Goal: Communication & Community: Answer question/provide support

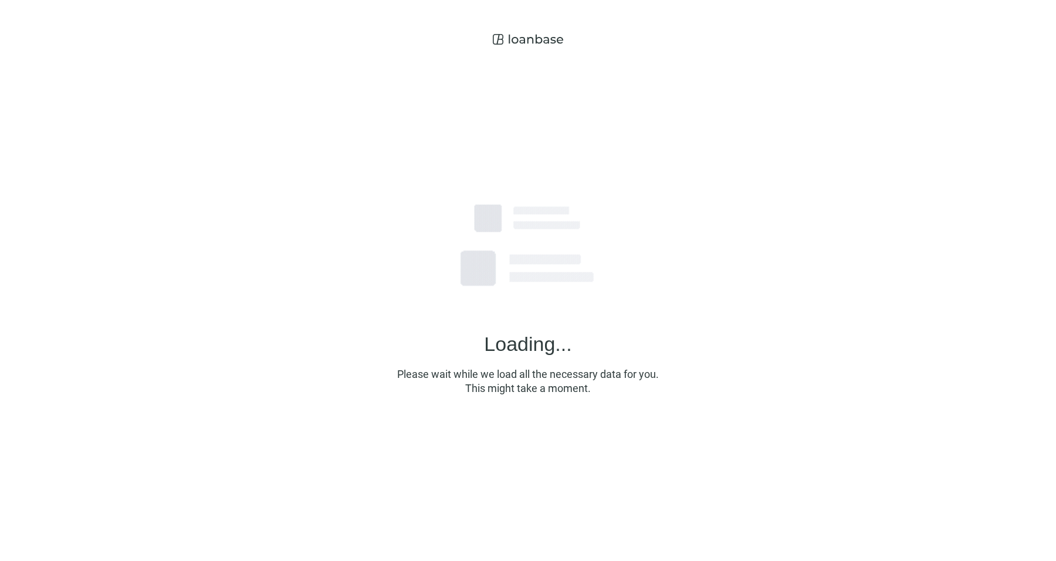
click at [929, 258] on div "Loading... Please wait while we load all the necessary data for you. This might…" at bounding box center [528, 275] width 1056 height 551
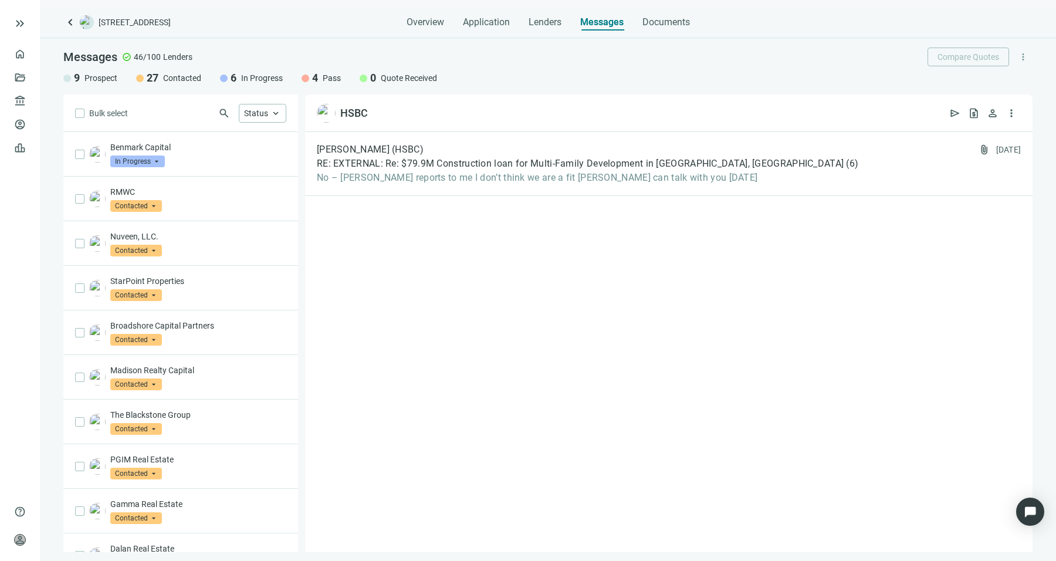
click at [221, 133] on div "Benmark Capital In Progress arrow_drop_down" at bounding box center [180, 154] width 235 height 45
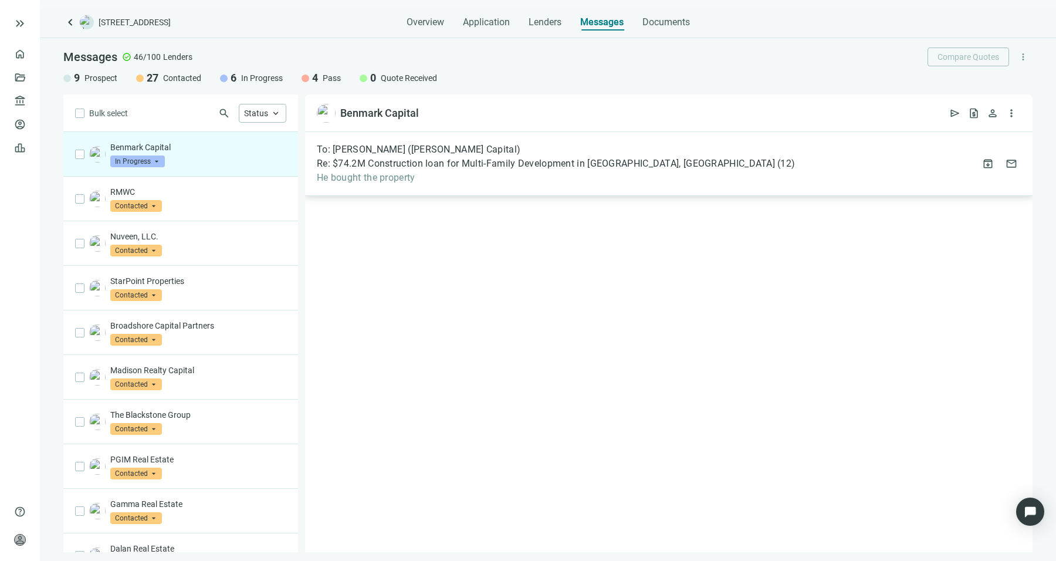
click at [438, 182] on span "He bought the property" at bounding box center [556, 178] width 478 height 12
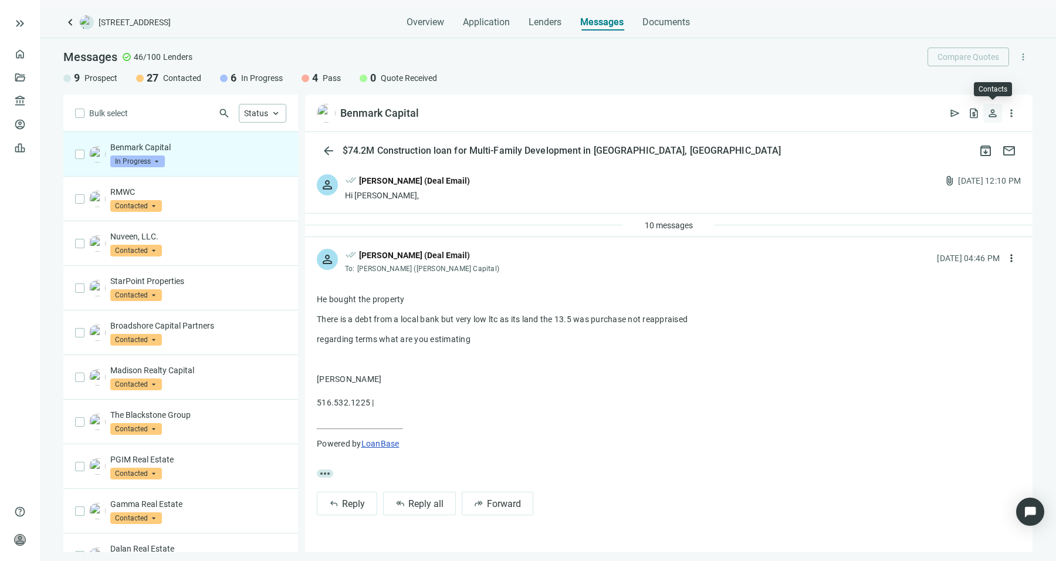
click at [998, 117] on span "person" at bounding box center [993, 113] width 12 height 12
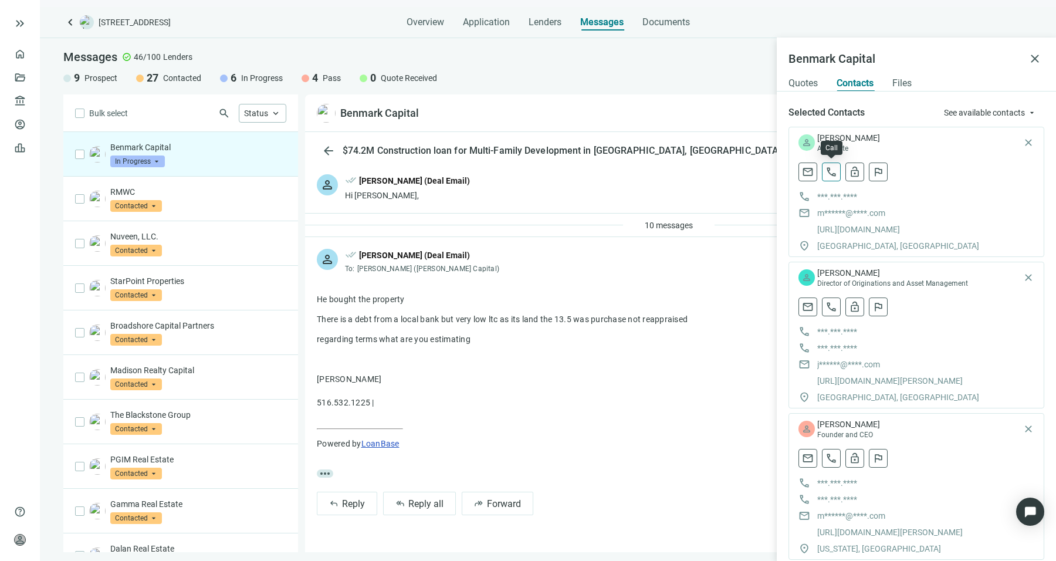
click at [831, 175] on span "call" at bounding box center [831, 172] width 12 height 12
click at [670, 221] on span "10 messages" at bounding box center [669, 225] width 48 height 9
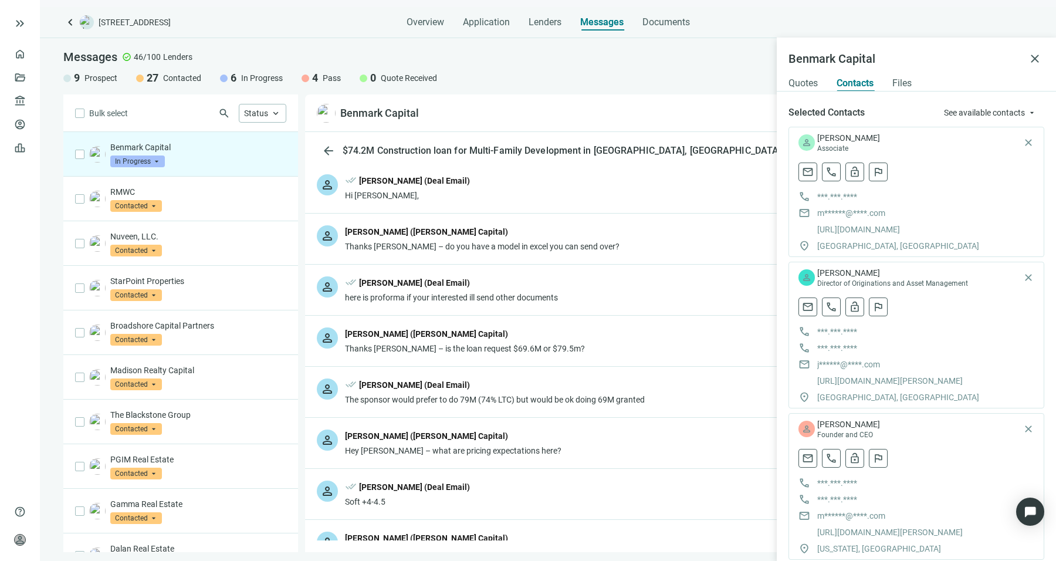
click at [435, 235] on div "[PERSON_NAME] ([PERSON_NAME] Capital)" at bounding box center [426, 231] width 163 height 13
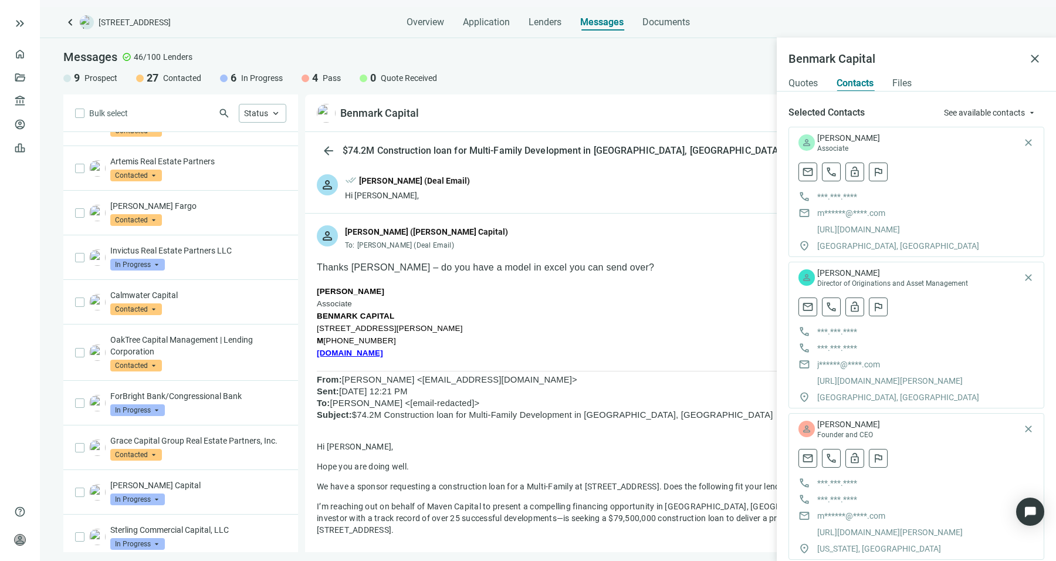
scroll to position [746, 0]
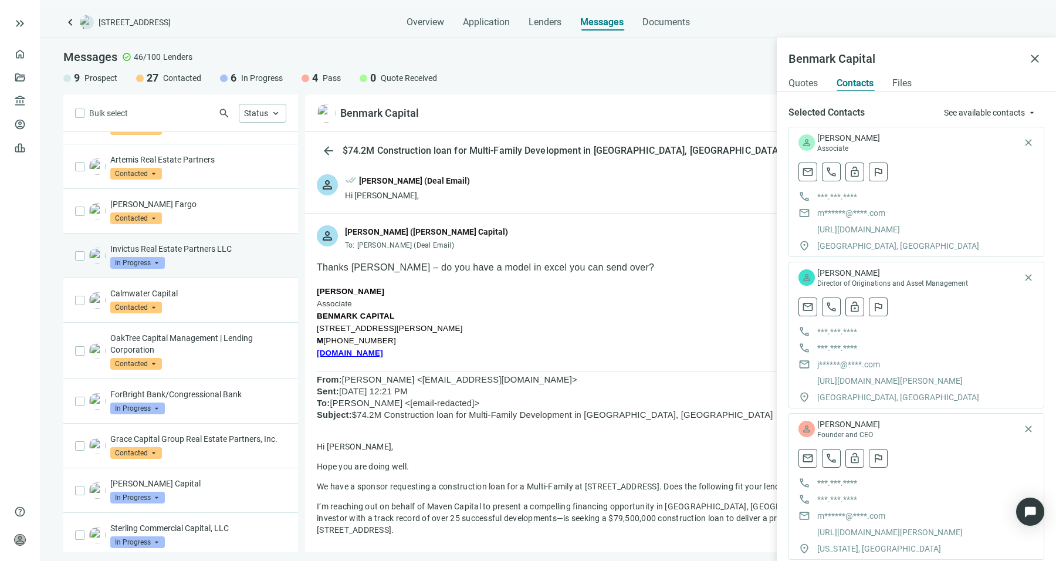
click at [231, 250] on div "Invictus Real Estate Partners LLC In Progress arrow_drop_down" at bounding box center [198, 256] width 176 height 26
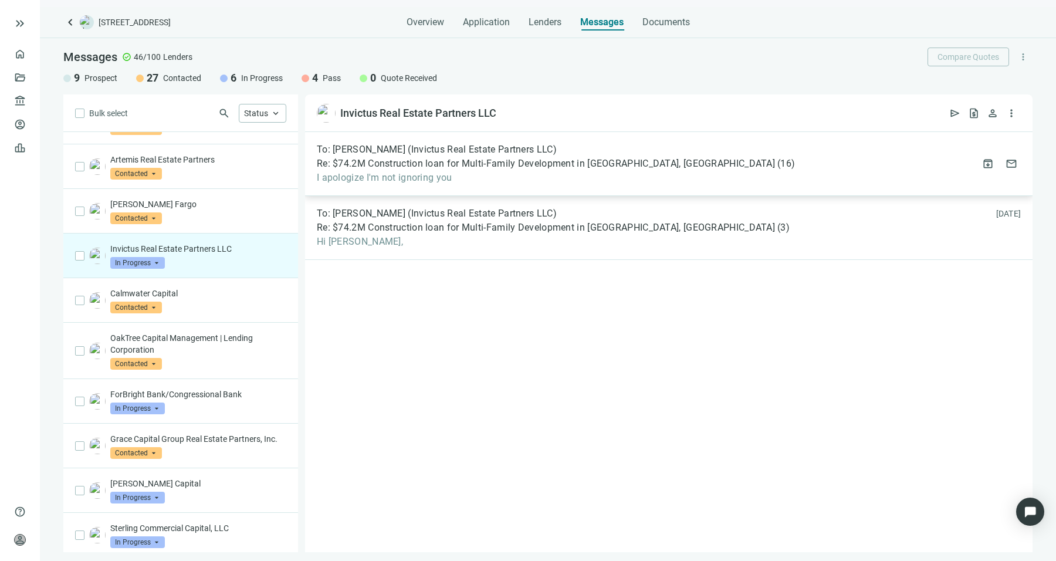
click at [524, 180] on span "I apologize I'm not ignoring you" at bounding box center [556, 178] width 478 height 12
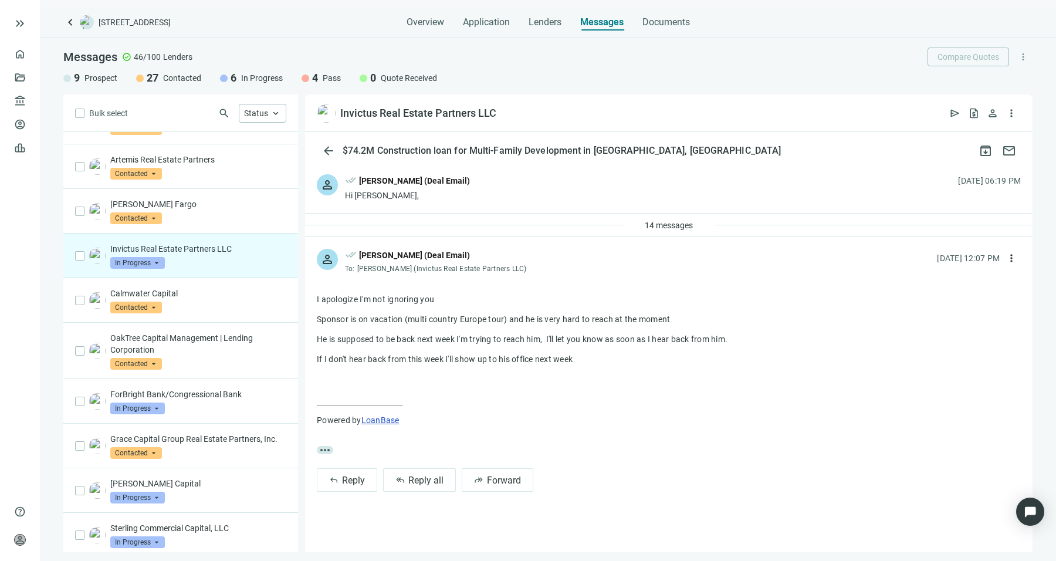
click at [324, 446] on span "more_horiz" at bounding box center [325, 450] width 16 height 8
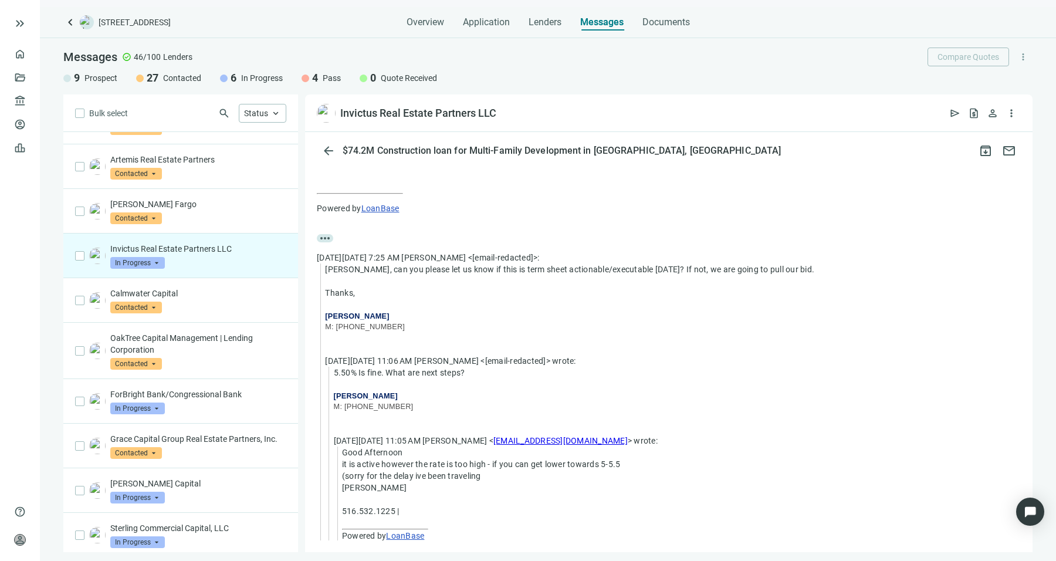
scroll to position [212, 0]
drag, startPoint x: 427, startPoint y: 378, endPoint x: 364, endPoint y: 367, distance: 64.2
click at [364, 367] on div "5.50% Is fine. What are next steps? [PERSON_NAME] M: [PHONE_NUMBER]" at bounding box center [677, 394] width 687 height 56
click at [364, 367] on div "5.50% Is fine. What are next steps?" at bounding box center [677, 372] width 687 height 12
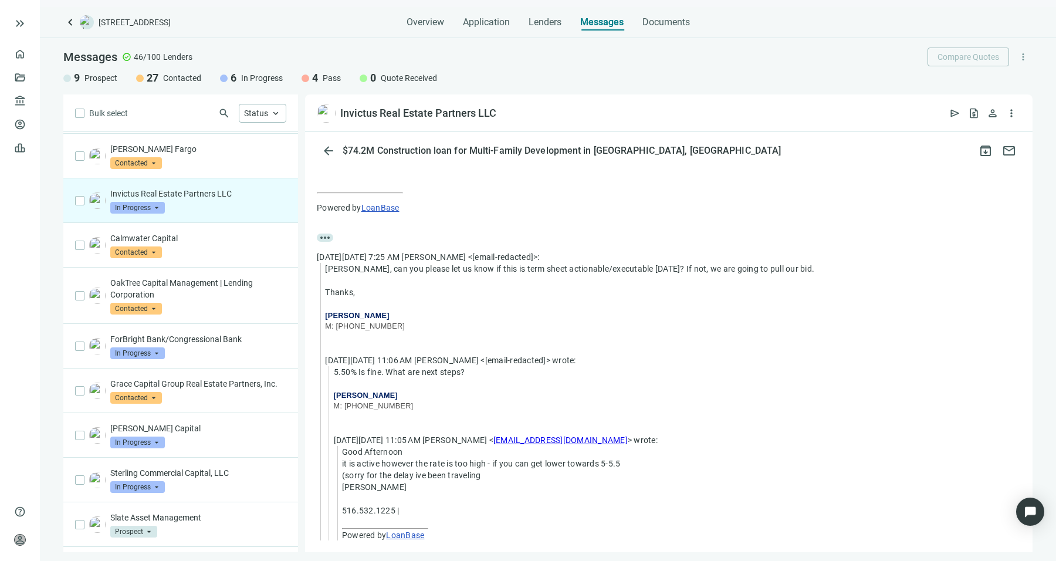
scroll to position [802, 0]
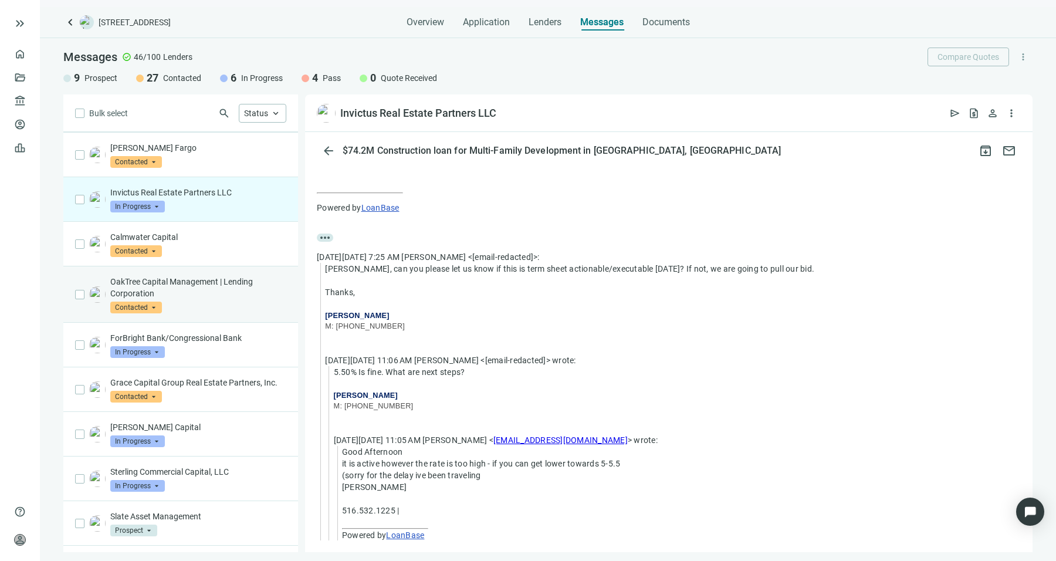
click at [236, 277] on p "OakTree Capital Management | Lending Corporation" at bounding box center [198, 287] width 176 height 23
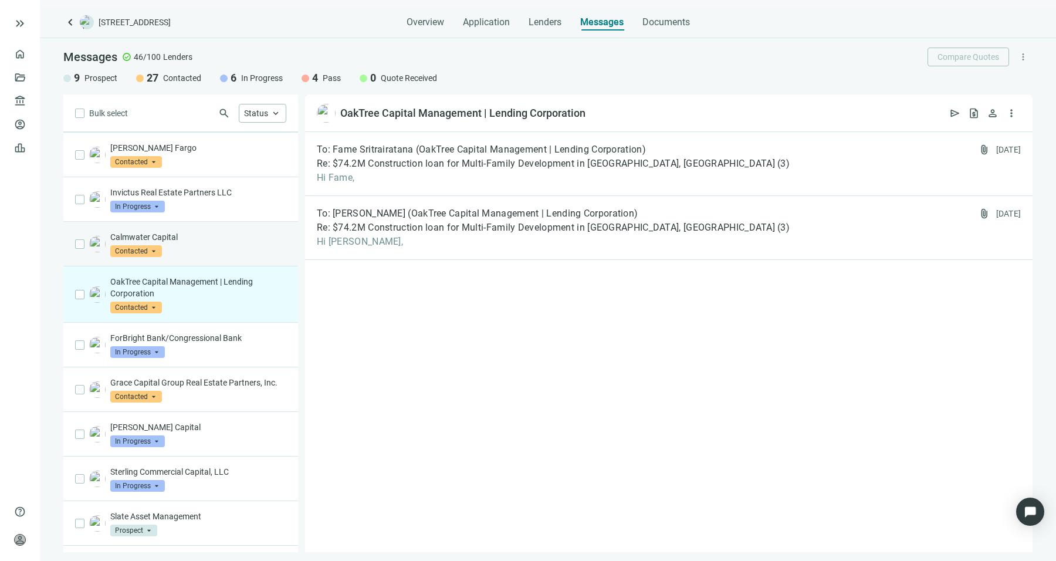
click at [240, 232] on p "Calmwater Capital" at bounding box center [198, 237] width 176 height 12
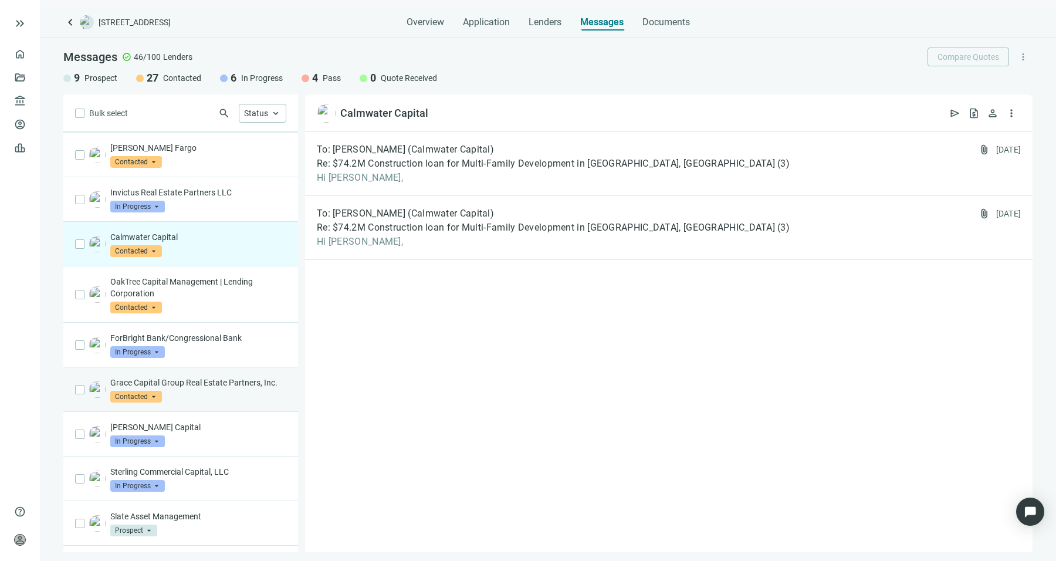
click at [204, 382] on p "Grace Capital Group Real Estate Partners, Inc." at bounding box center [198, 383] width 176 height 12
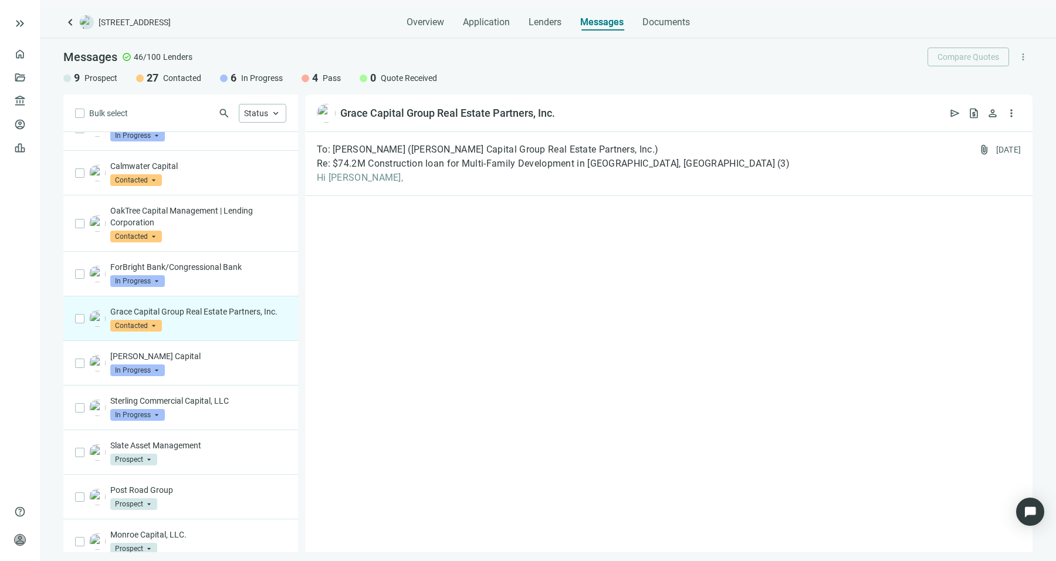
scroll to position [883, 0]
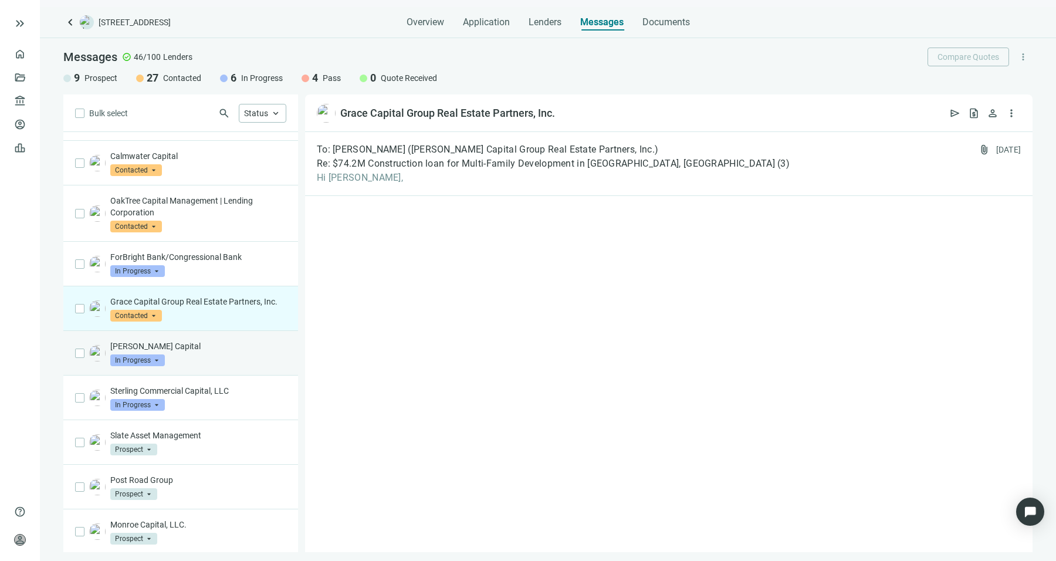
click at [232, 360] on div "[PERSON_NAME] Capital In Progress arrow_drop_down" at bounding box center [198, 353] width 176 height 26
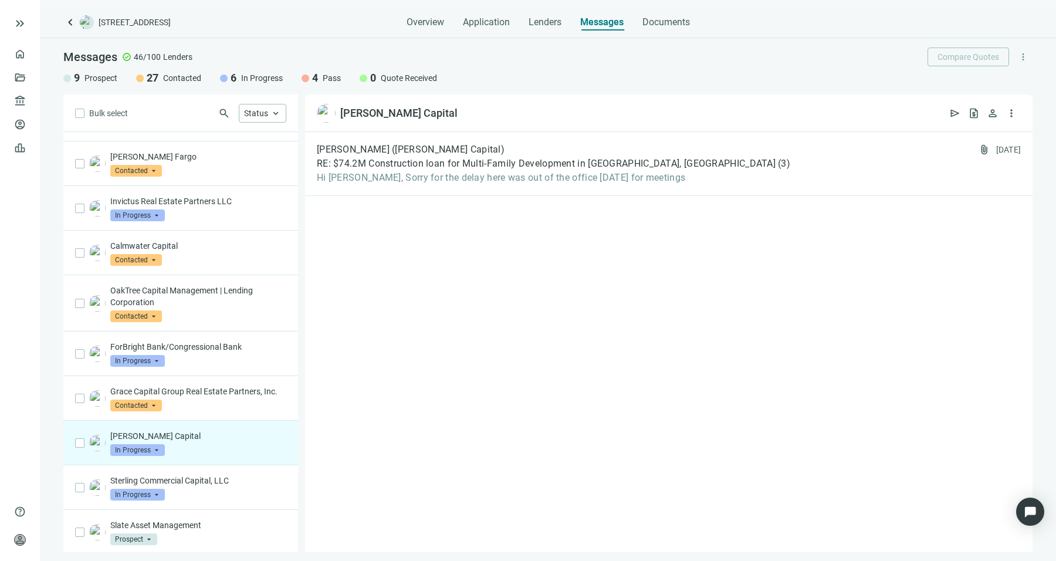
click at [232, 360] on div "ForBright Bank/Congressional Bank In Progress arrow_drop_down" at bounding box center [198, 354] width 176 height 26
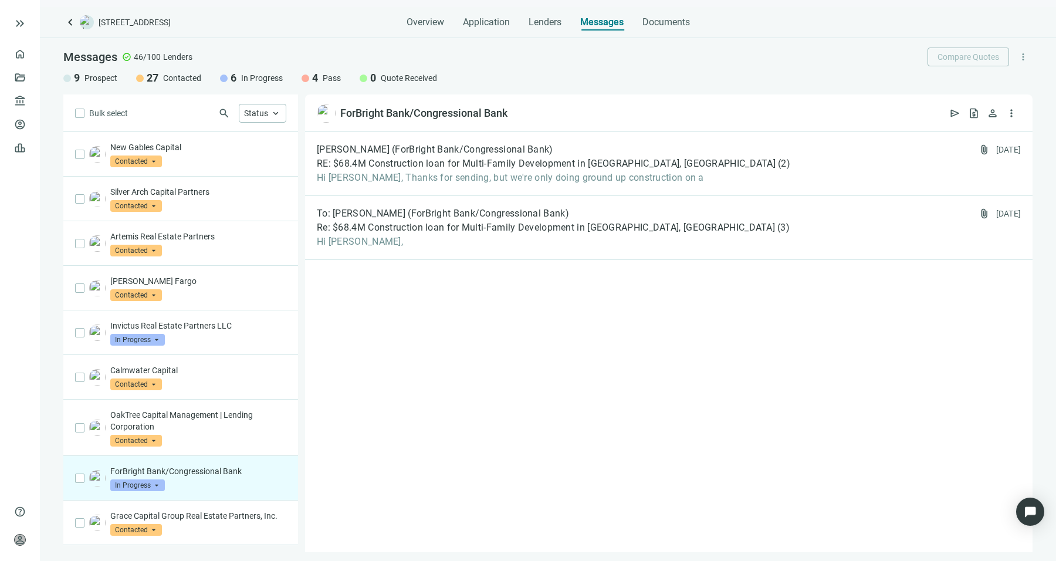
scroll to position [656, 0]
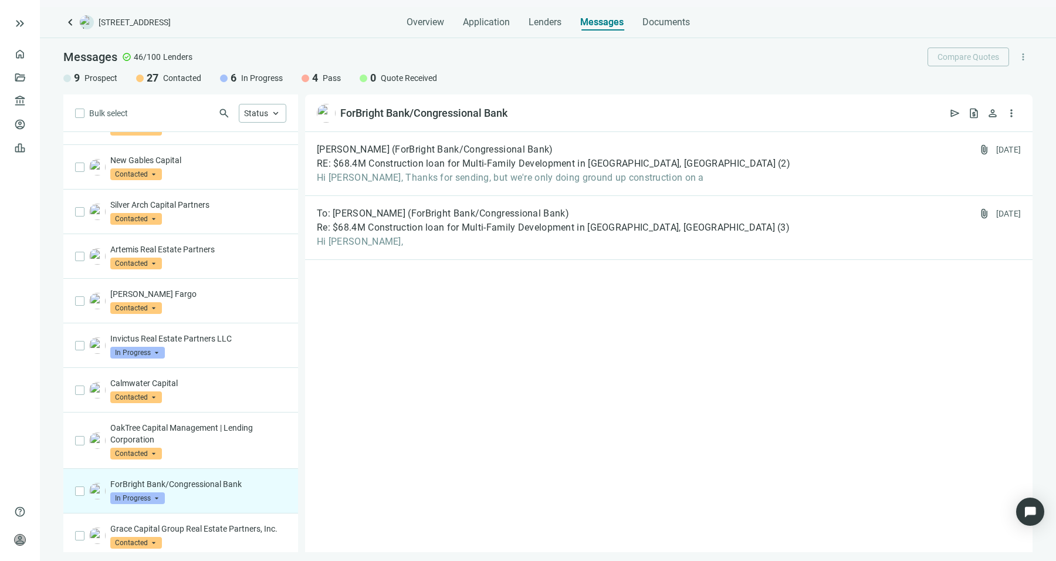
click at [232, 360] on div "Invictus Real Estate Partners LLC In Progress arrow_drop_down" at bounding box center [180, 345] width 235 height 45
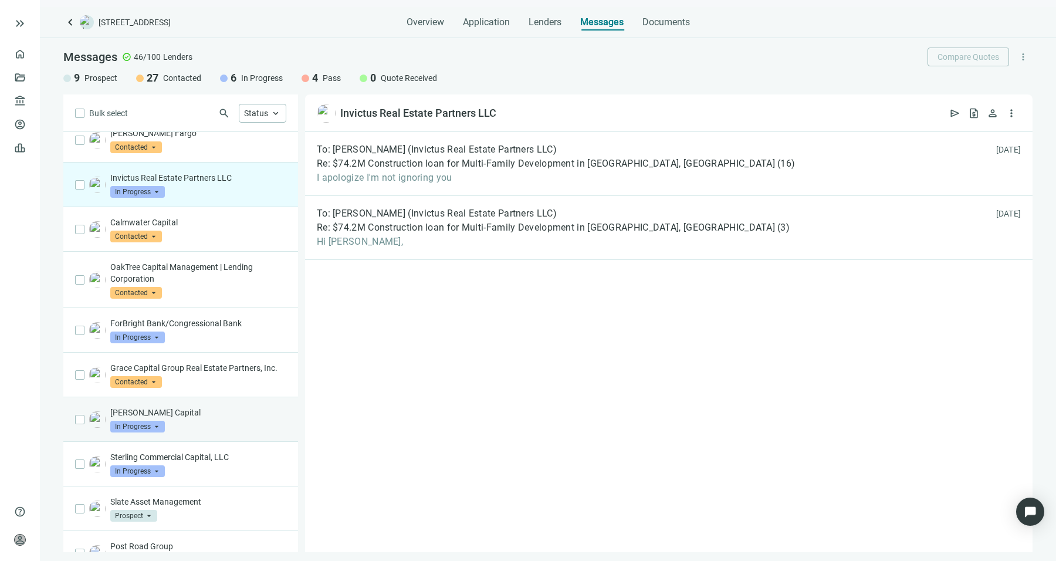
scroll to position [816, 0]
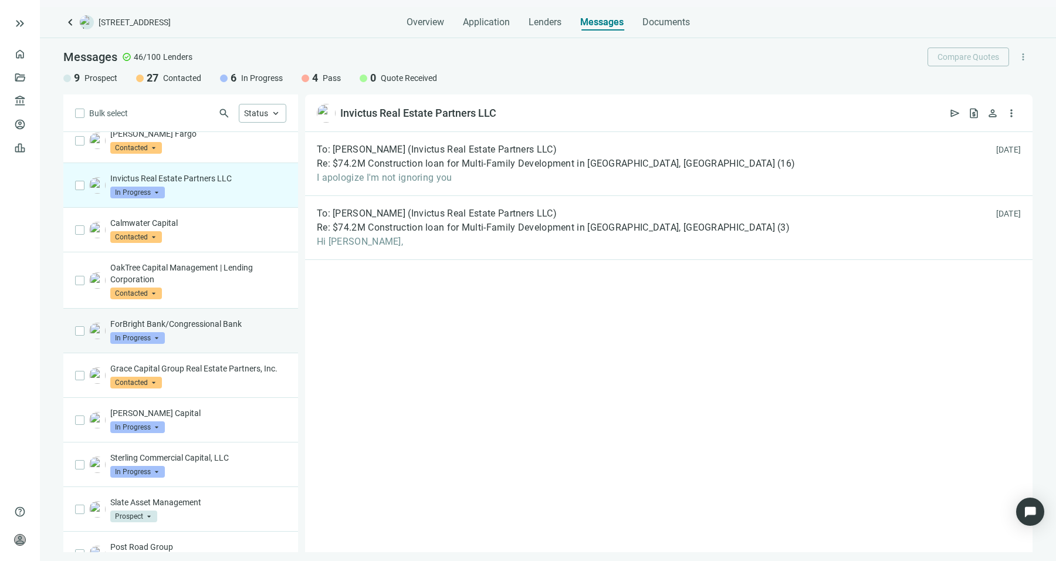
click at [249, 327] on div "ForBright Bank/Congressional Bank In Progress arrow_drop_down" at bounding box center [198, 331] width 176 height 26
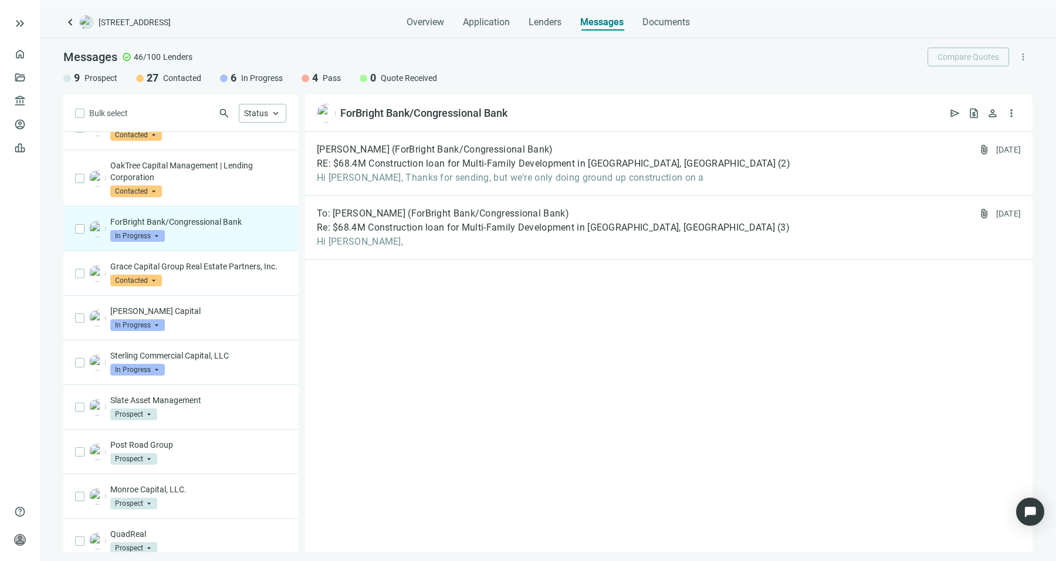
scroll to position [925, 0]
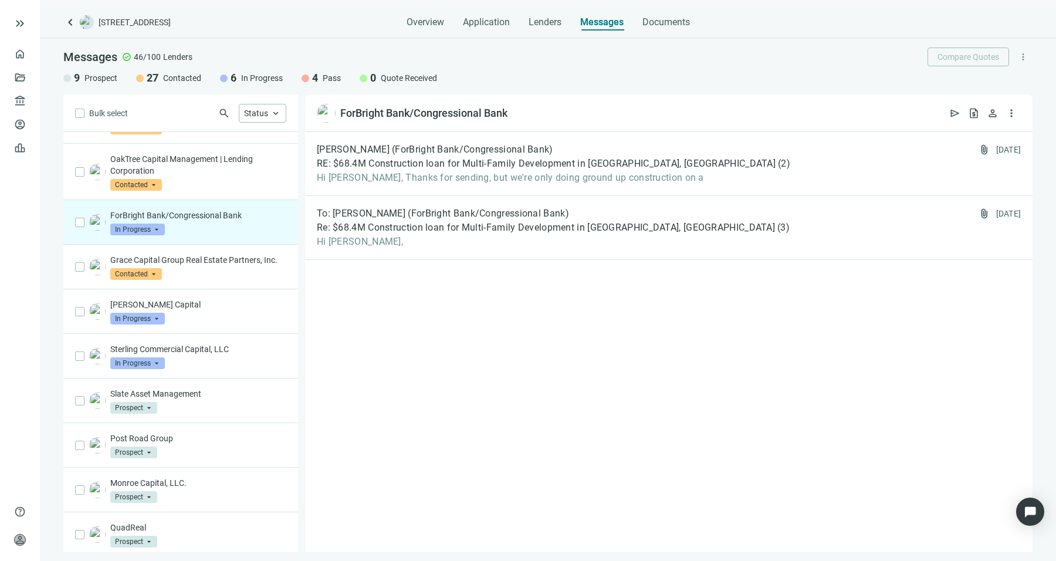
click at [249, 324] on div "[PERSON_NAME] Capital In Progress arrow_drop_down" at bounding box center [198, 312] width 176 height 26
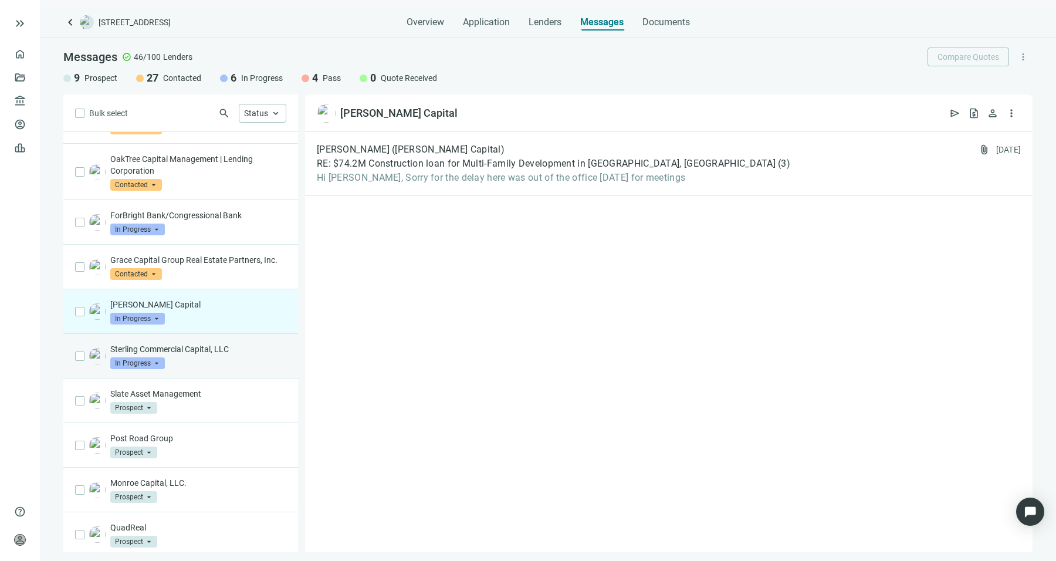
click at [216, 368] on div "Sterling Commercial Capital, LLC In Progress arrow_drop_down" at bounding box center [198, 356] width 176 height 26
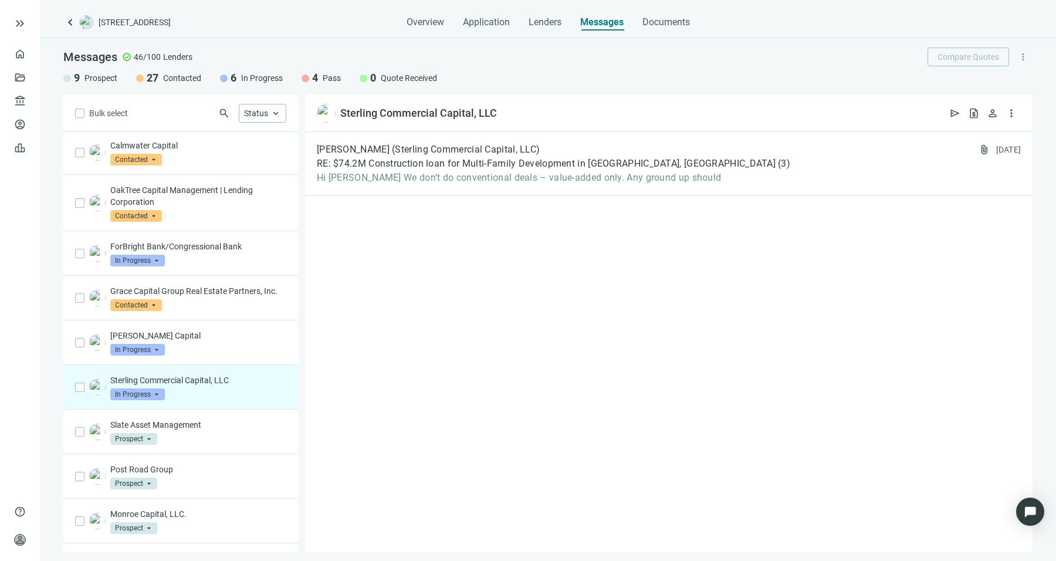
scroll to position [884, 0]
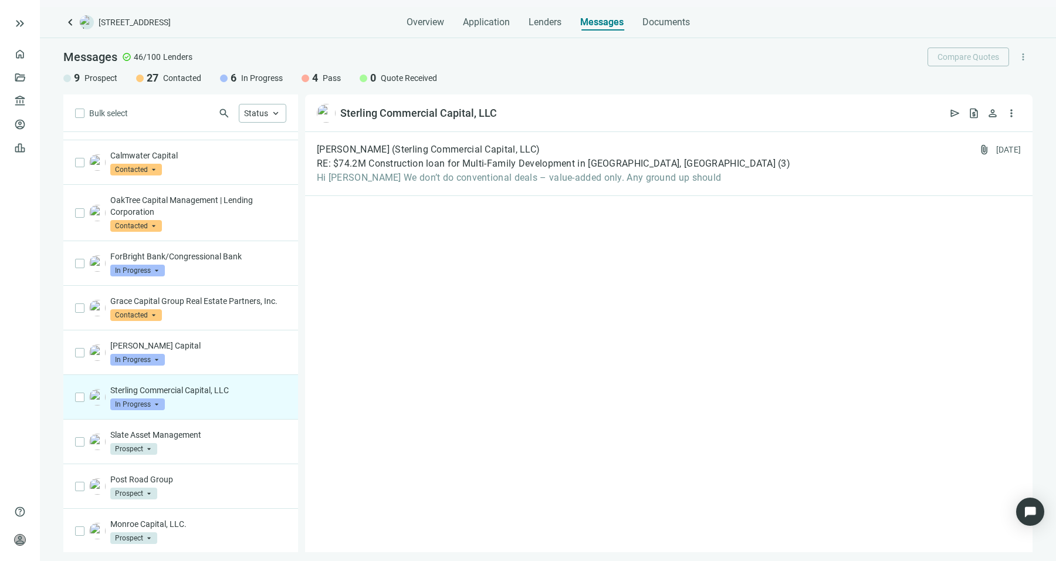
click at [216, 366] on div "[PERSON_NAME] Capital In Progress arrow_drop_down" at bounding box center [198, 353] width 176 height 26
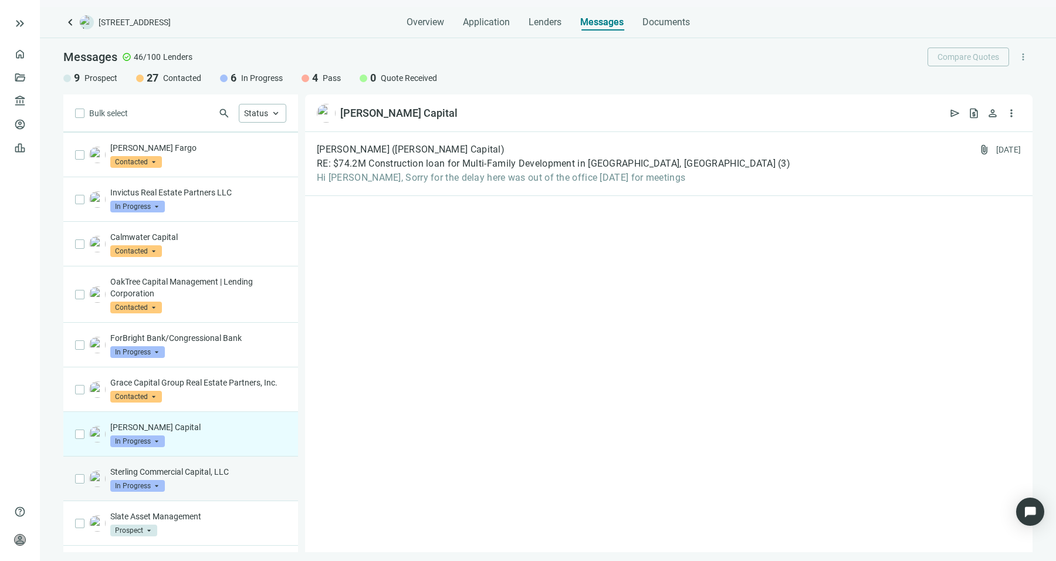
scroll to position [760, 0]
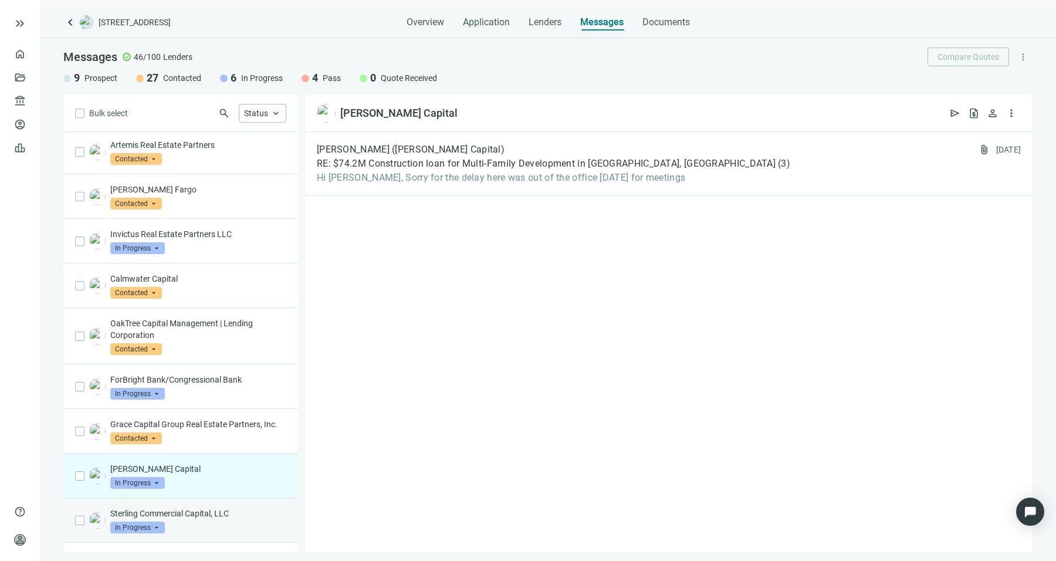
click at [216, 374] on p "ForBright Bank/Congressional Bank" at bounding box center [198, 380] width 176 height 12
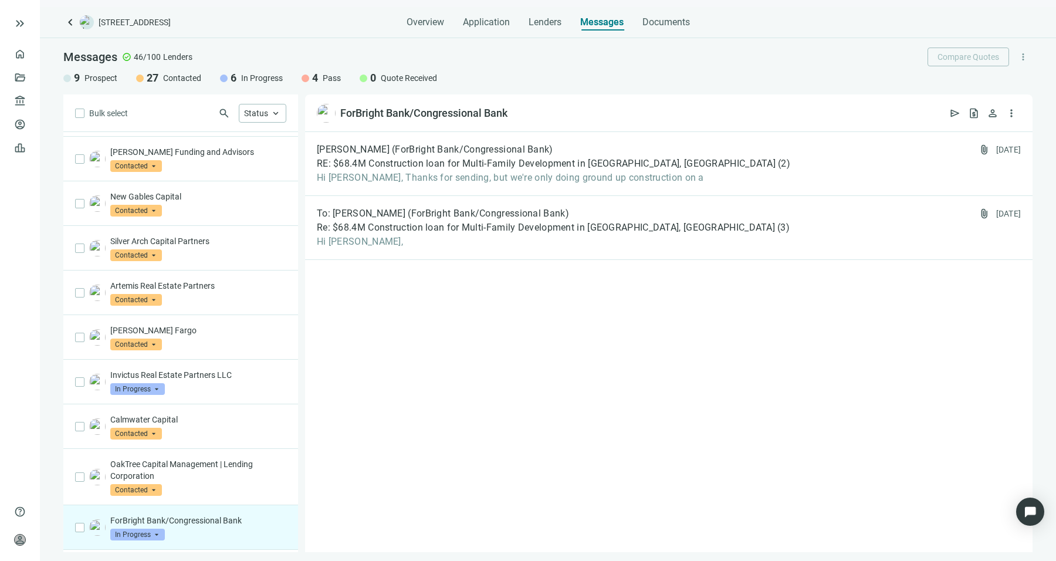
click at [216, 369] on p "Invictus Real Estate Partners LLC" at bounding box center [198, 375] width 176 height 12
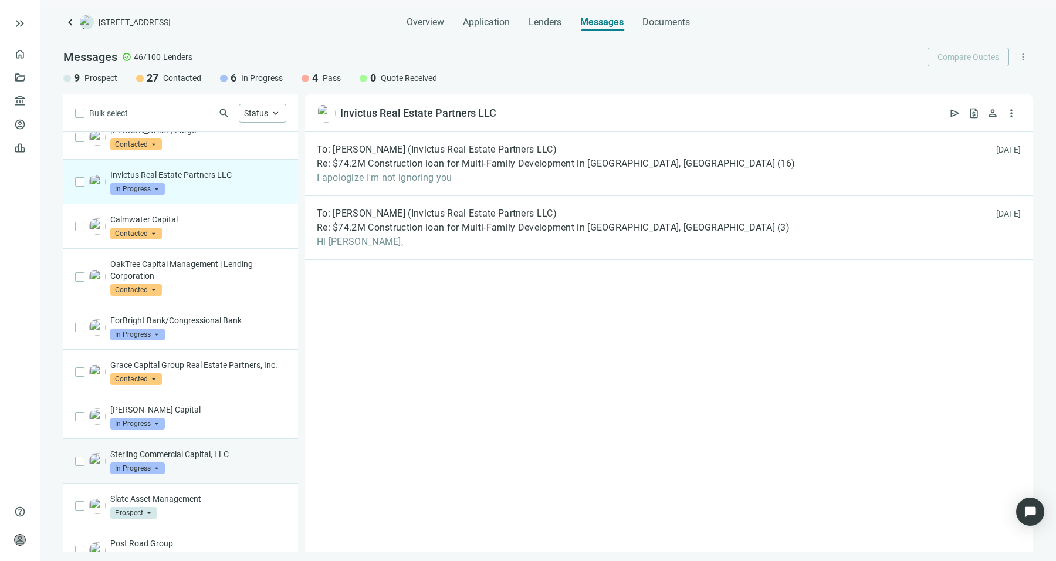
scroll to position [923, 0]
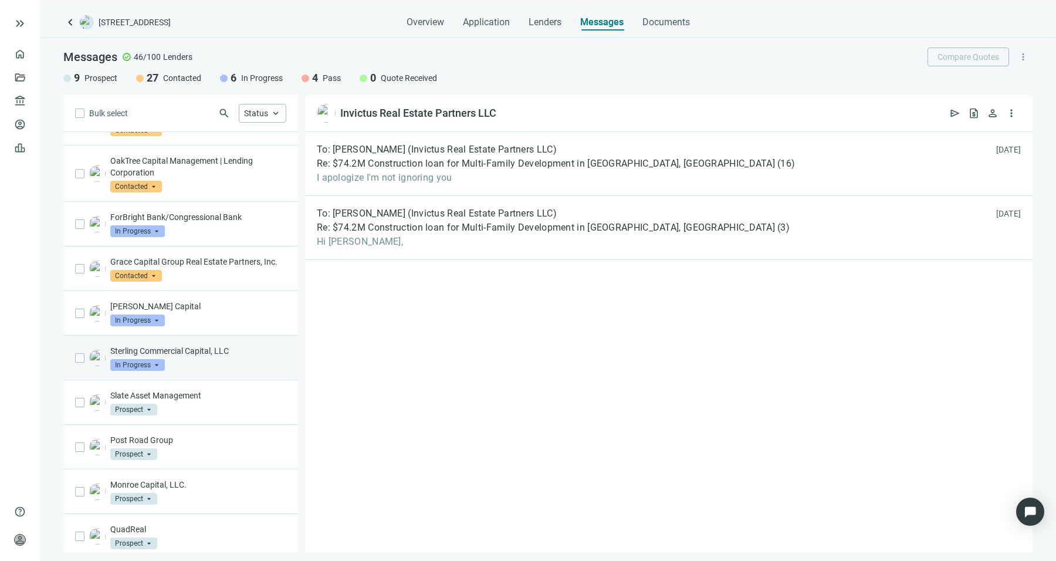
click at [216, 368] on div "Sterling Commercial Capital, LLC In Progress arrow_drop_down" at bounding box center [198, 358] width 176 height 26
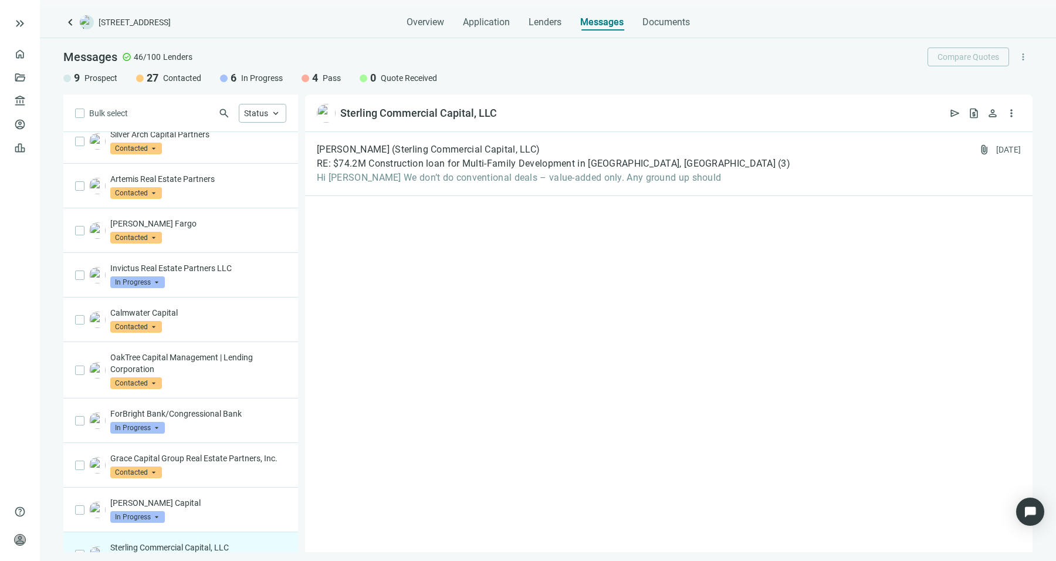
scroll to position [726, 0]
click at [209, 410] on p "ForBright Bank/Congressional Bank" at bounding box center [198, 414] width 176 height 12
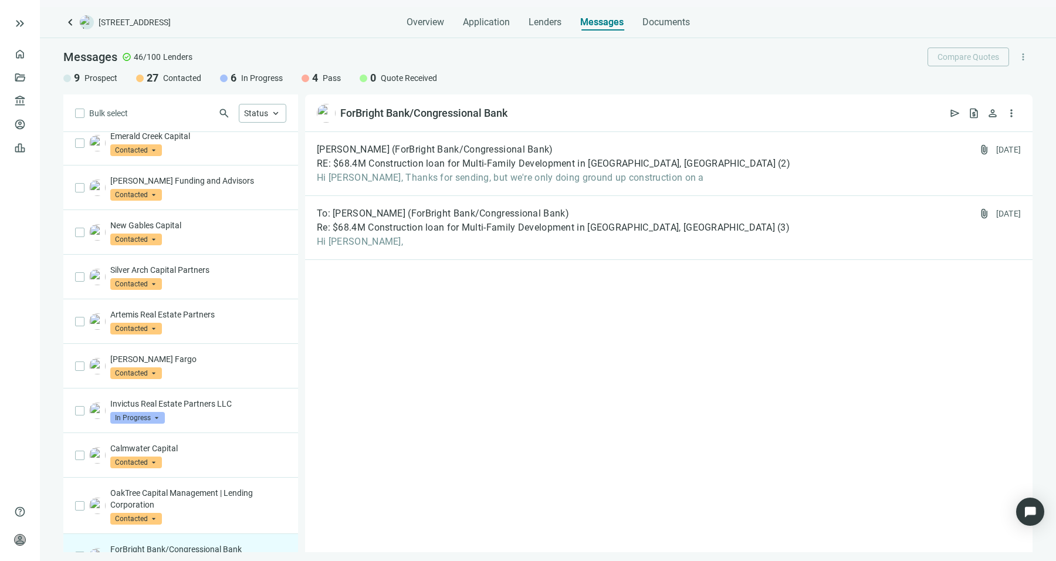
scroll to position [590, 0]
click at [209, 410] on div "Invictus Real Estate Partners LLC In Progress arrow_drop_down" at bounding box center [198, 412] width 176 height 26
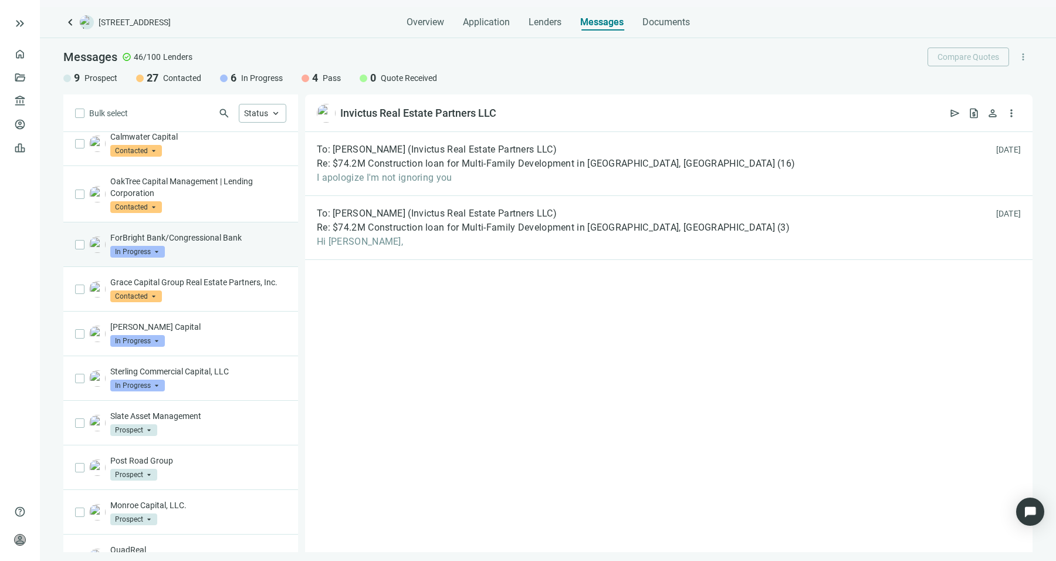
scroll to position [903, 0]
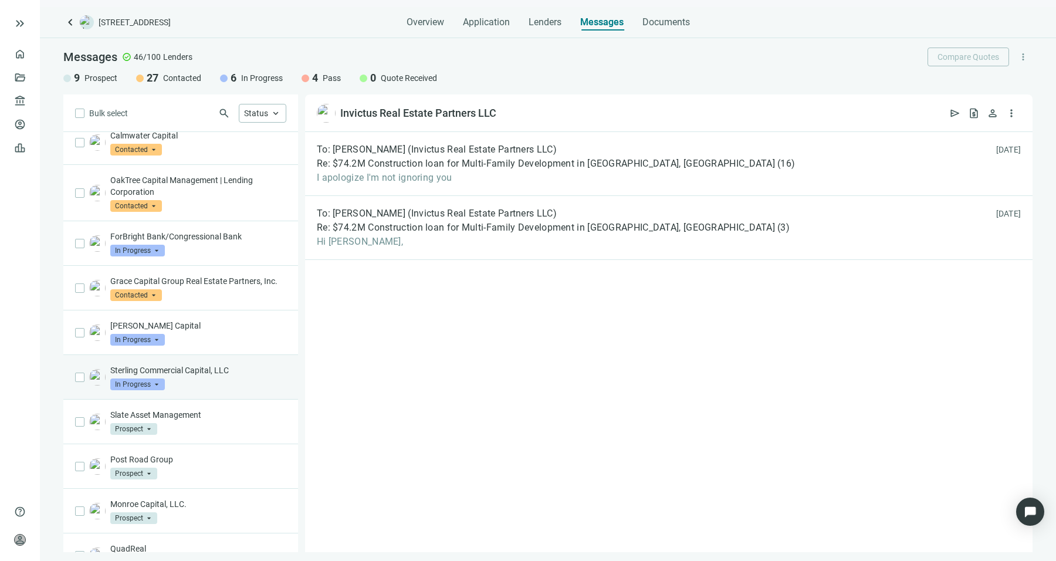
click at [232, 376] on p "Sterling Commercial Capital, LLC" at bounding box center [198, 370] width 176 height 12
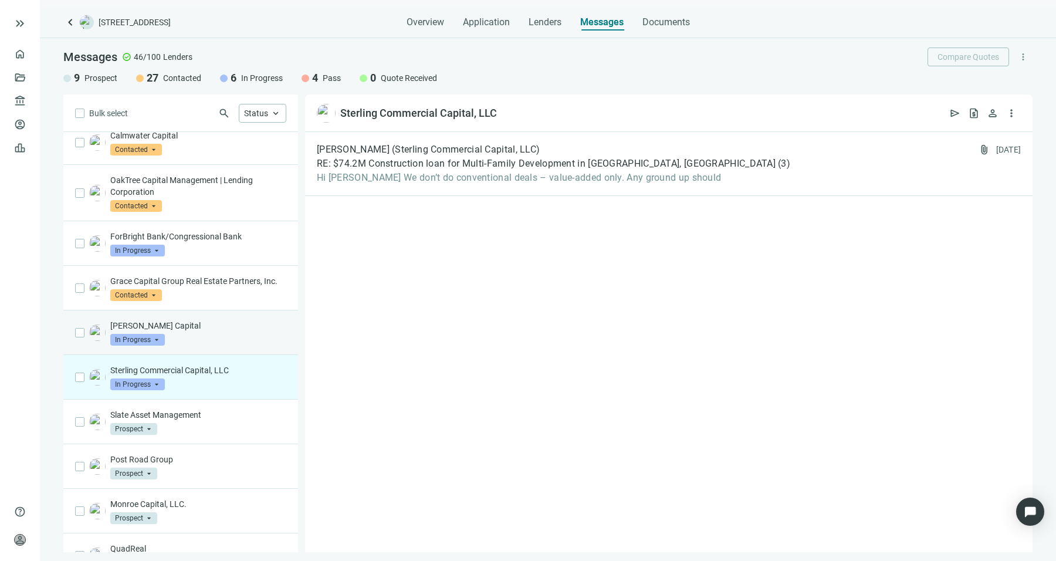
click at [244, 342] on div "[PERSON_NAME] Capital In Progress arrow_drop_down" at bounding box center [198, 333] width 176 height 26
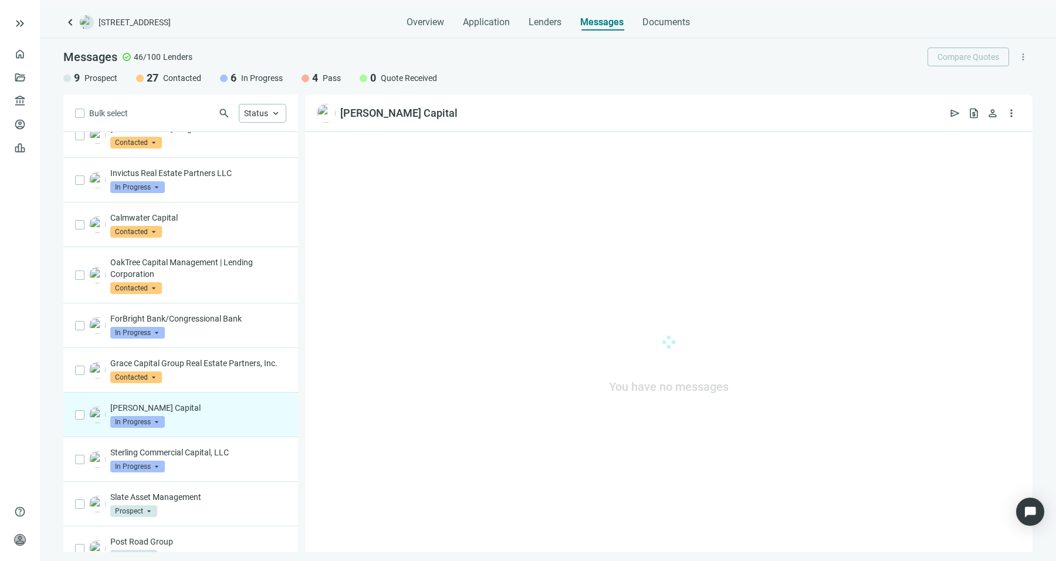
scroll to position [820, 0]
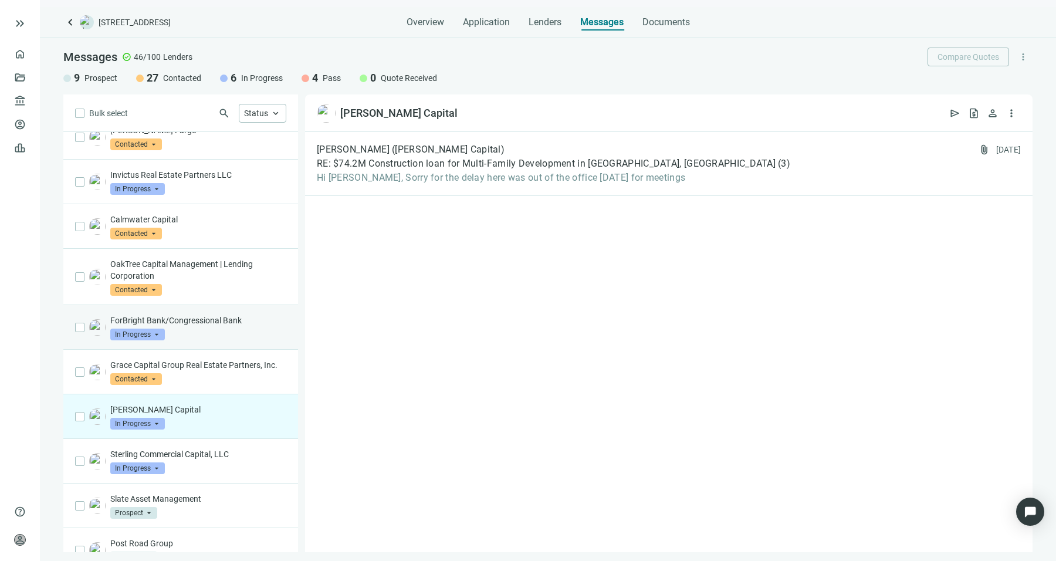
click at [258, 315] on p "ForBright Bank/Congressional Bank" at bounding box center [198, 320] width 176 height 12
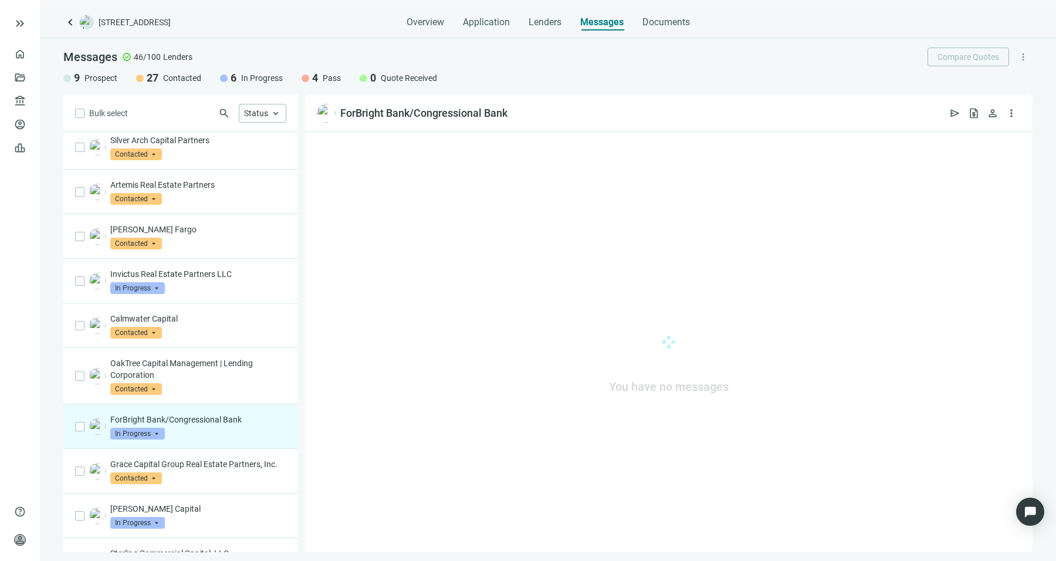
scroll to position [719, 0]
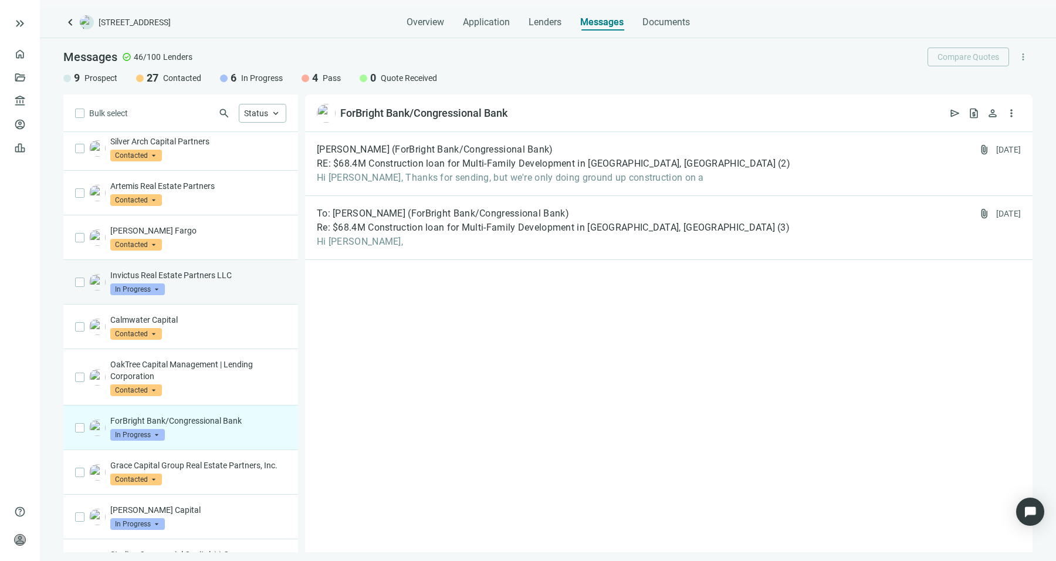
click at [221, 277] on div "Invictus Real Estate Partners LLC In Progress arrow_drop_down" at bounding box center [198, 282] width 176 height 26
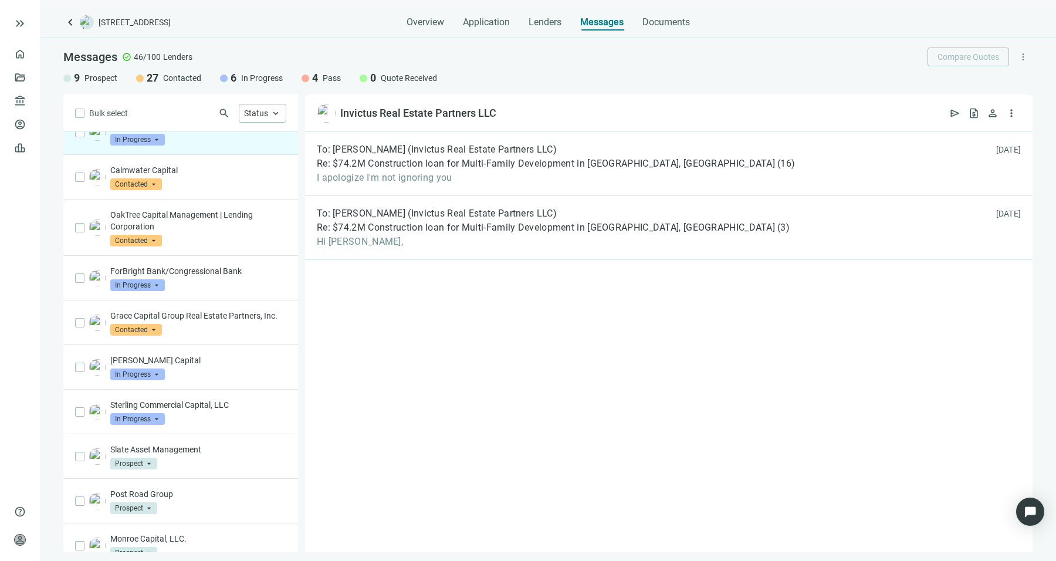
scroll to position [869, 0]
click at [214, 285] on div "ForBright Bank/Congressional Bank In Progress arrow_drop_down" at bounding box center [180, 277] width 235 height 45
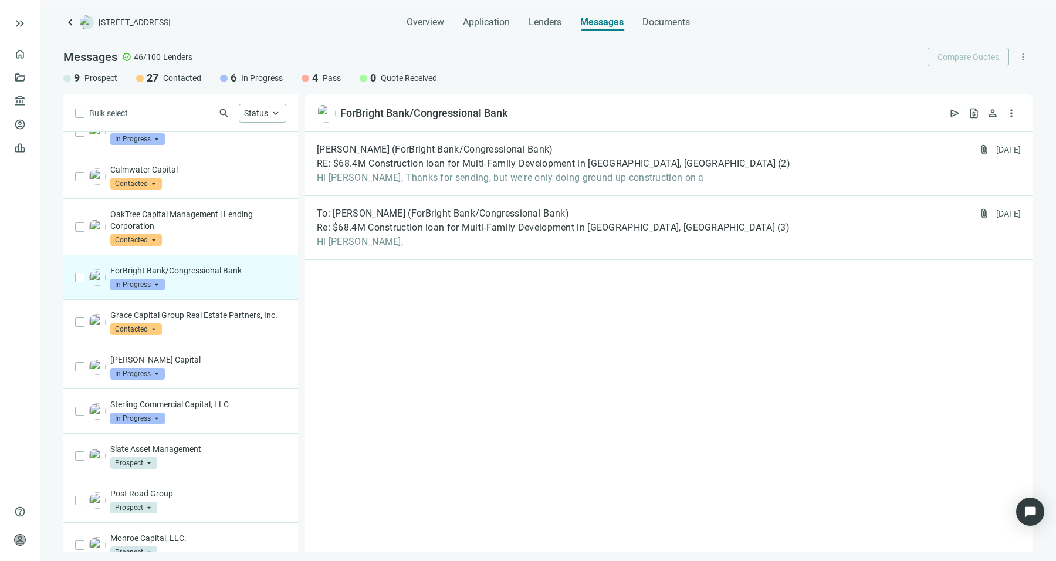
scroll to position [930, 0]
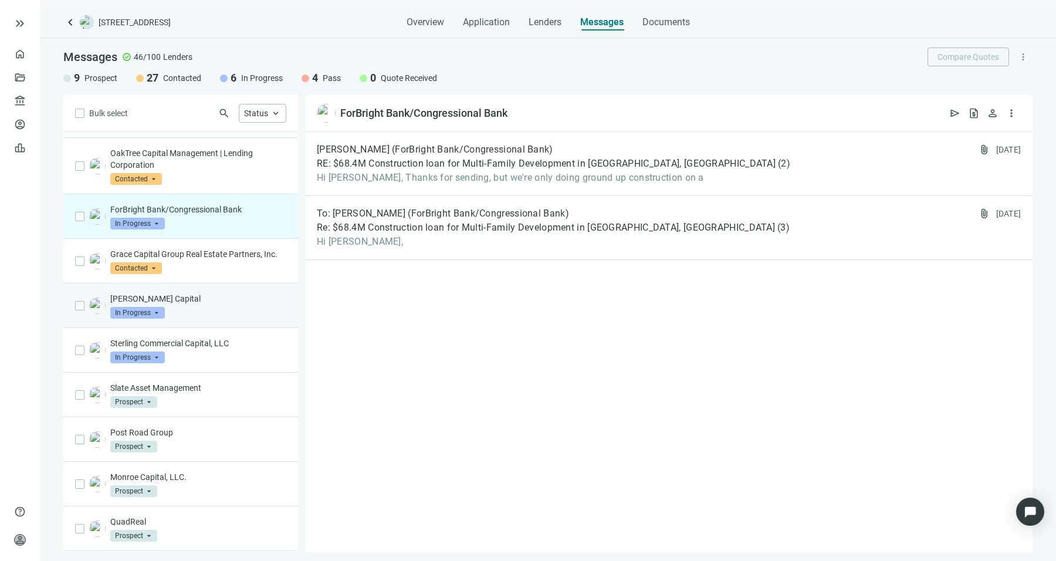
click at [214, 314] on div "[PERSON_NAME] Capital In Progress arrow_drop_down" at bounding box center [198, 306] width 176 height 26
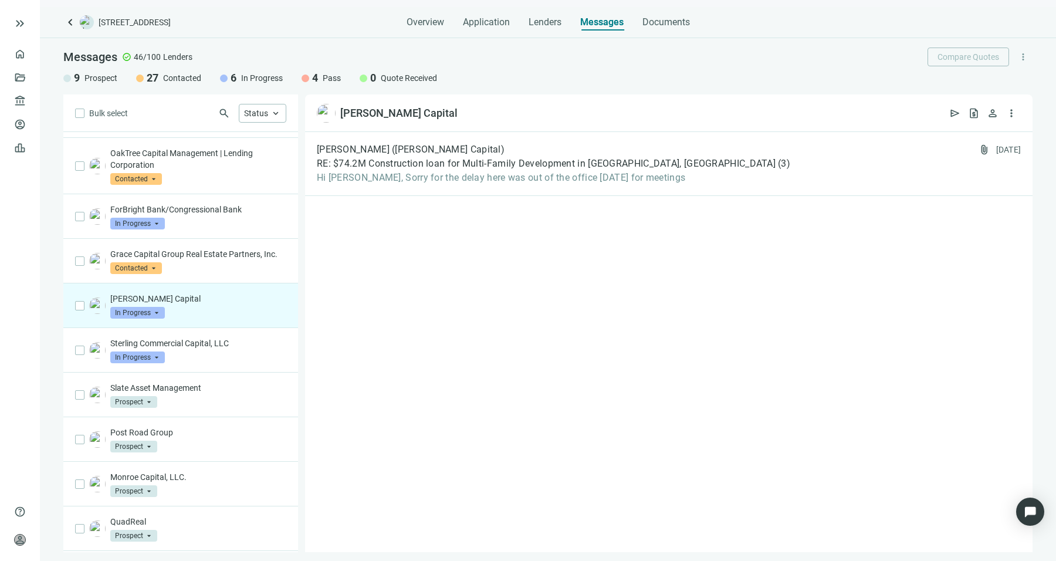
click at [214, 328] on div "[PERSON_NAME] Capital In Progress arrow_drop_down" at bounding box center [180, 305] width 235 height 45
click at [226, 349] on p "Sterling Commercial Capital, LLC" at bounding box center [198, 343] width 176 height 12
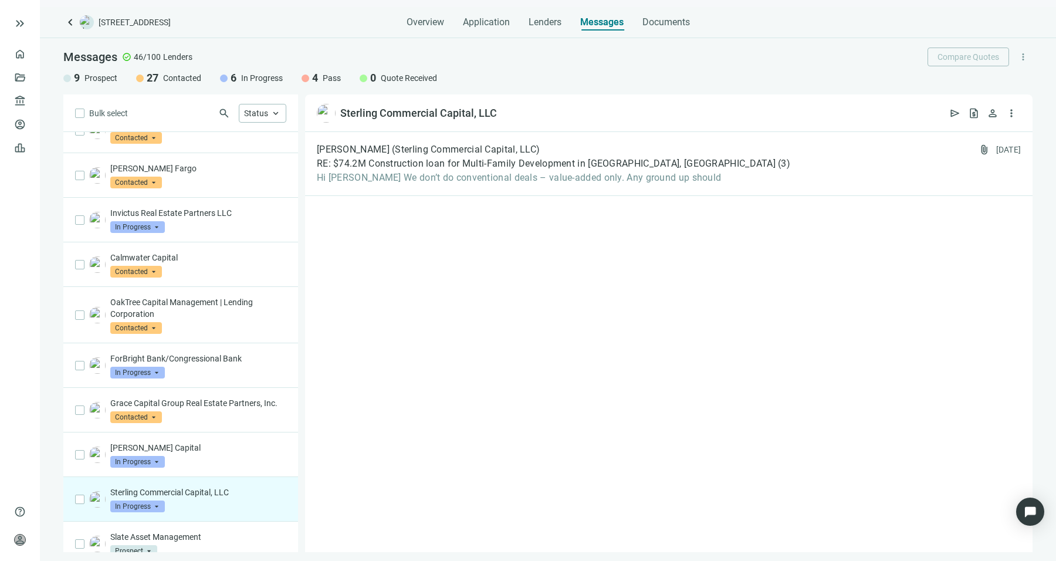
scroll to position [764, 0]
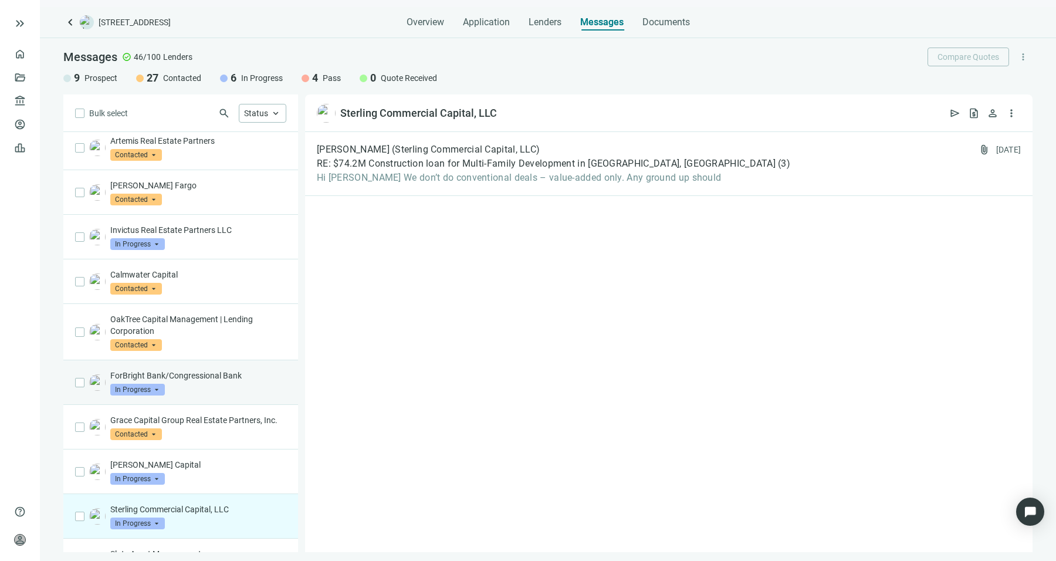
click at [222, 381] on div "ForBright Bank/Congressional Bank In Progress arrow_drop_down" at bounding box center [198, 383] width 176 height 26
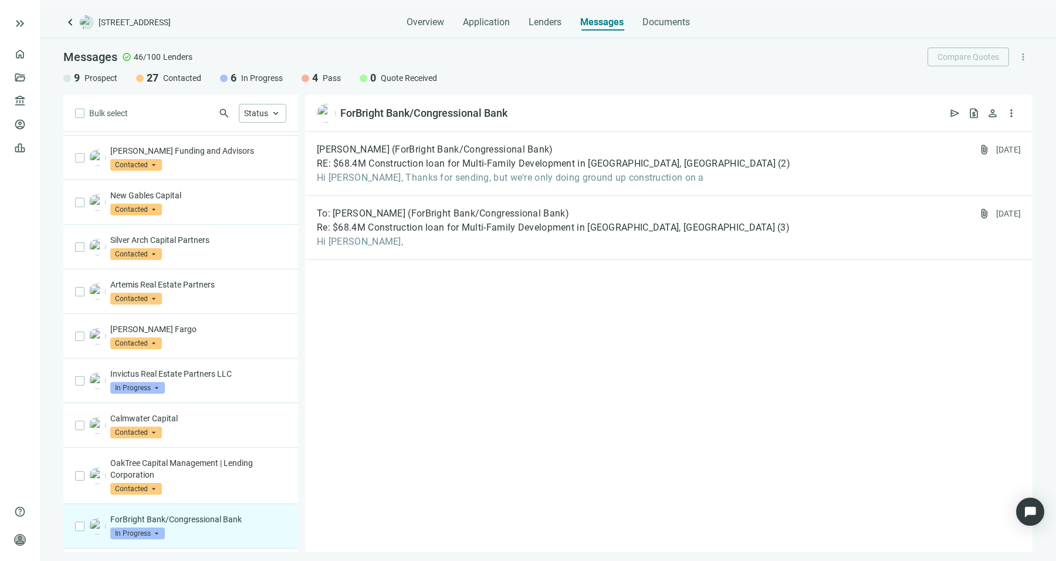
click at [222, 381] on div "Invictus Real Estate Partners LLC In Progress arrow_drop_down" at bounding box center [198, 381] width 176 height 26
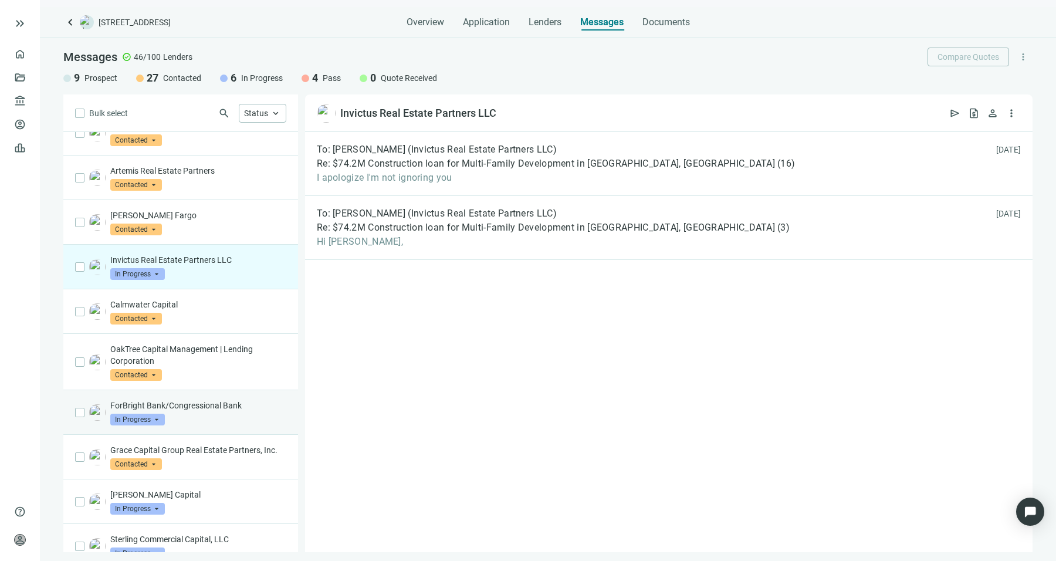
scroll to position [746, 0]
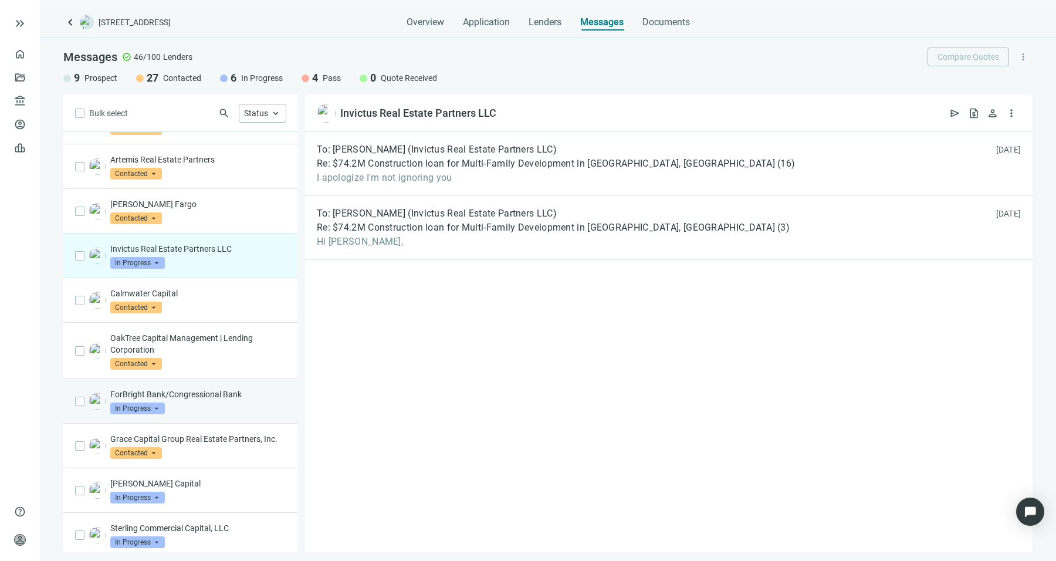
click at [212, 394] on div "ForBright Bank/Congressional Bank In Progress arrow_drop_down" at bounding box center [198, 401] width 176 height 26
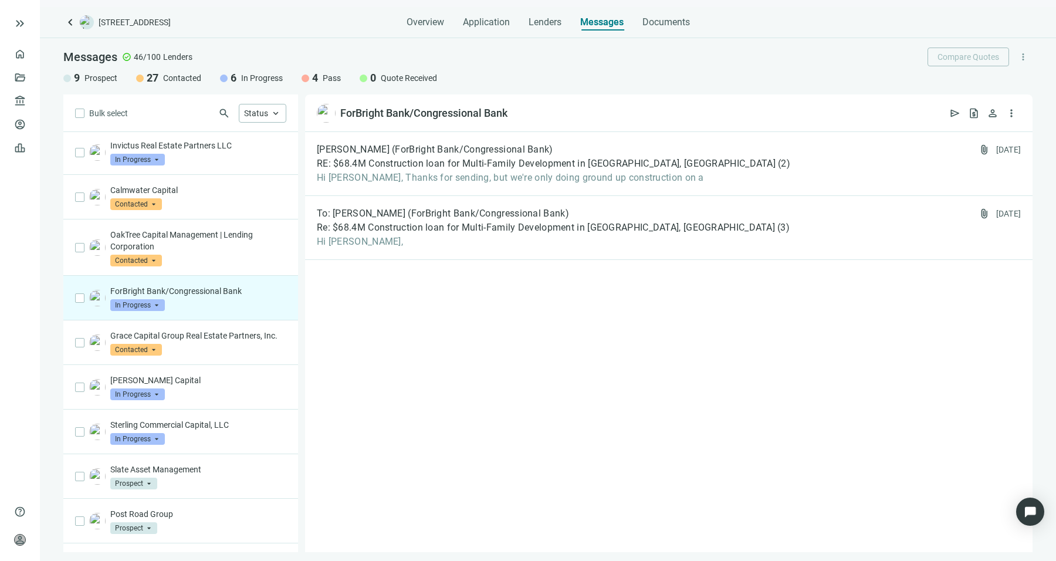
click at [212, 394] on div "[PERSON_NAME] Capital In Progress arrow_drop_down" at bounding box center [198, 387] width 176 height 26
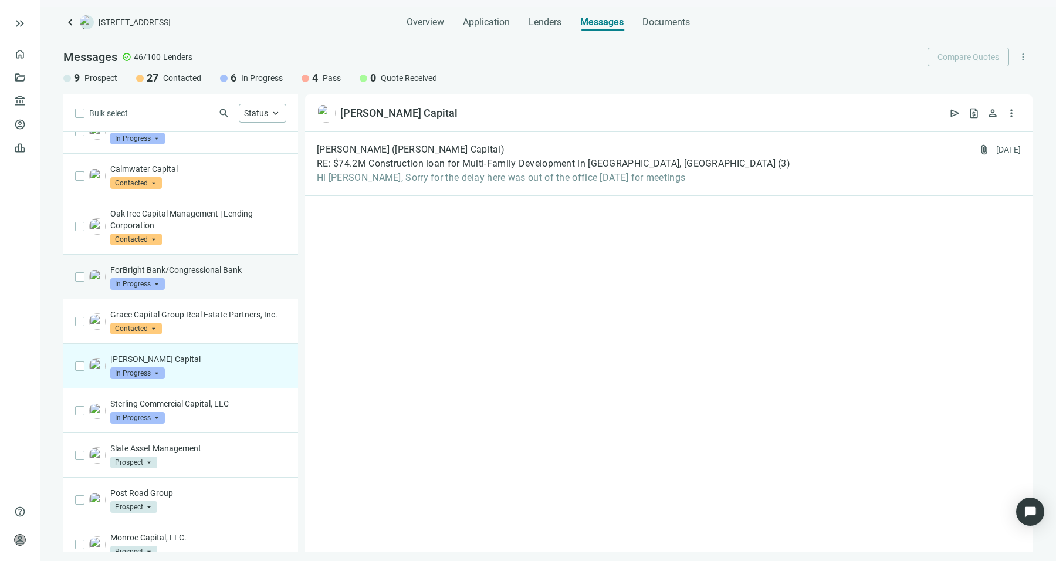
scroll to position [872, 0]
click at [212, 394] on div "Sterling Commercial Capital, LLC In Progress arrow_drop_down" at bounding box center [180, 408] width 235 height 45
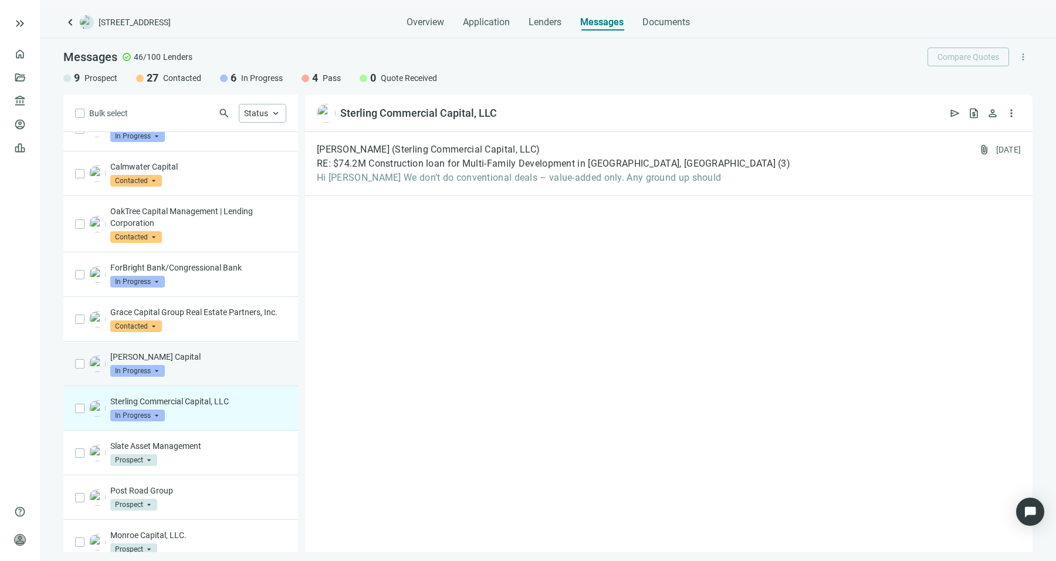
click at [199, 363] on p "[PERSON_NAME] Capital" at bounding box center [198, 357] width 176 height 12
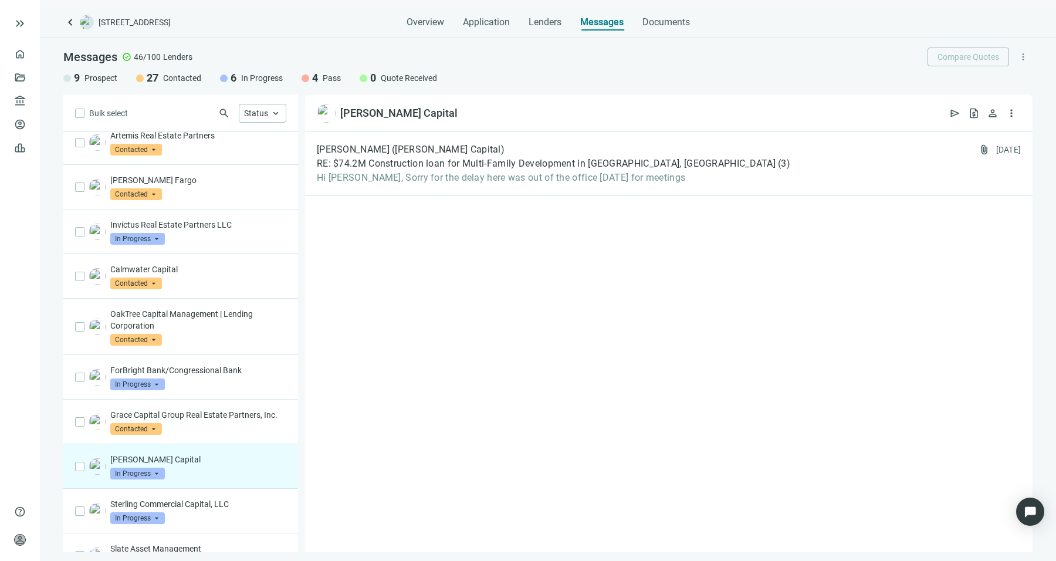
scroll to position [769, 0]
click at [199, 366] on p "ForBright Bank/Congressional Bank" at bounding box center [198, 371] width 176 height 12
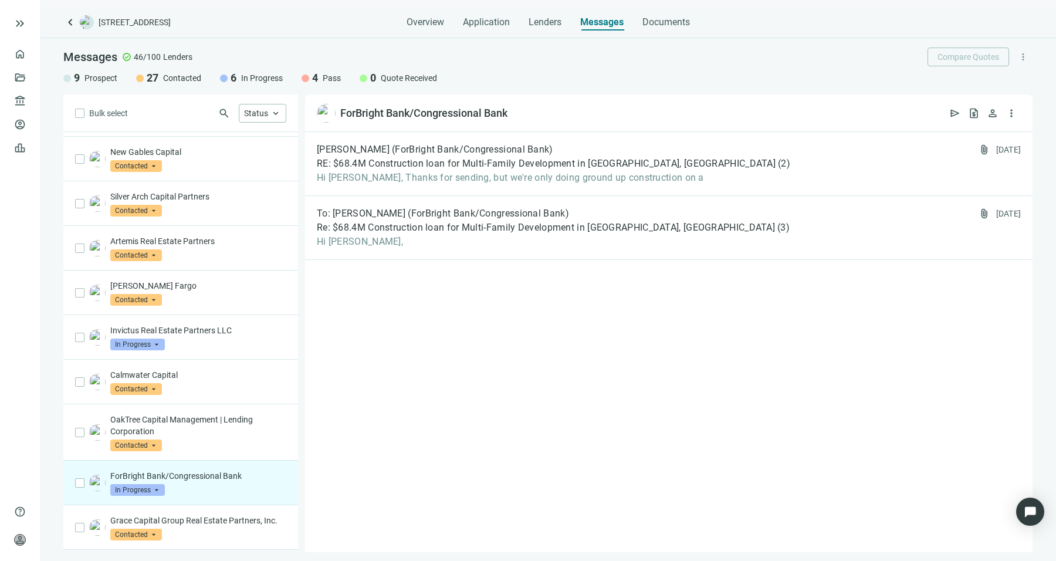
scroll to position [625, 0]
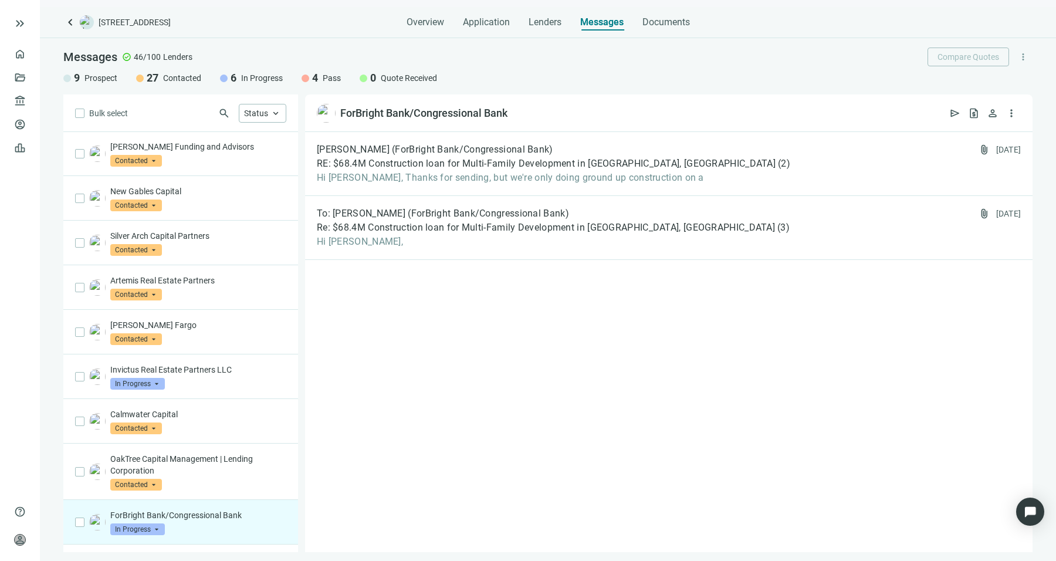
click at [199, 366] on p "Invictus Real Estate Partners LLC" at bounding box center [198, 370] width 176 height 12
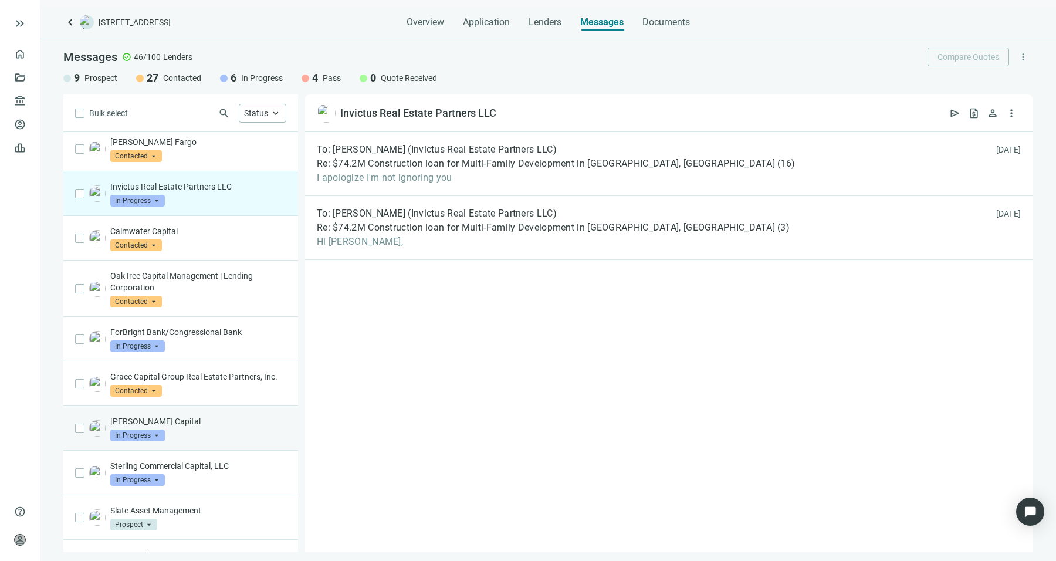
scroll to position [808, 0]
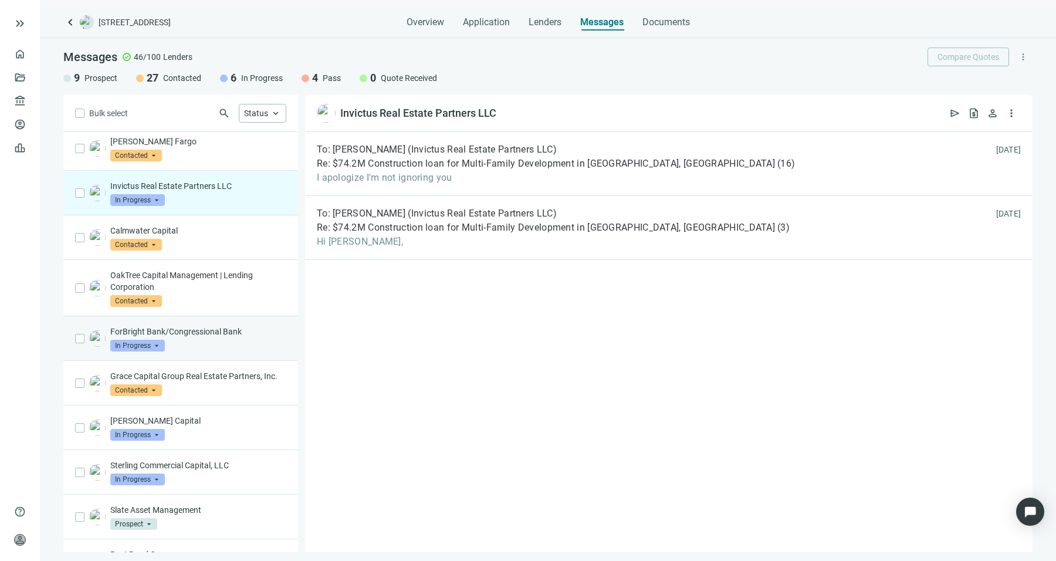
click at [211, 317] on div "ForBright Bank/Congressional Bank In Progress arrow_drop_down" at bounding box center [180, 338] width 235 height 45
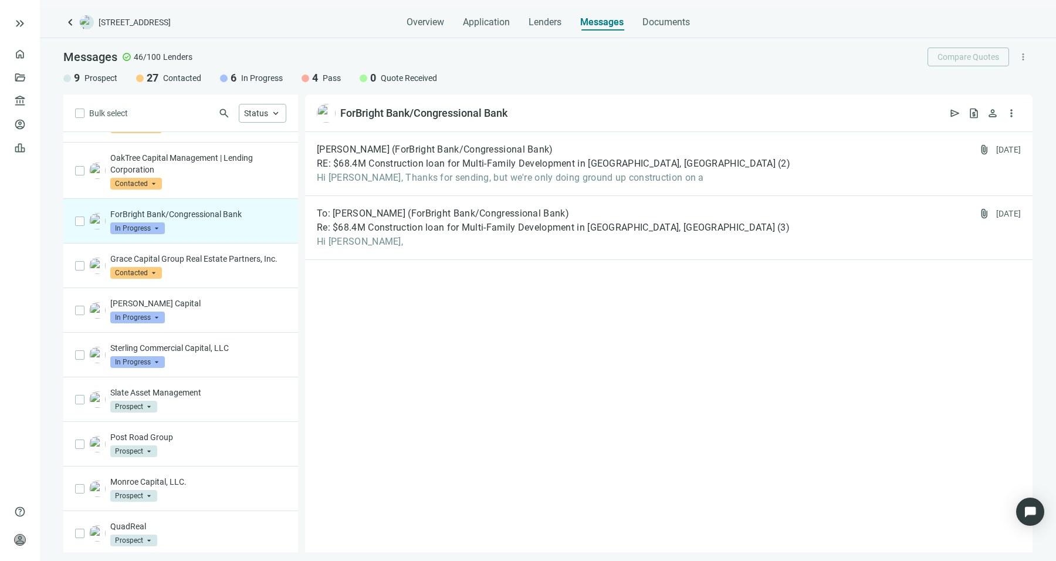
scroll to position [928, 0]
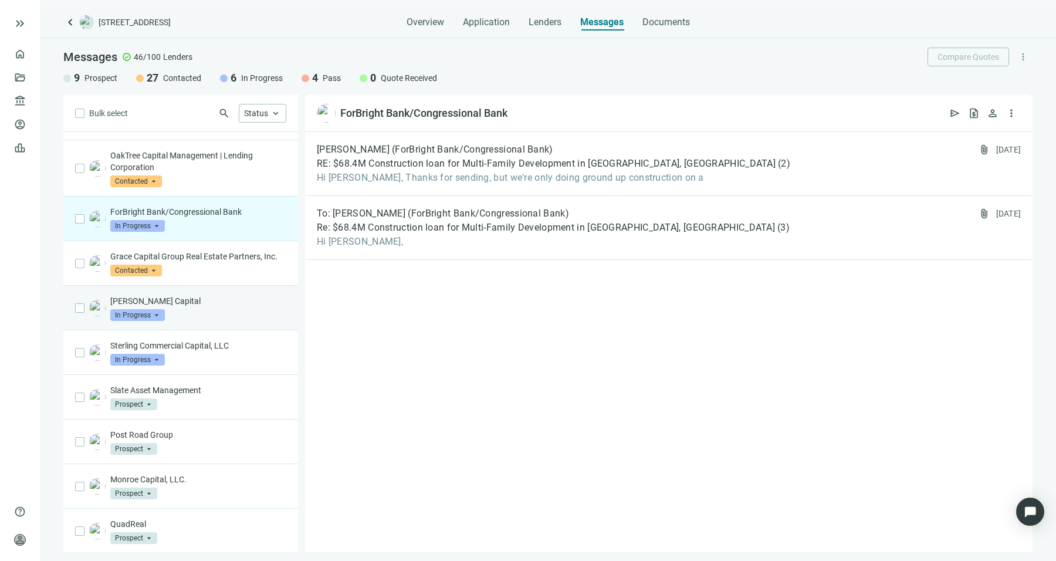
click at [212, 317] on div "[PERSON_NAME] Capital In Progress arrow_drop_down" at bounding box center [198, 308] width 176 height 26
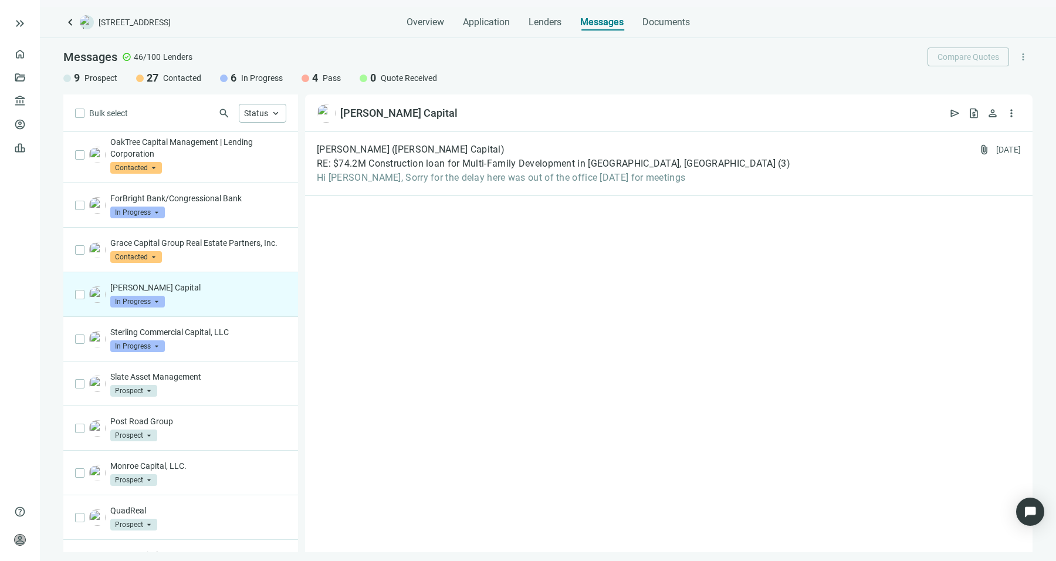
scroll to position [955, 0]
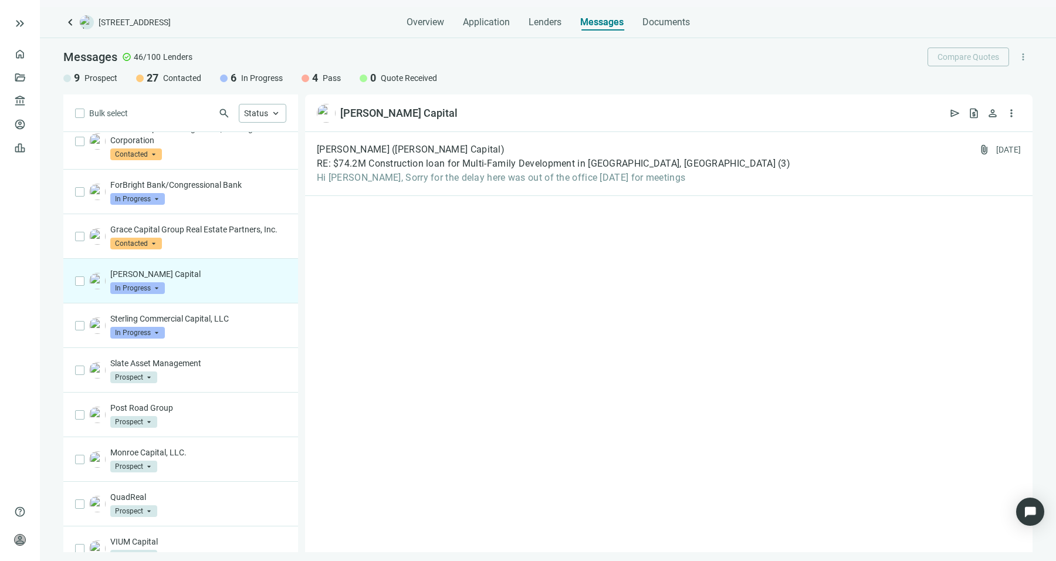
click at [212, 317] on p "Sterling Commercial Capital, LLC" at bounding box center [198, 319] width 176 height 12
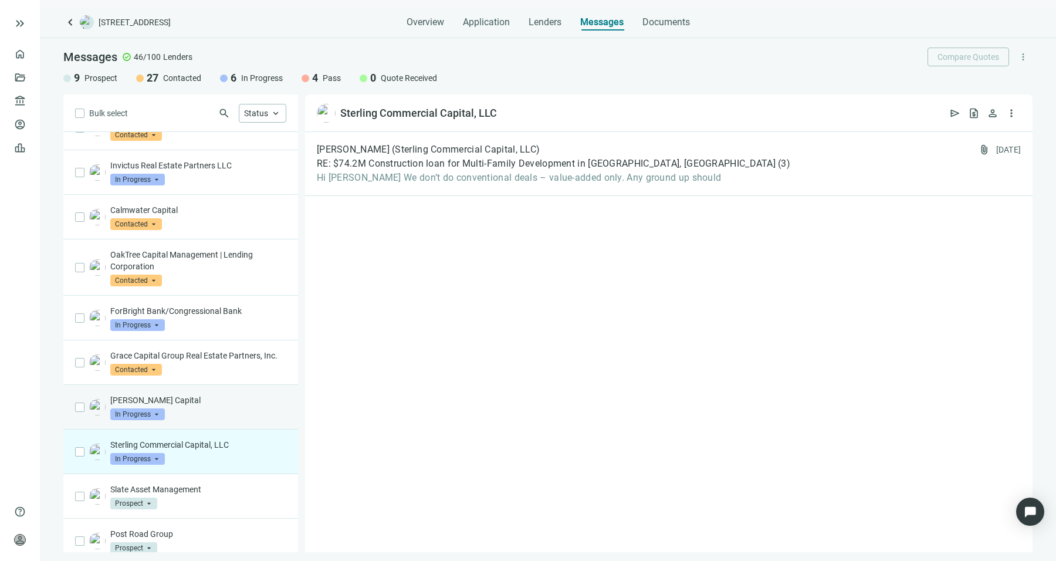
scroll to position [820, 0]
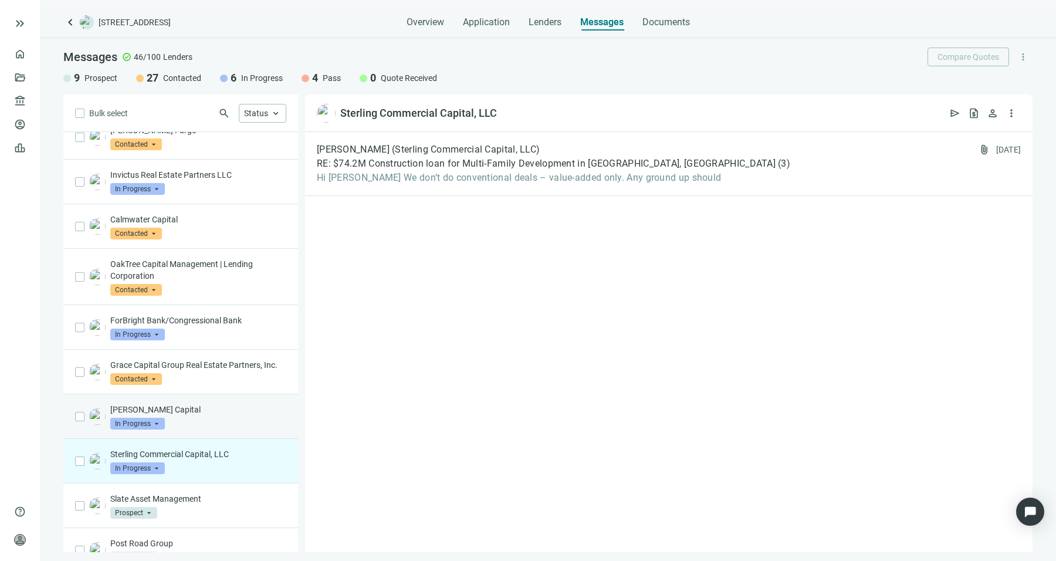
click at [212, 317] on p "ForBright Bank/Congressional Bank" at bounding box center [198, 320] width 176 height 12
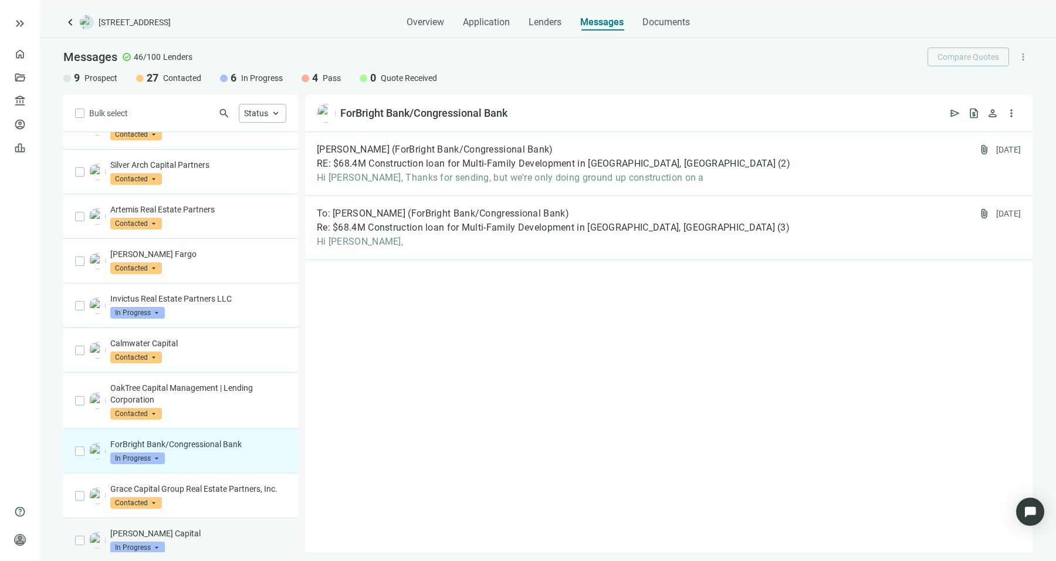
scroll to position [675, 0]
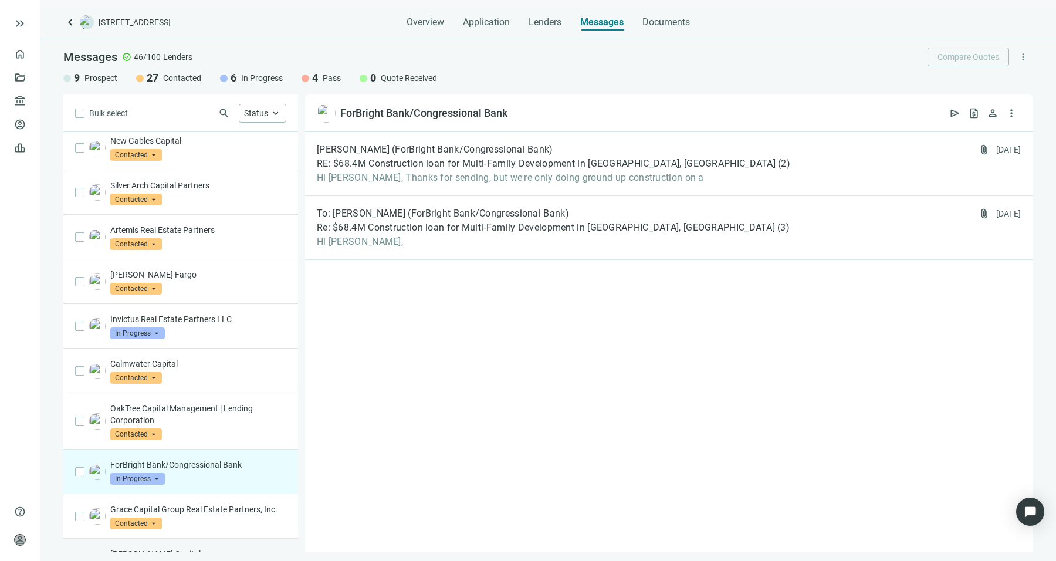
click at [212, 317] on p "Invictus Real Estate Partners LLC" at bounding box center [198, 319] width 176 height 12
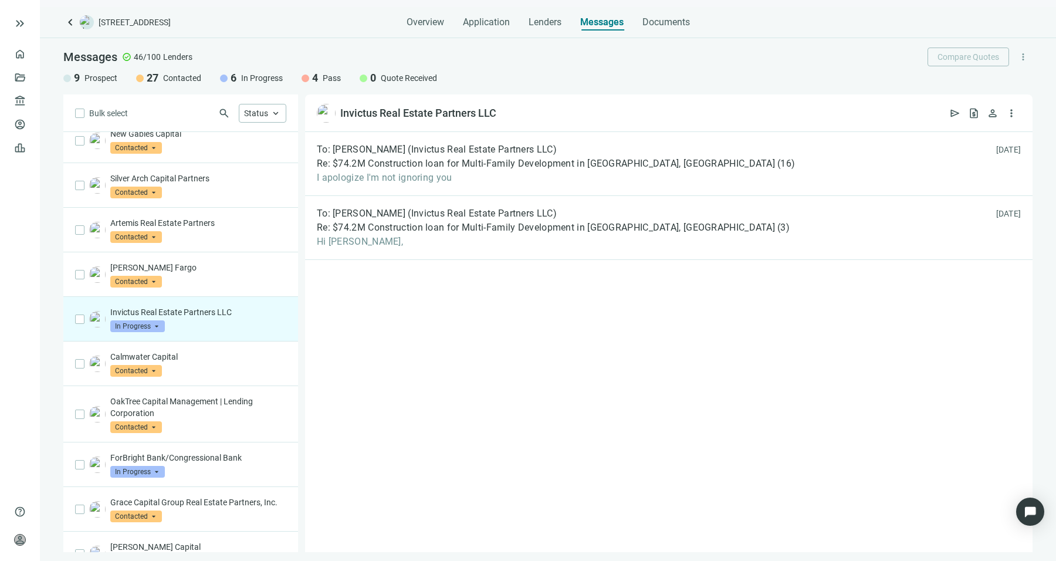
scroll to position [699, 0]
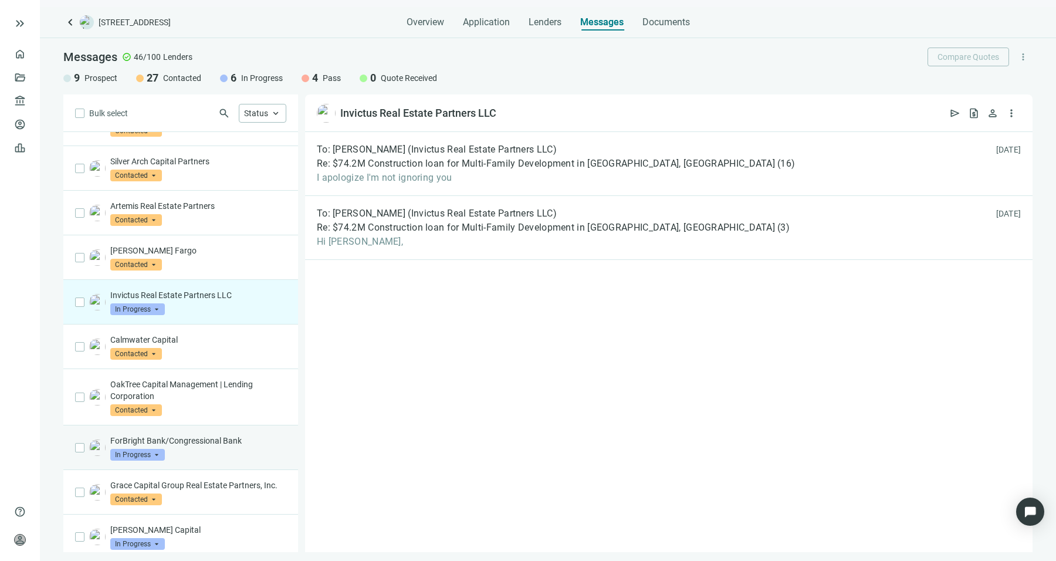
click at [214, 444] on div "ForBright Bank/Congressional Bank In Progress arrow_drop_down" at bounding box center [198, 448] width 176 height 26
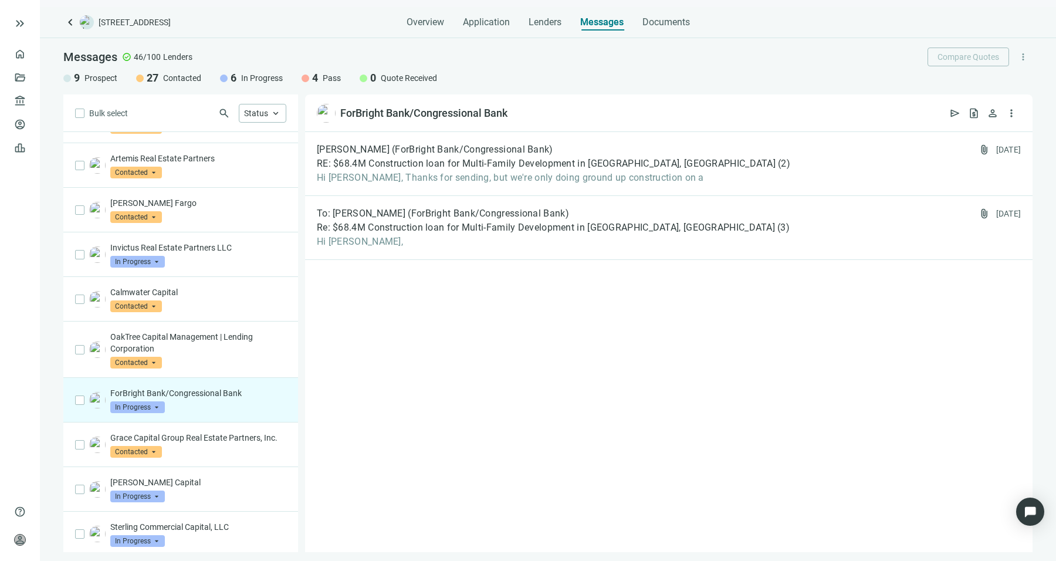
scroll to position [748, 0]
click at [224, 391] on p "ForBright Bank/Congressional Bank" at bounding box center [198, 392] width 176 height 12
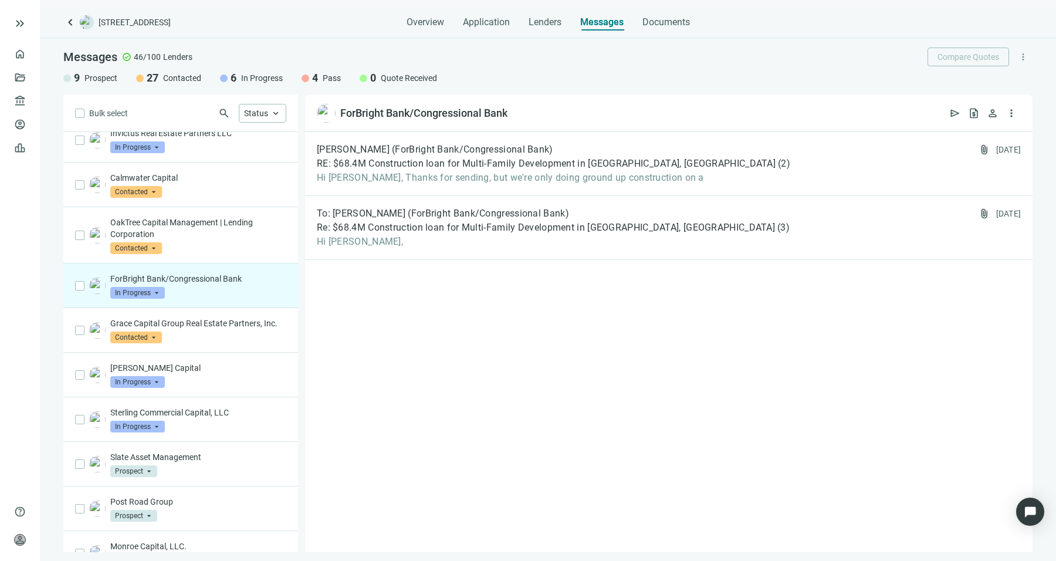
scroll to position [863, 0]
click at [224, 386] on div "[PERSON_NAME] Capital In Progress arrow_drop_down" at bounding box center [198, 373] width 176 height 26
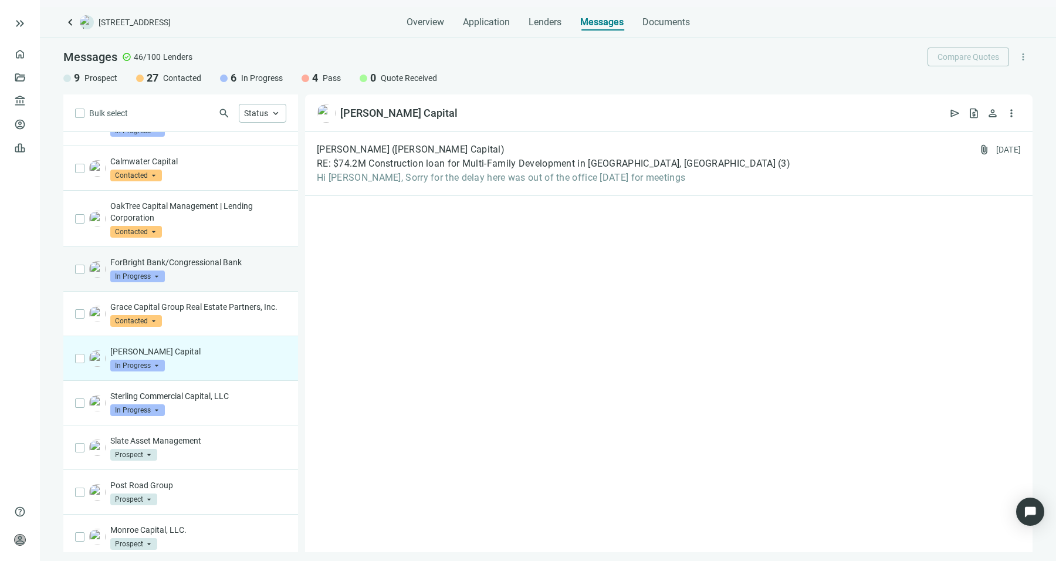
scroll to position [881, 0]
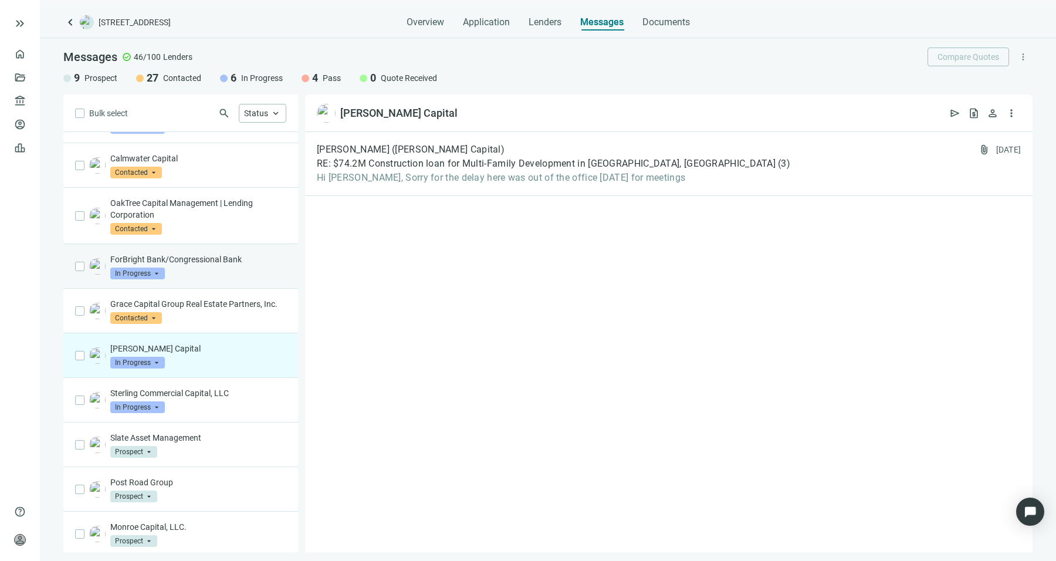
click at [224, 391] on div "Sterling Commercial Capital, LLC In Progress arrow_drop_down" at bounding box center [180, 400] width 235 height 45
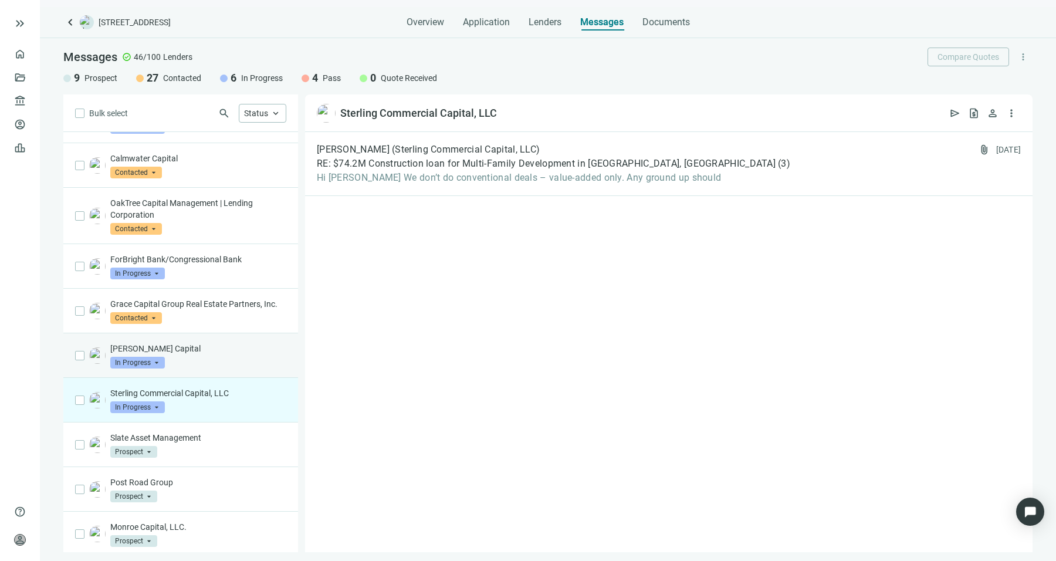
click at [227, 378] on div "[PERSON_NAME] Capital In Progress arrow_drop_down" at bounding box center [180, 355] width 235 height 45
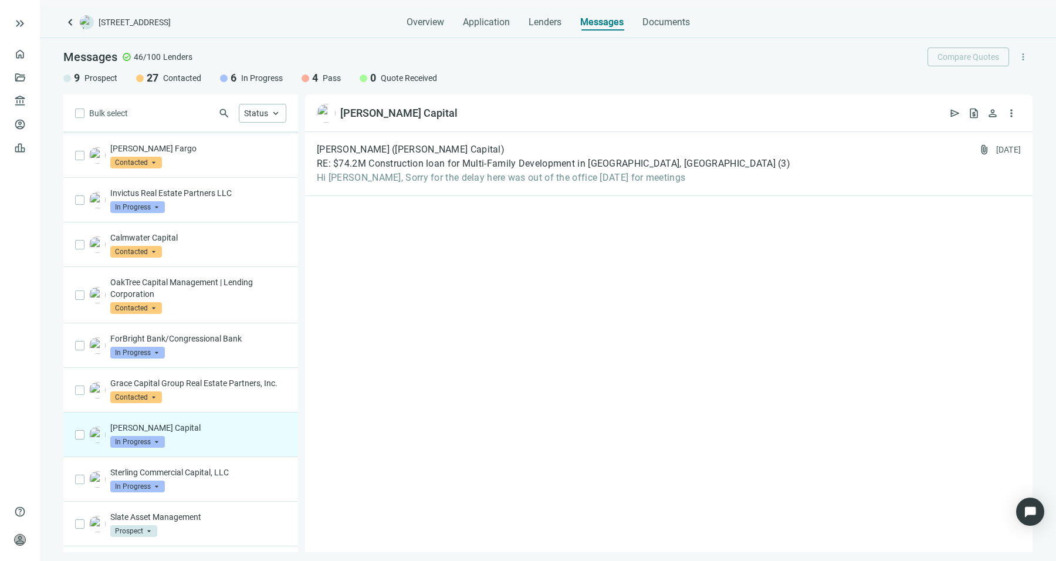
scroll to position [792, 0]
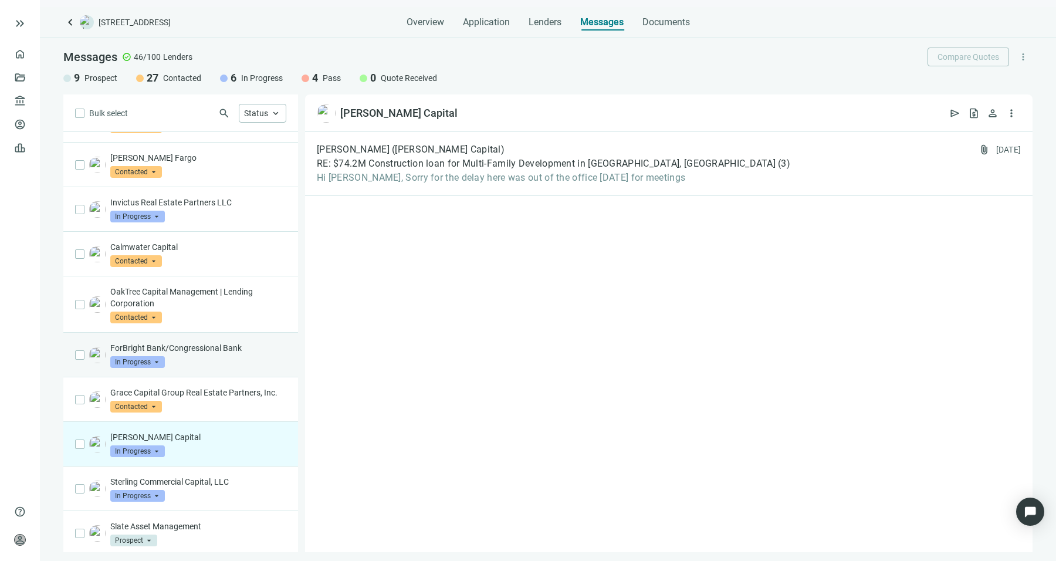
click at [228, 367] on div "ForBright Bank/Congressional Bank In Progress arrow_drop_down" at bounding box center [180, 355] width 235 height 45
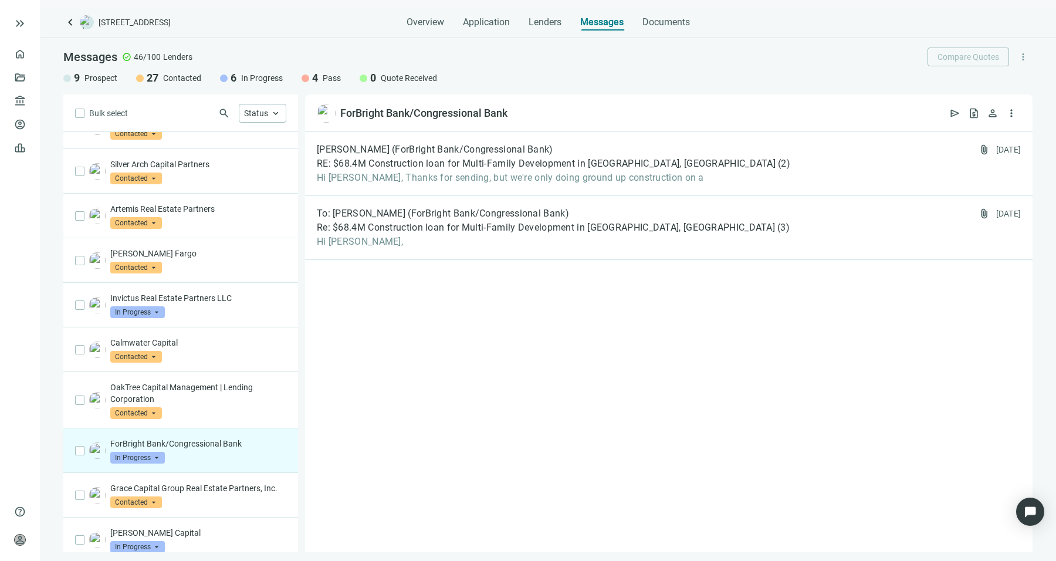
scroll to position [685, 0]
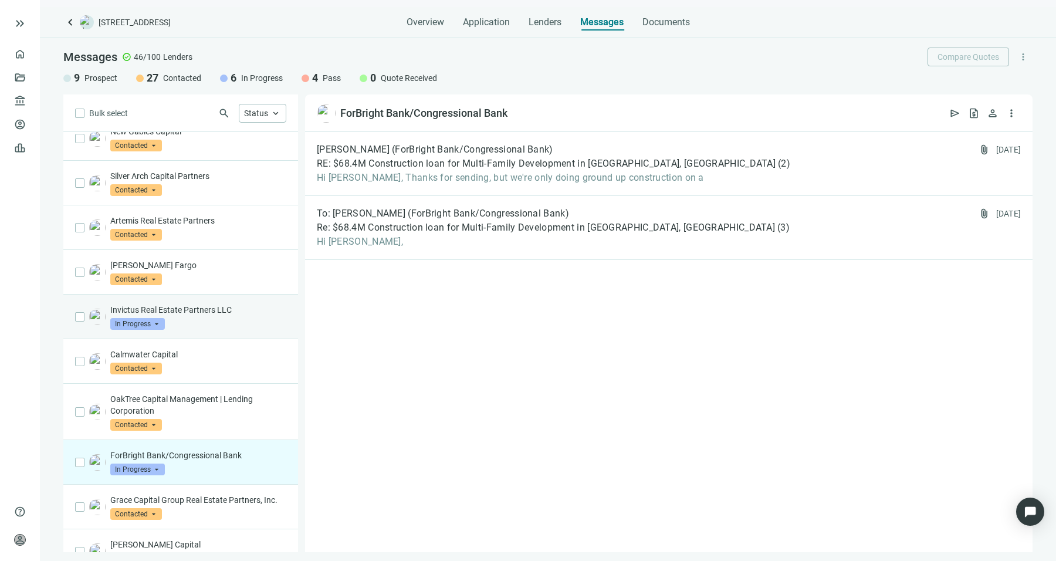
click at [242, 316] on div "Invictus Real Estate Partners LLC In Progress arrow_drop_down" at bounding box center [198, 317] width 176 height 26
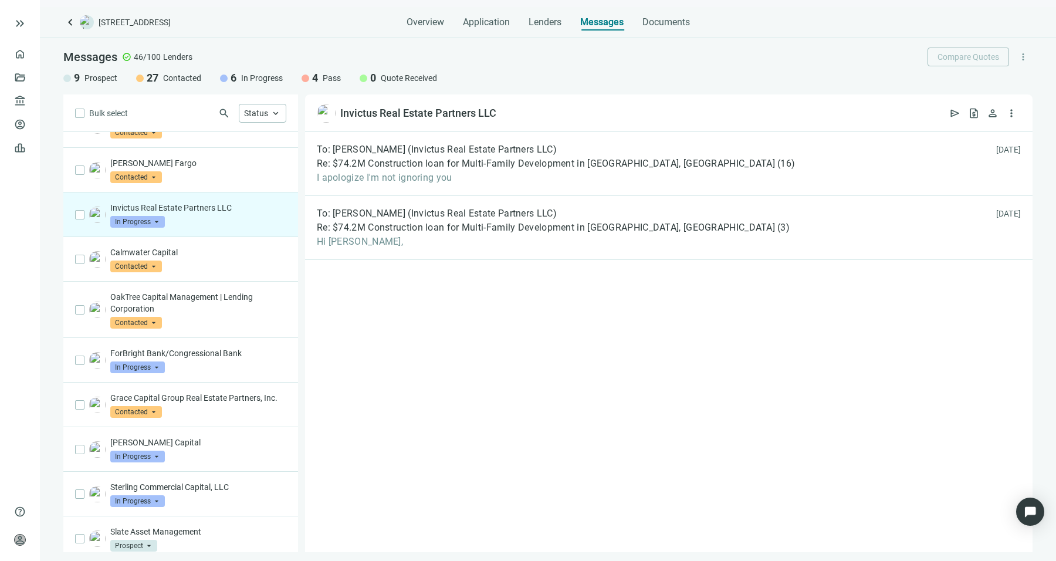
scroll to position [790, 0]
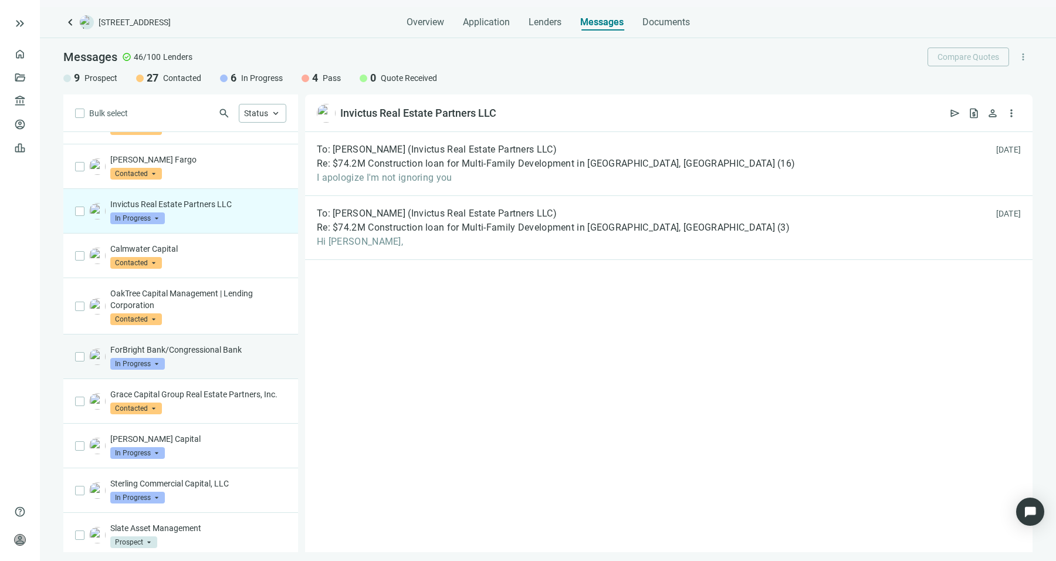
click at [228, 353] on div "ForBright Bank/Congressional Bank In Progress arrow_drop_down" at bounding box center [198, 357] width 176 height 26
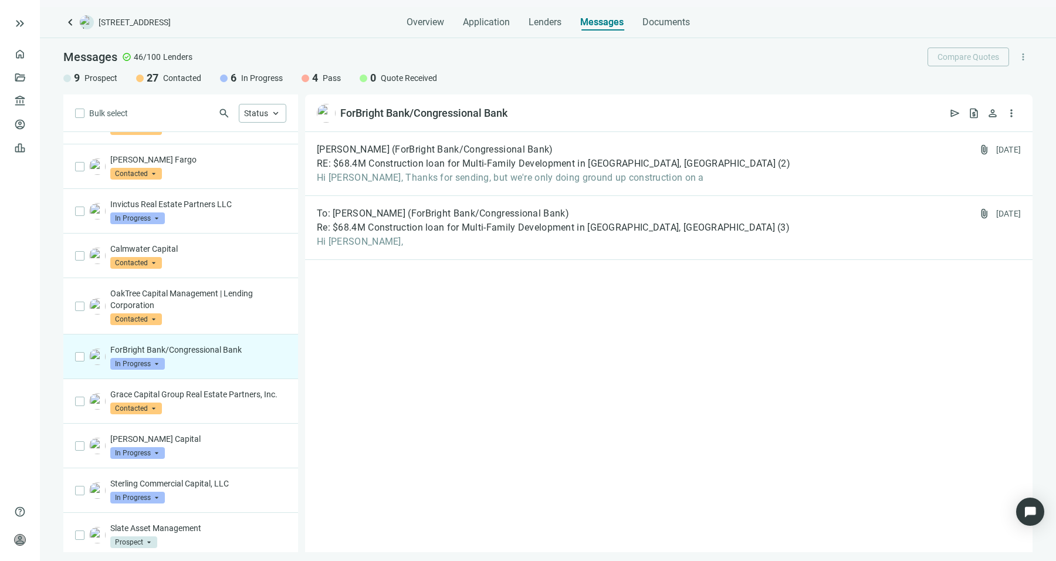
scroll to position [867, 0]
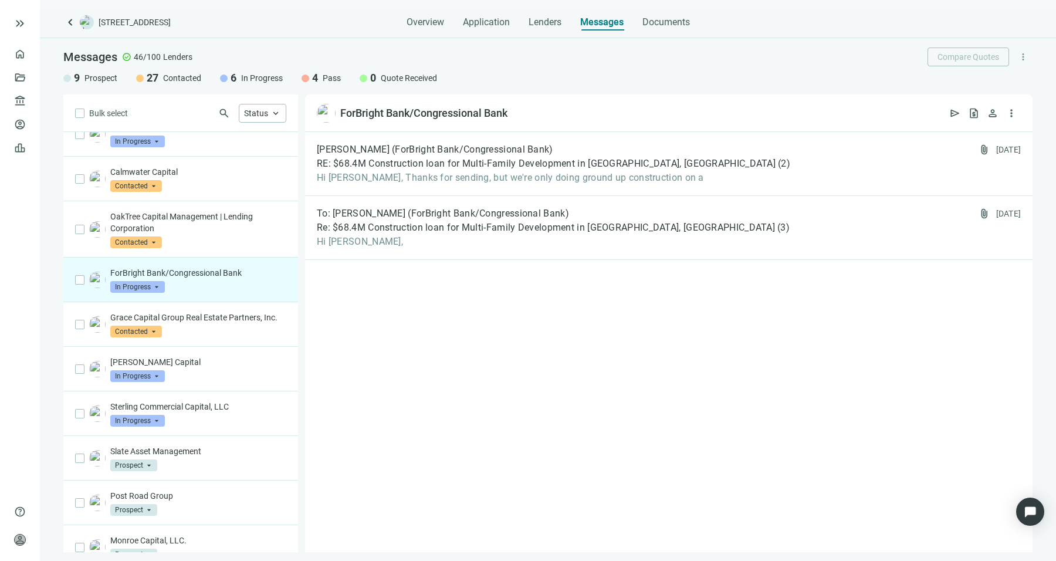
click at [228, 353] on div "[PERSON_NAME] Capital In Progress arrow_drop_down" at bounding box center [180, 369] width 235 height 45
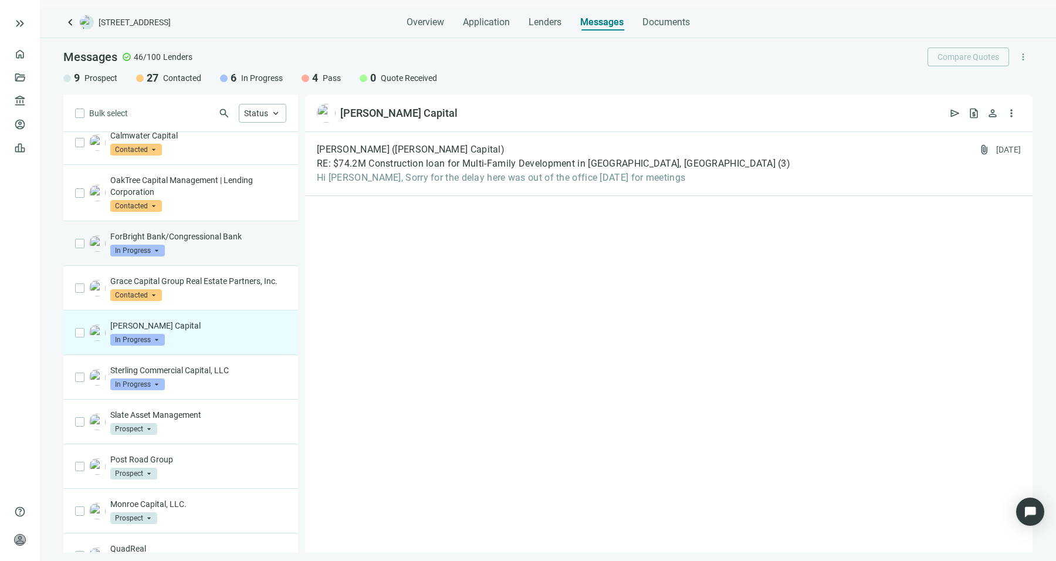
scroll to position [904, 0]
click at [228, 353] on div "[PERSON_NAME] Capital In Progress arrow_drop_down" at bounding box center [180, 332] width 235 height 45
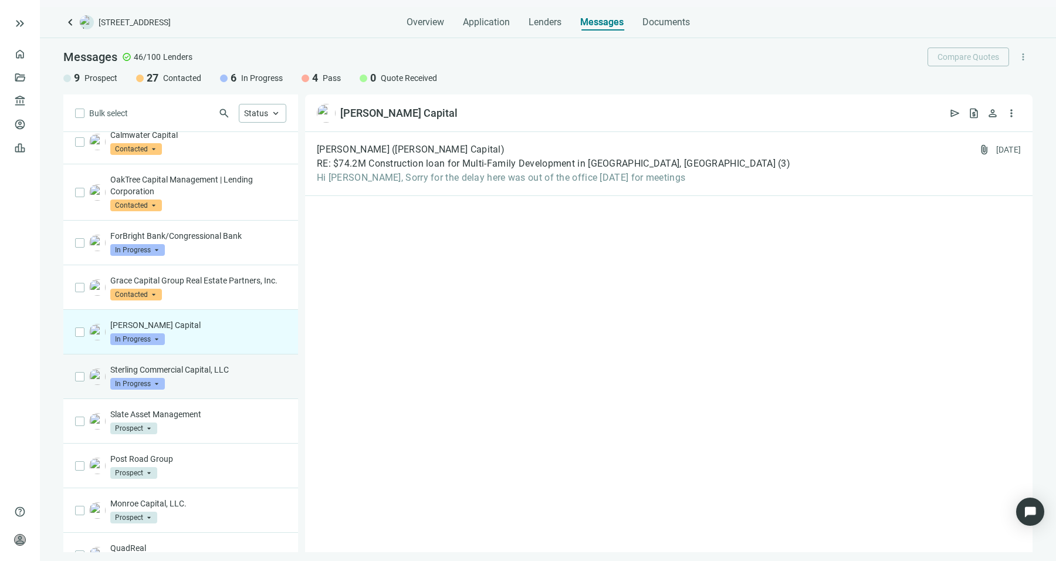
click at [223, 375] on p "Sterling Commercial Capital, LLC" at bounding box center [198, 370] width 176 height 12
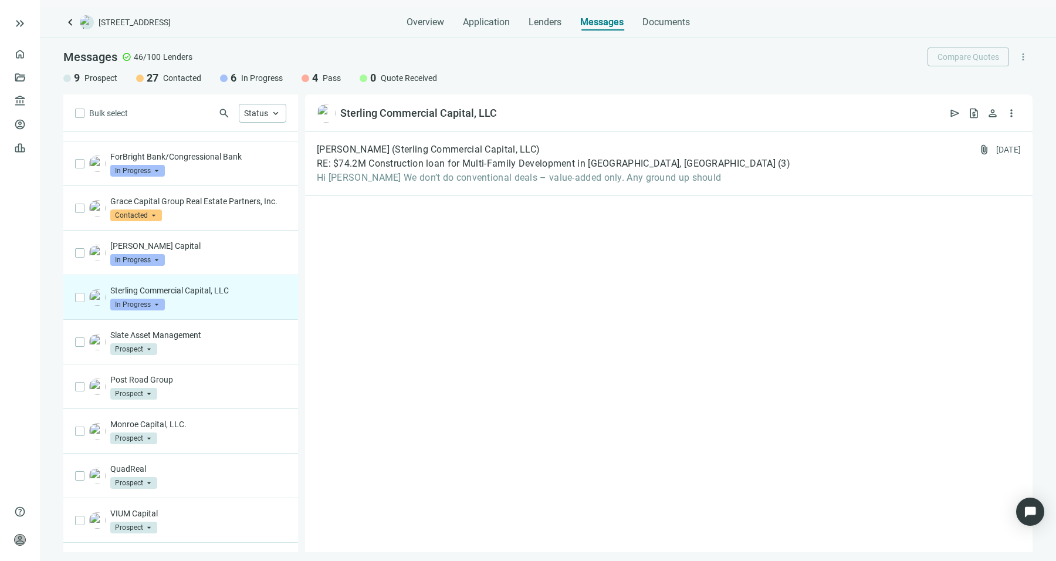
scroll to position [984, 0]
click at [238, 272] on div "[PERSON_NAME] Capital In Progress arrow_drop_down" at bounding box center [180, 252] width 235 height 45
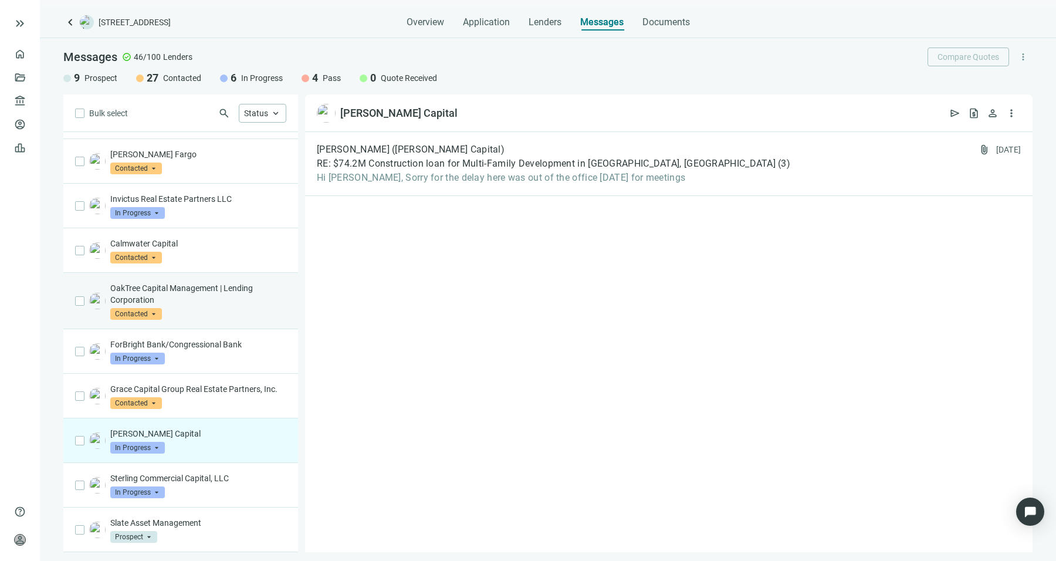
click at [204, 293] on p "OakTree Capital Management | Lending Corporation" at bounding box center [198, 293] width 176 height 23
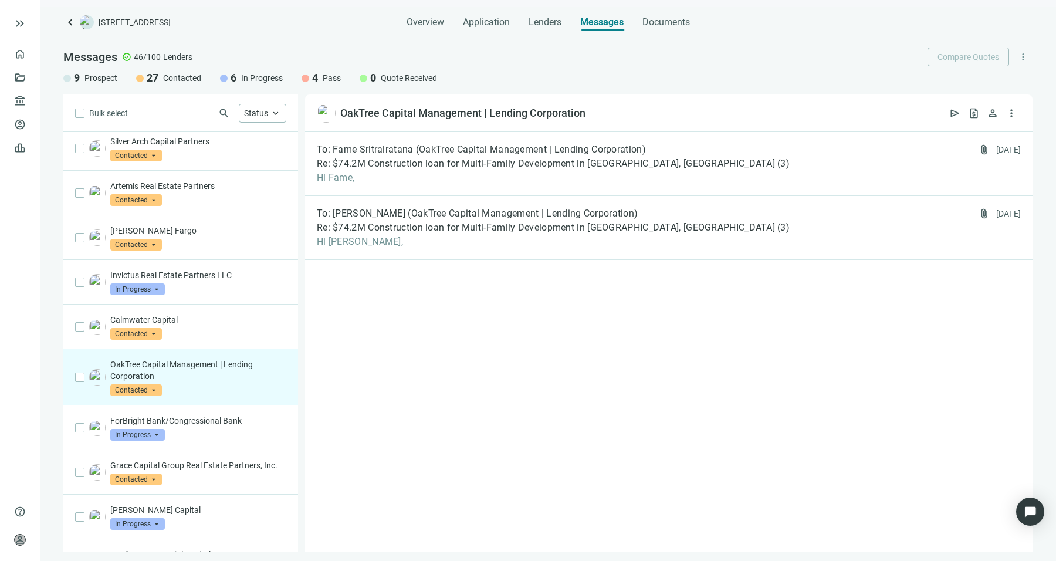
scroll to position [717, 0]
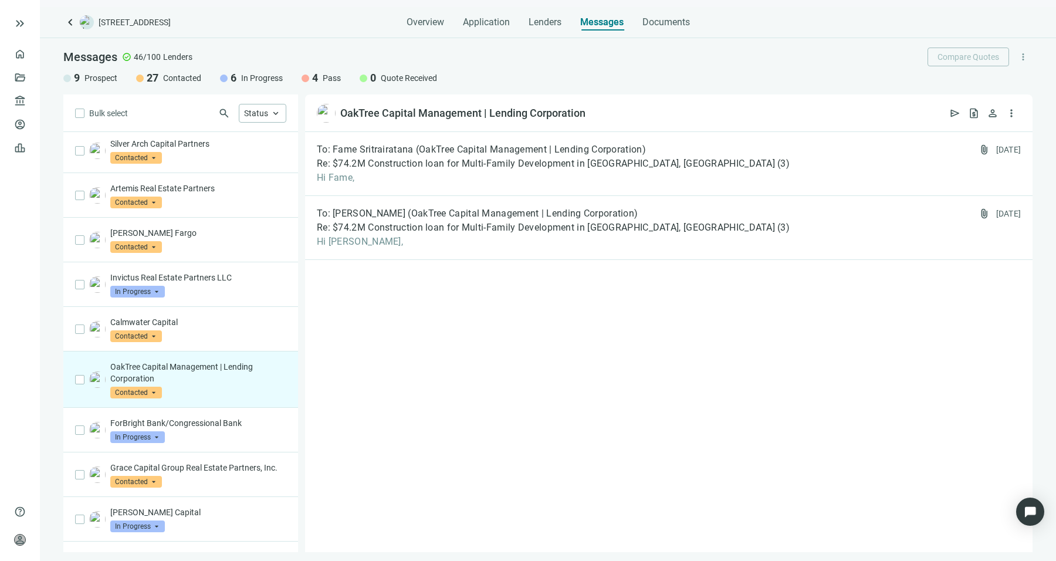
click at [204, 293] on div "Invictus Real Estate Partners LLC In Progress arrow_drop_down" at bounding box center [180, 284] width 235 height 45
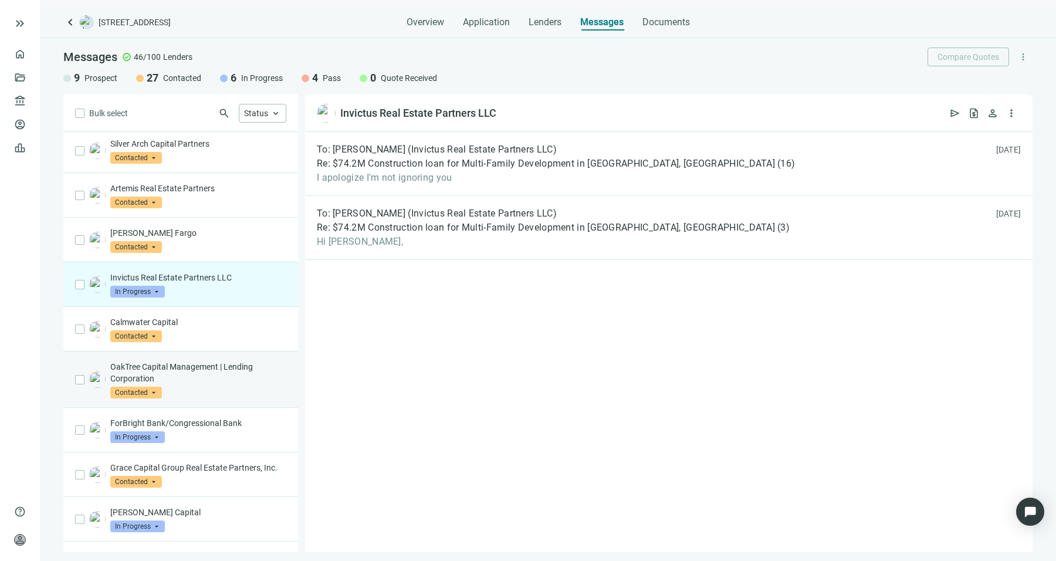
scroll to position [851, 0]
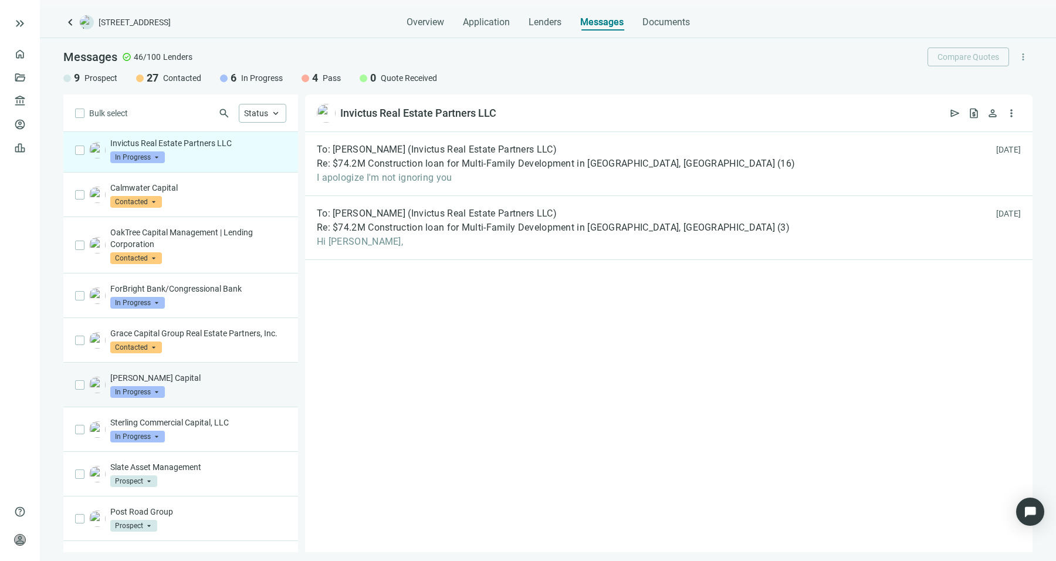
click at [202, 407] on div "[PERSON_NAME] Capital In Progress arrow_drop_down" at bounding box center [180, 385] width 235 height 45
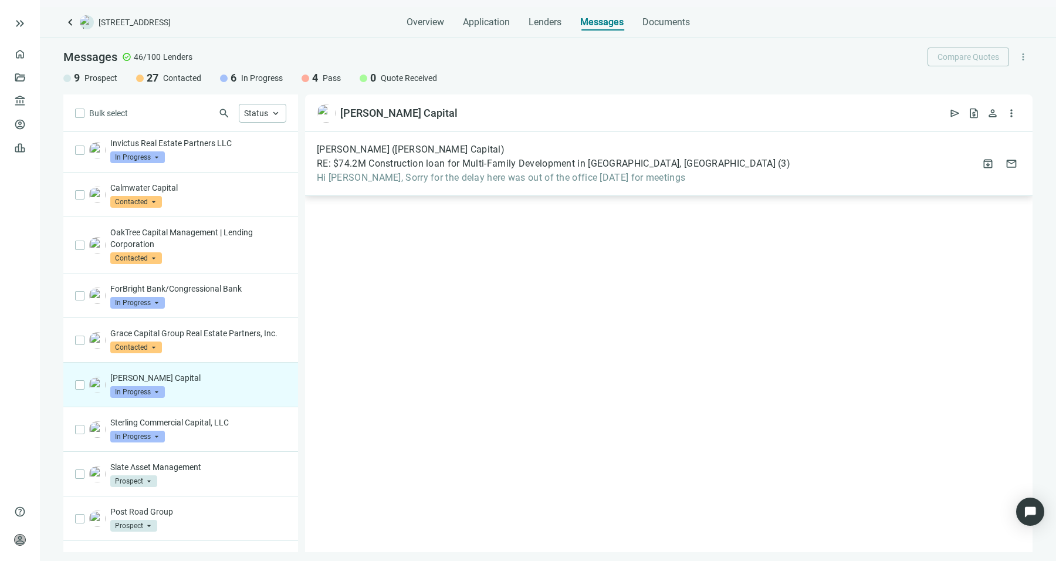
click at [643, 177] on span "Hi [PERSON_NAME], Sorry for the delay here was out of the office [DATE] for mee…" at bounding box center [553, 178] width 473 height 12
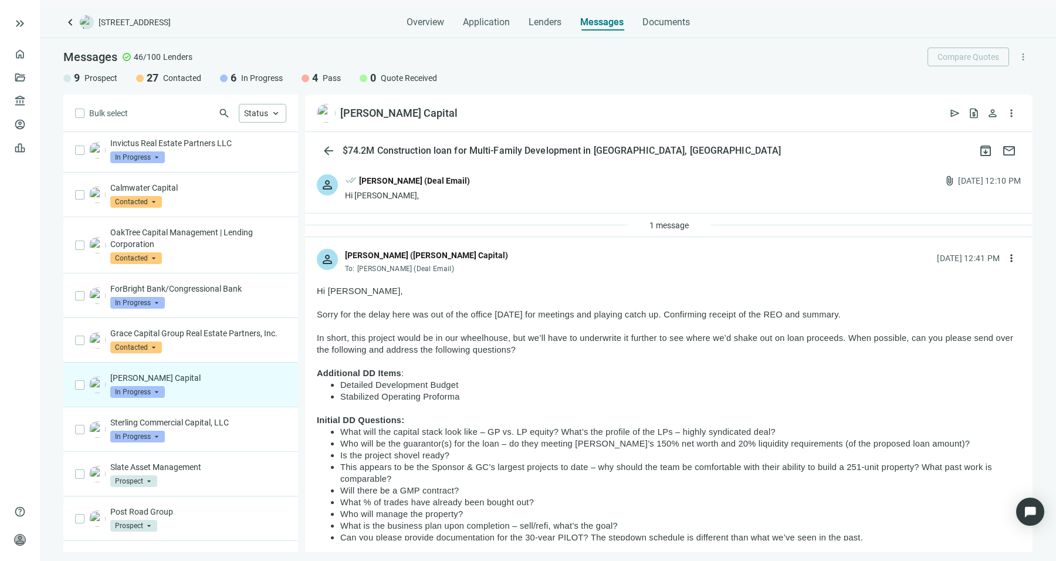
scroll to position [44, 0]
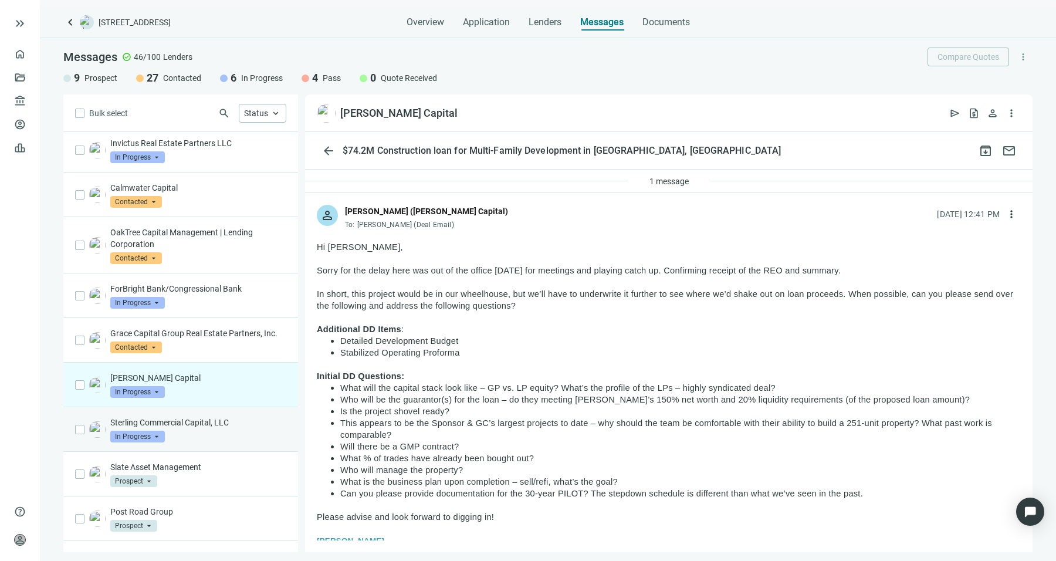
click at [158, 442] on span "In Progress" at bounding box center [137, 437] width 55 height 12
click at [219, 442] on div "Sterling Commercial Capital, LLC In Progress arrow_drop_down contacted in_progr…" at bounding box center [198, 430] width 176 height 26
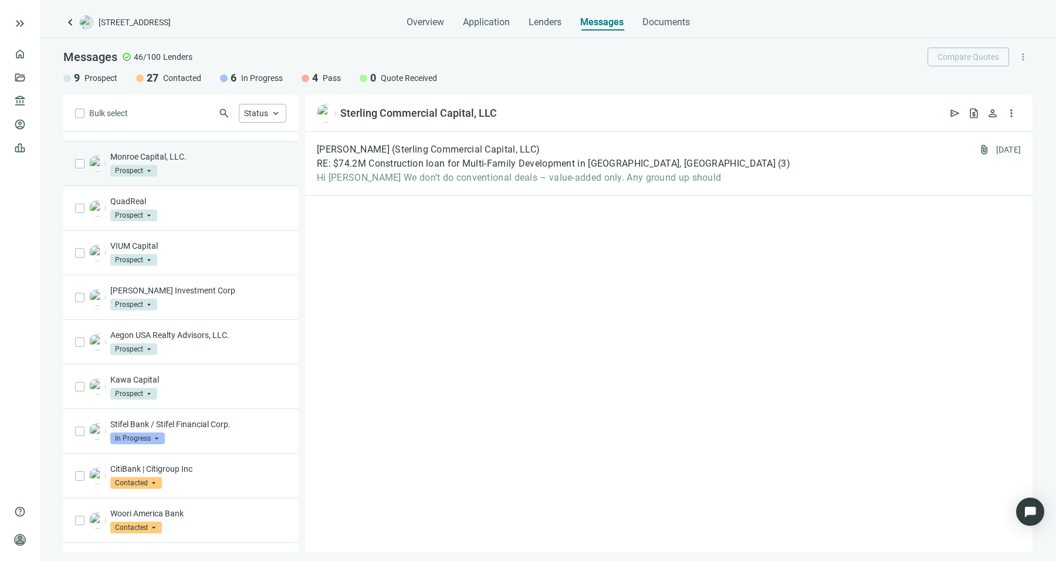
scroll to position [1279, 0]
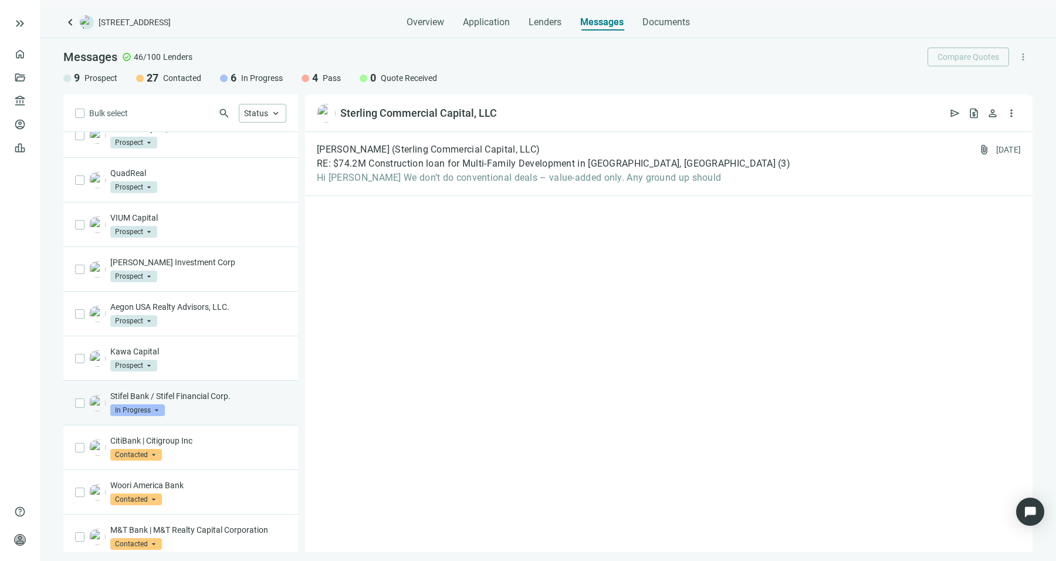
click at [201, 416] on div "Stifel Bank / Stifel Financial Corp. In Progress arrow_drop_down" at bounding box center [198, 403] width 176 height 26
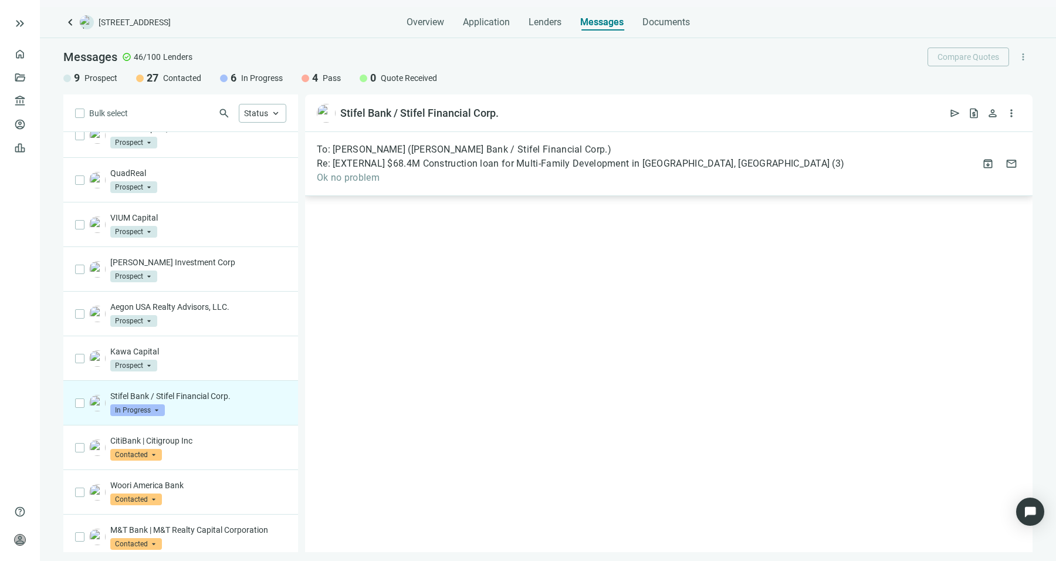
click at [481, 175] on span "Ok no problem" at bounding box center [580, 178] width 527 height 12
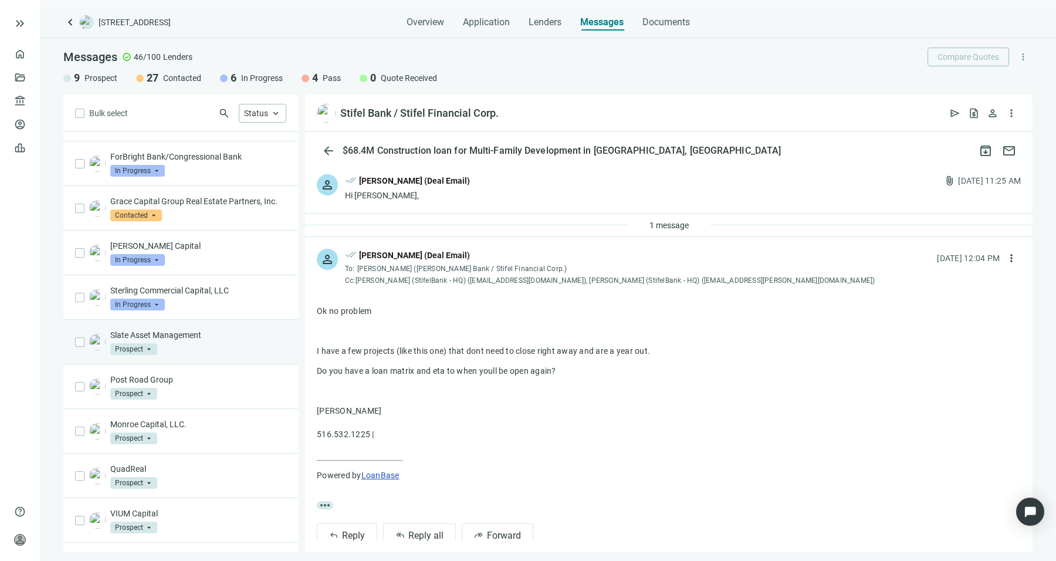
scroll to position [983, 0]
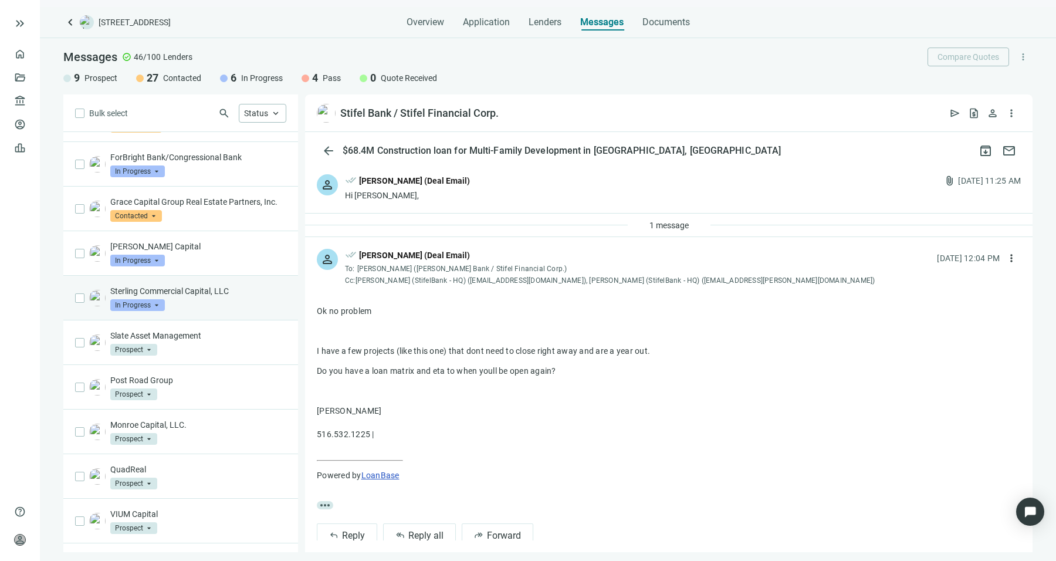
click at [235, 311] on div "Sterling Commercial Capital, LLC In Progress arrow_drop_down contacted in_progr…" at bounding box center [198, 298] width 176 height 26
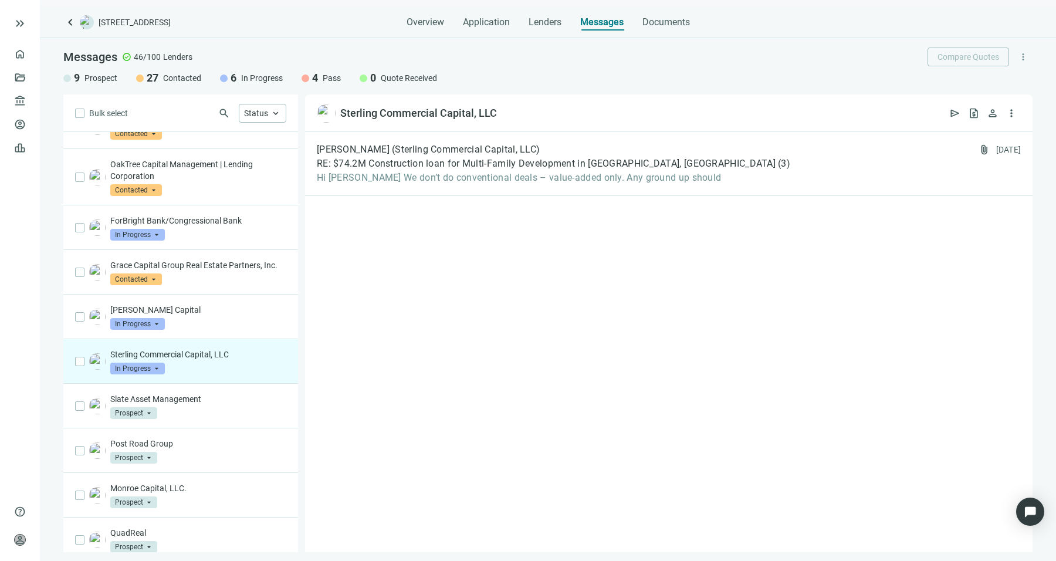
scroll to position [919, 0]
click at [235, 312] on p "[PERSON_NAME] Capital" at bounding box center [198, 310] width 176 height 12
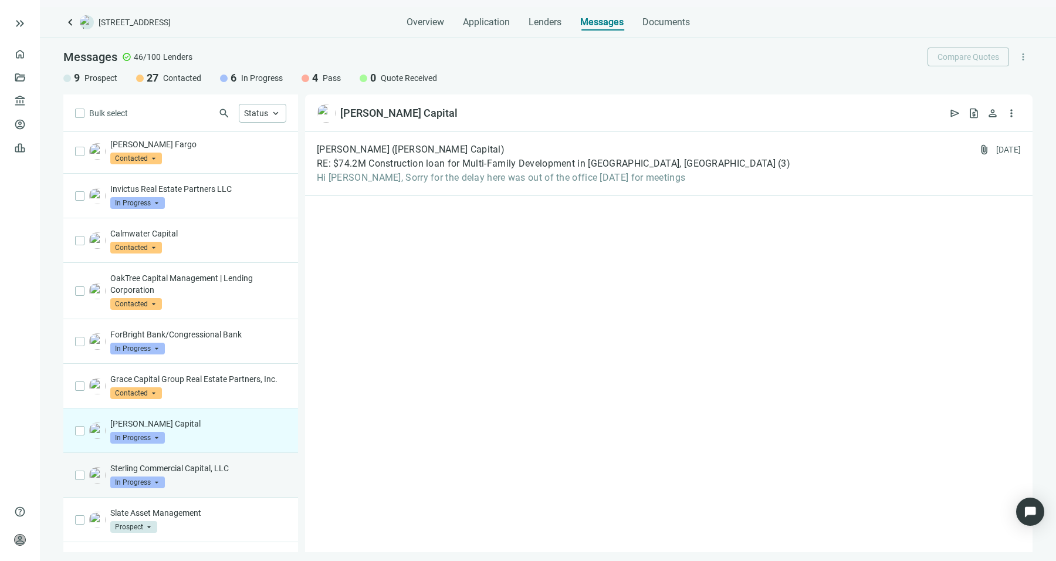
scroll to position [801, 0]
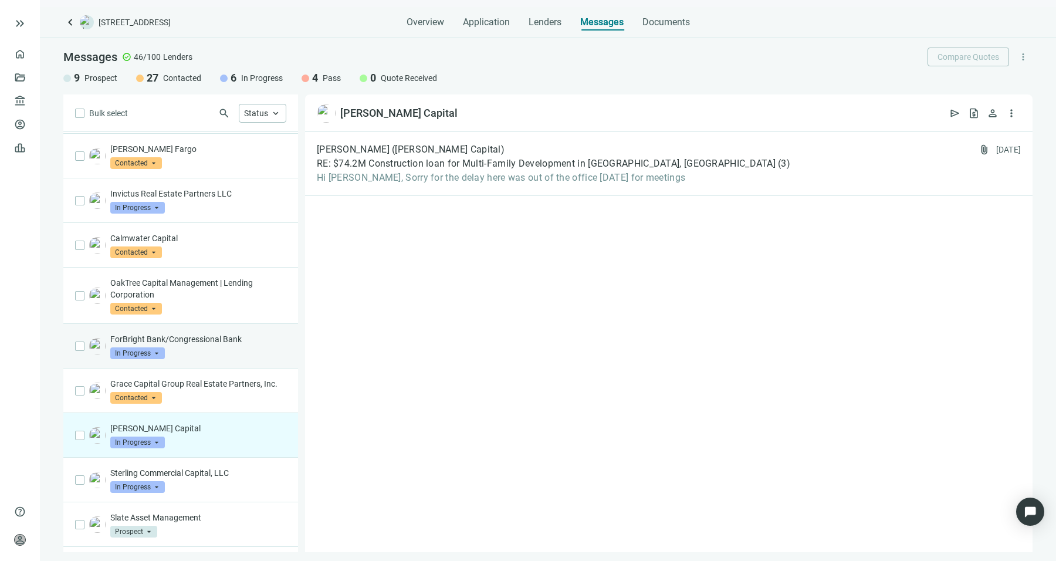
click at [232, 336] on p "ForBright Bank/Congressional Bank" at bounding box center [198, 339] width 176 height 12
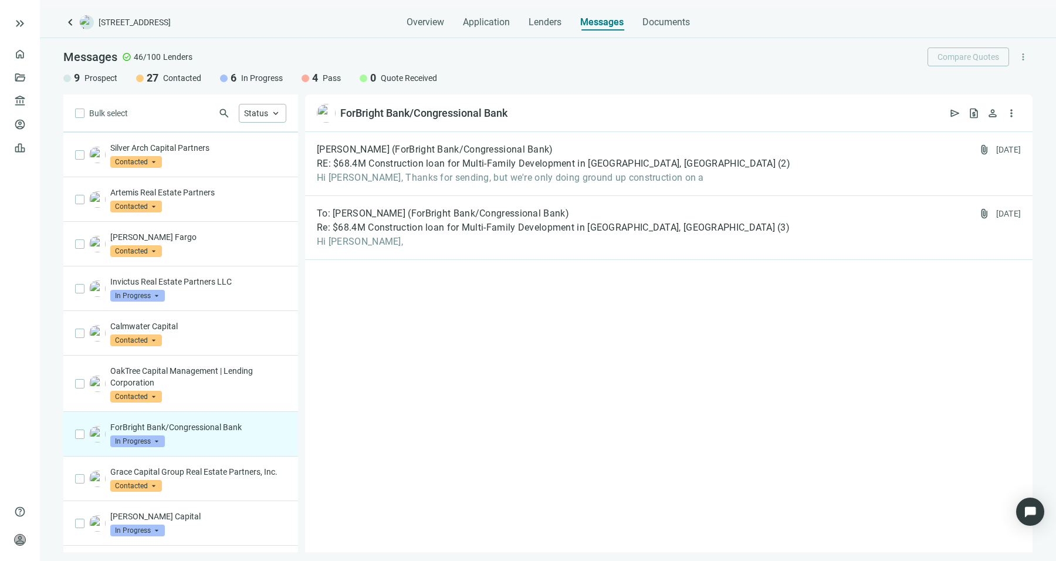
scroll to position [711, 0]
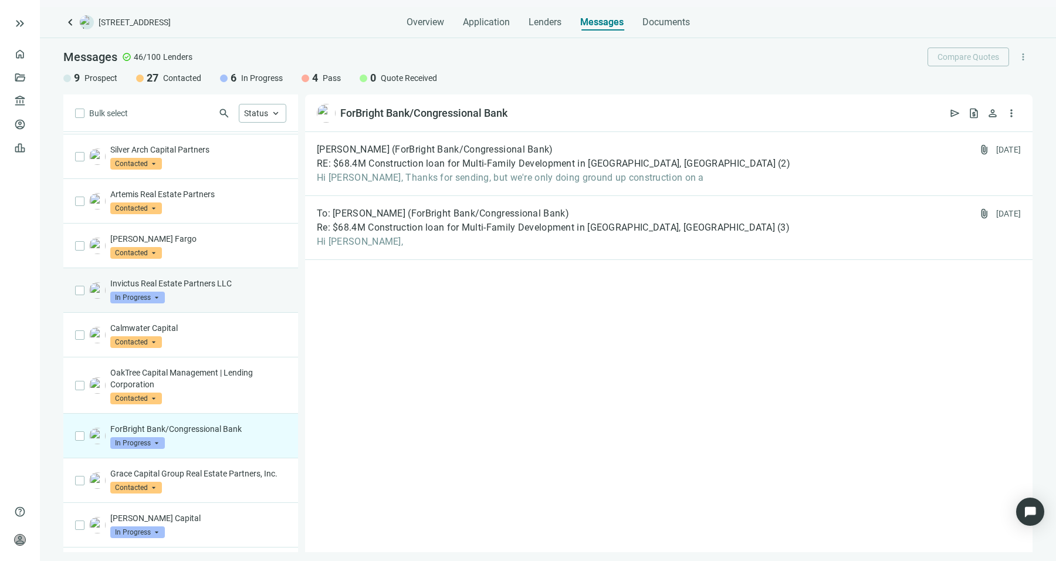
click at [233, 289] on div "Invictus Real Estate Partners LLC In Progress arrow_drop_down" at bounding box center [198, 290] width 176 height 26
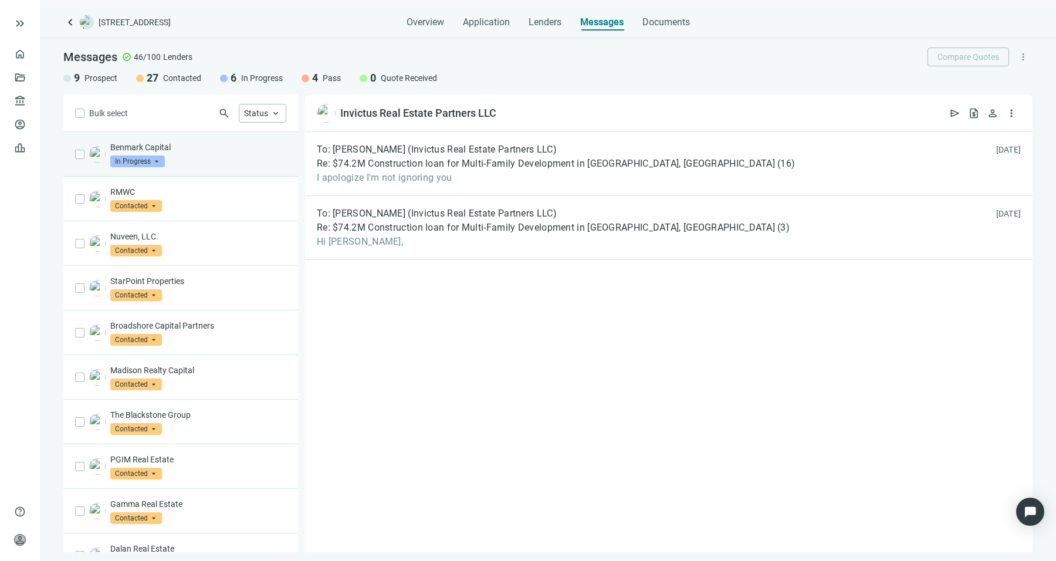
click at [208, 153] on div "Benmark Capital In Progress arrow_drop_down" at bounding box center [198, 154] width 176 height 26
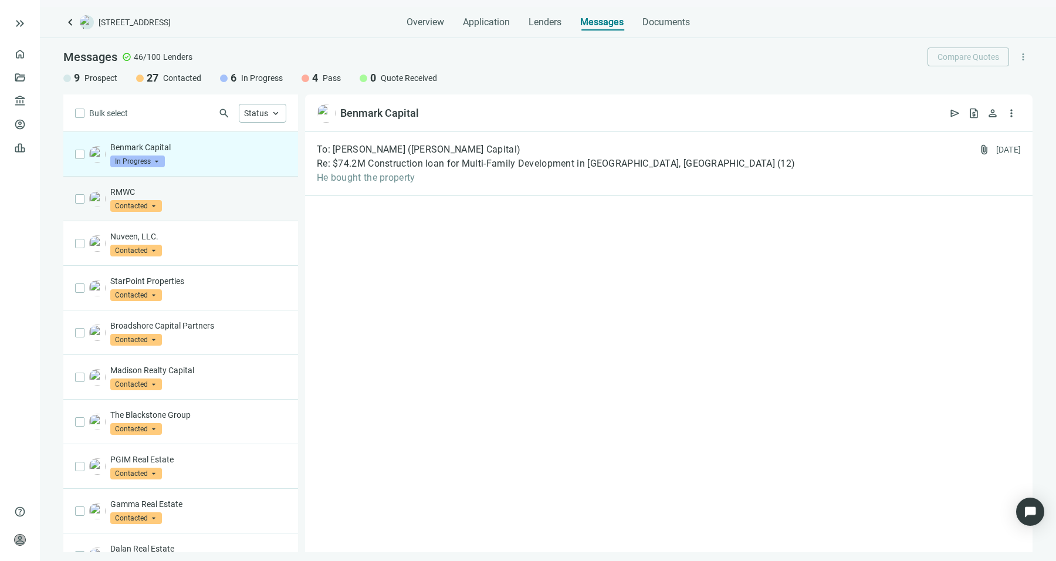
scroll to position [83, 0]
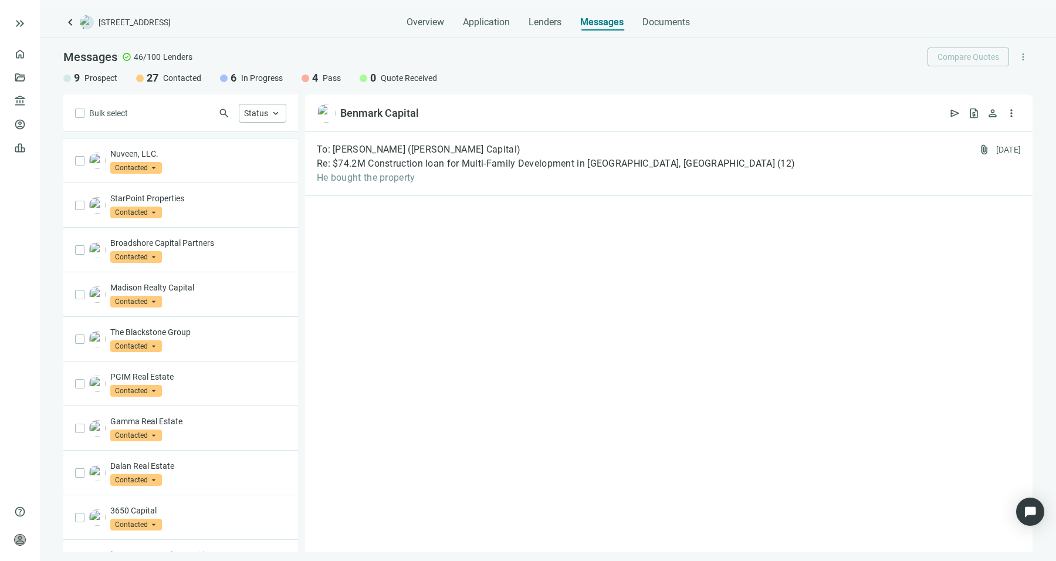
click at [231, 200] on p "StarPoint Properties" at bounding box center [198, 198] width 176 height 12
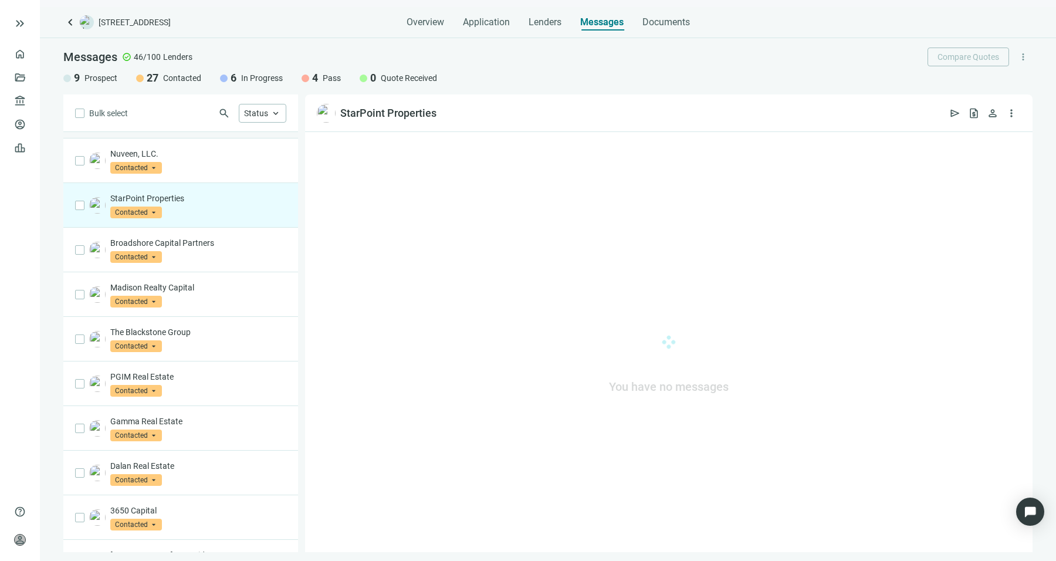
scroll to position [142, 0]
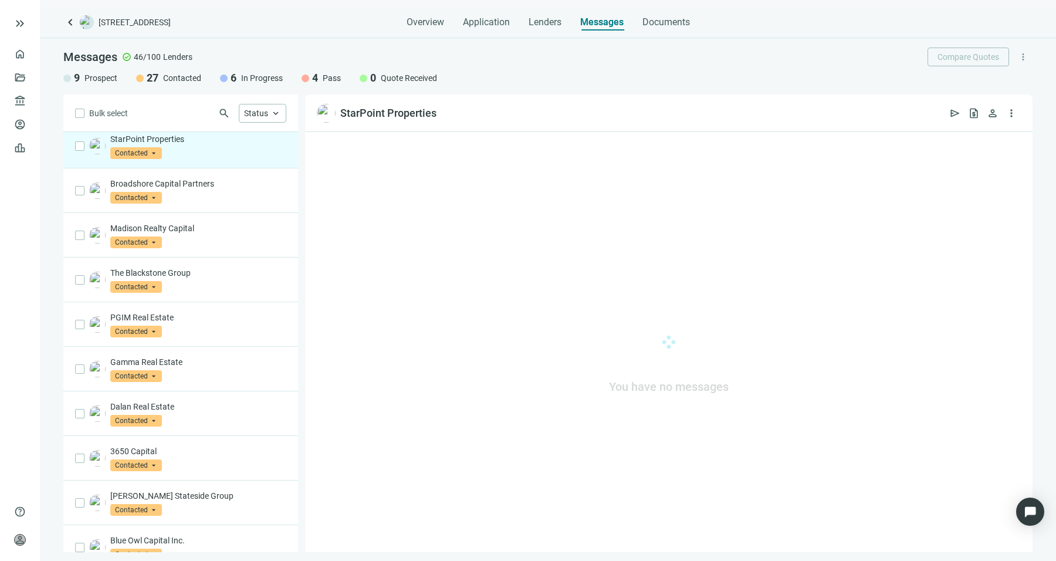
click at [231, 200] on div "Broadshore Capital Partners Contacted arrow_drop_down" at bounding box center [198, 191] width 176 height 26
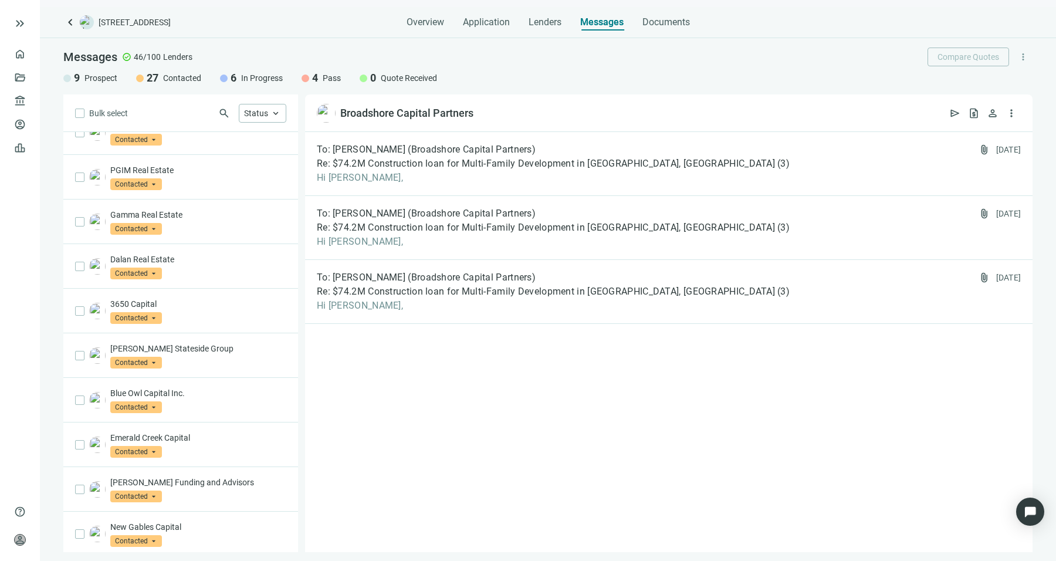
click at [231, 200] on div "Gamma Real Estate Contacted arrow_drop_down" at bounding box center [180, 221] width 235 height 45
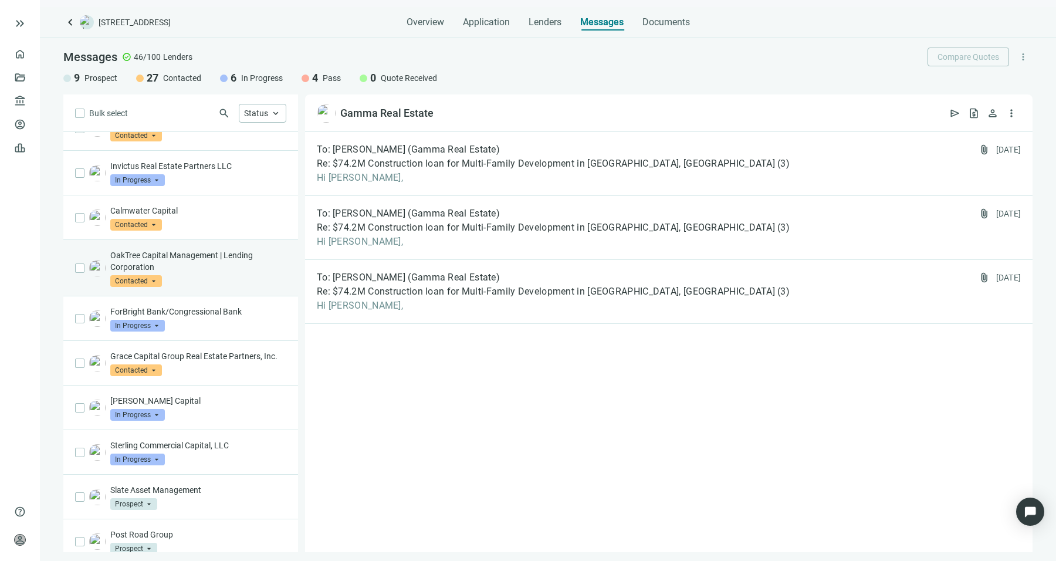
scroll to position [837, 0]
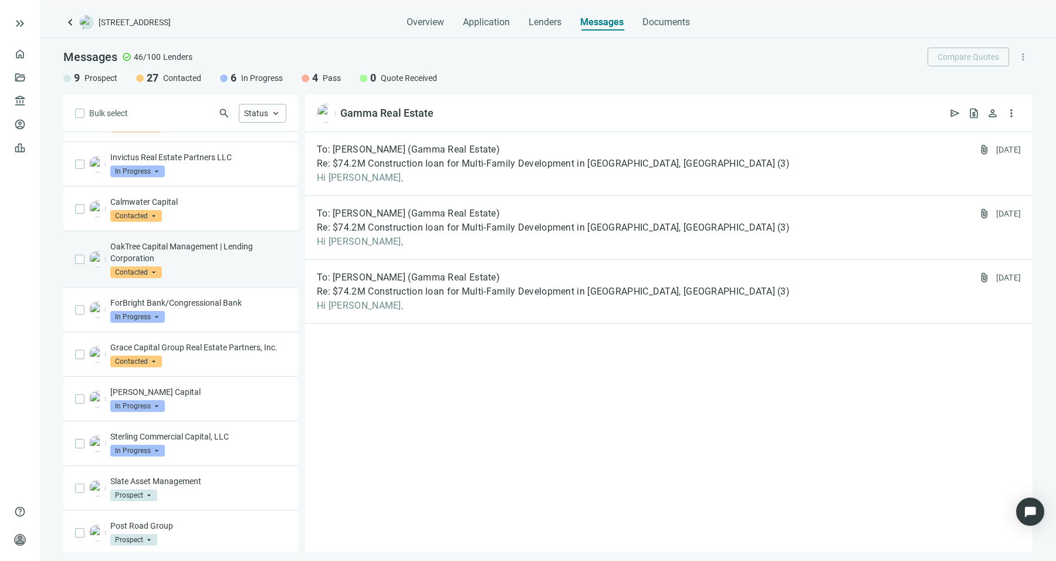
click at [233, 297] on p "ForBright Bank/Congressional Bank" at bounding box center [198, 303] width 176 height 12
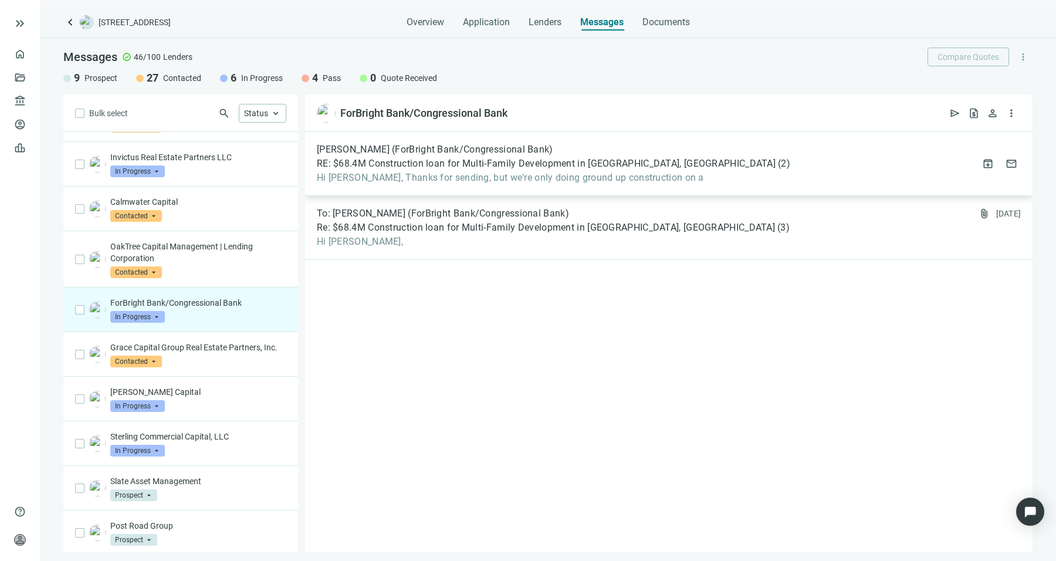
click at [644, 182] on span "Hi [PERSON_NAME], Thanks for sending, but we're only doing ground up constructi…" at bounding box center [553, 178] width 473 height 12
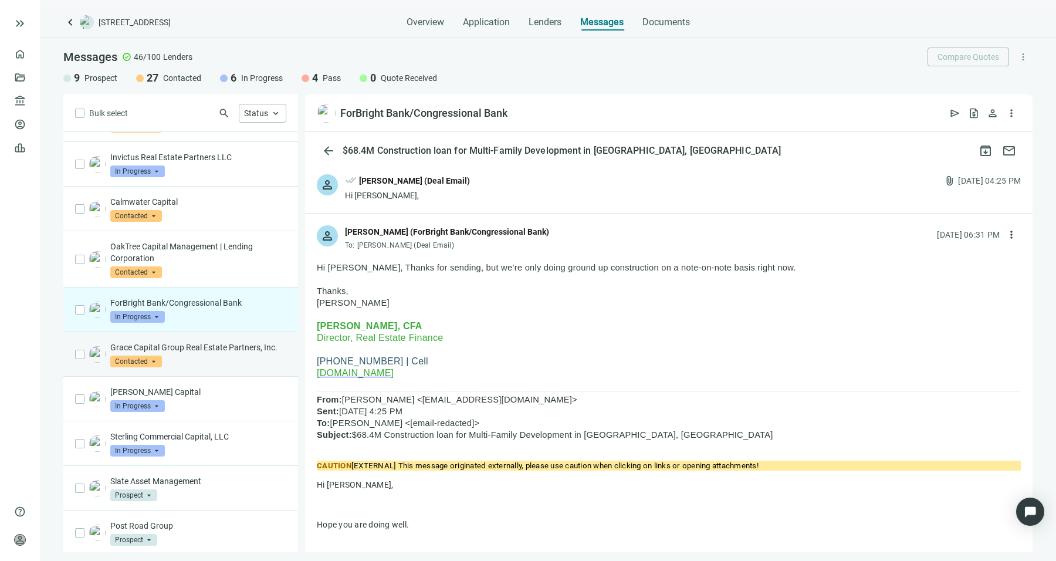
click at [199, 353] on p "Grace Capital Group Real Estate Partners, Inc." at bounding box center [198, 347] width 176 height 12
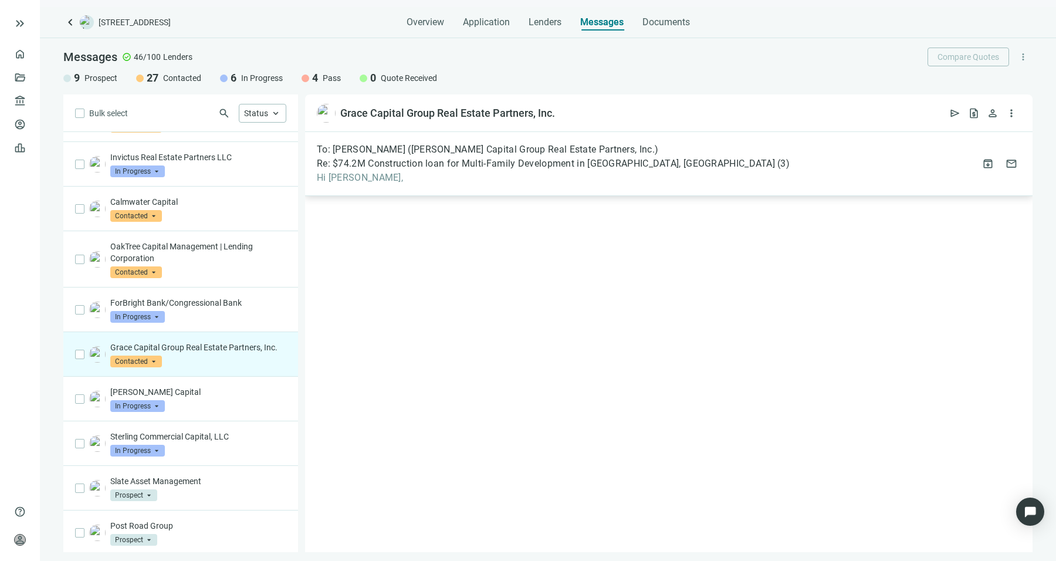
click at [536, 182] on span "Hi [PERSON_NAME]," at bounding box center [553, 178] width 473 height 12
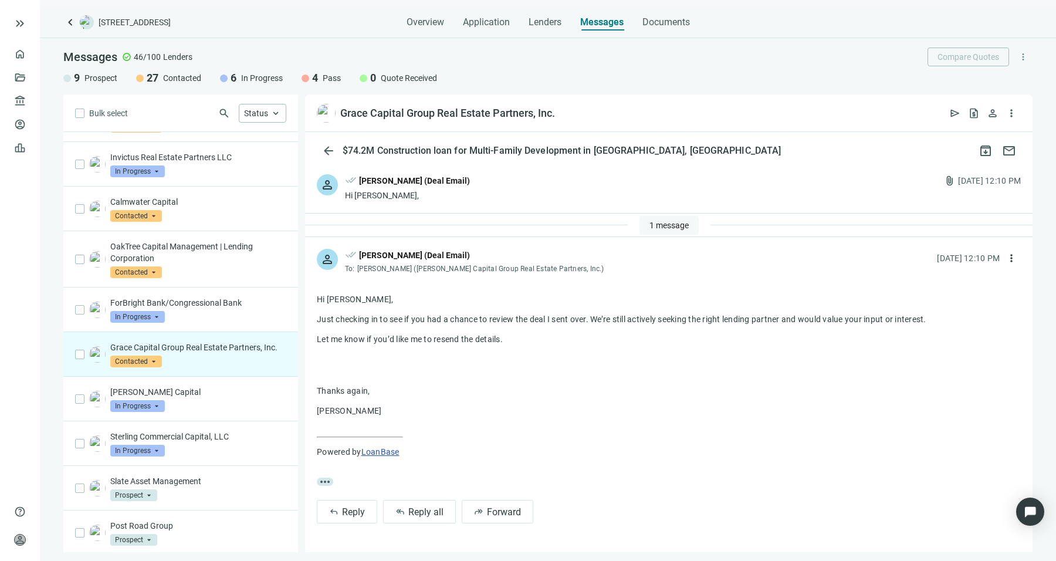
click at [685, 224] on span "1 message" at bounding box center [668, 225] width 39 height 9
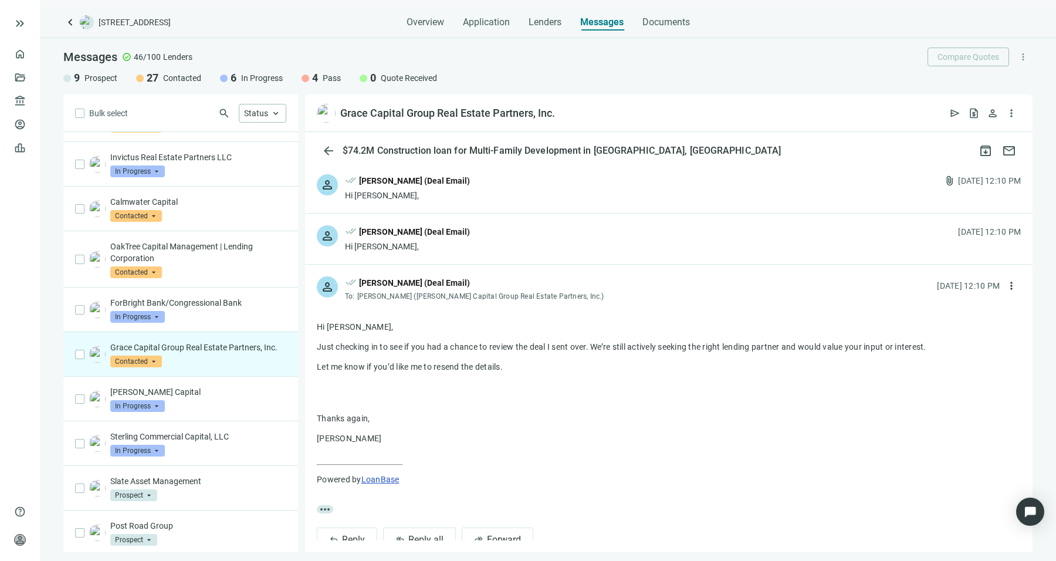
click at [483, 232] on div "person done_all [PERSON_NAME] (Deal Email) Hi [PERSON_NAME], [DATE] 12:10 PM" at bounding box center [668, 239] width 727 height 50
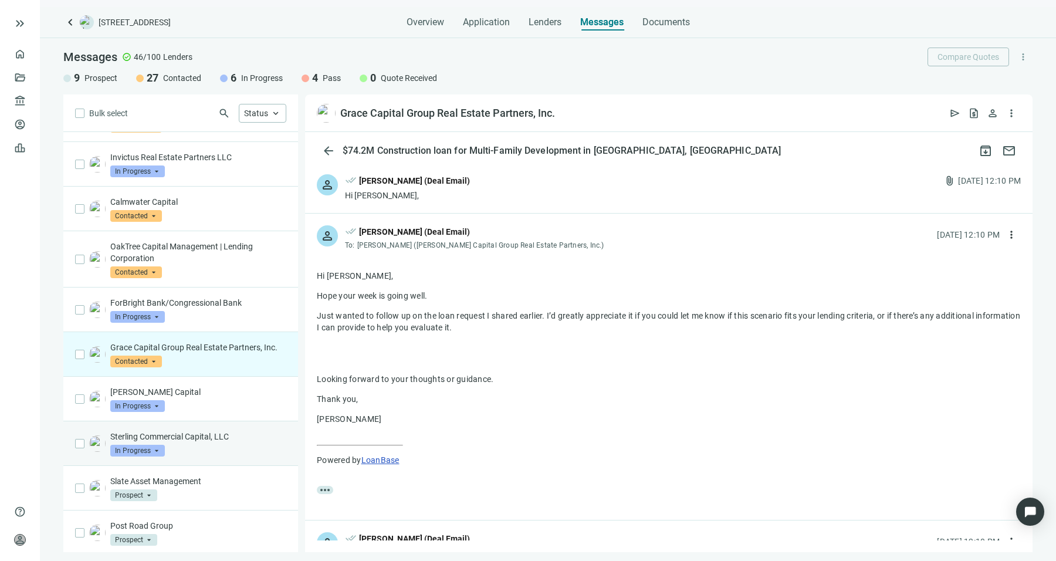
scroll to position [898, 0]
